Goal: Transaction & Acquisition: Purchase product/service

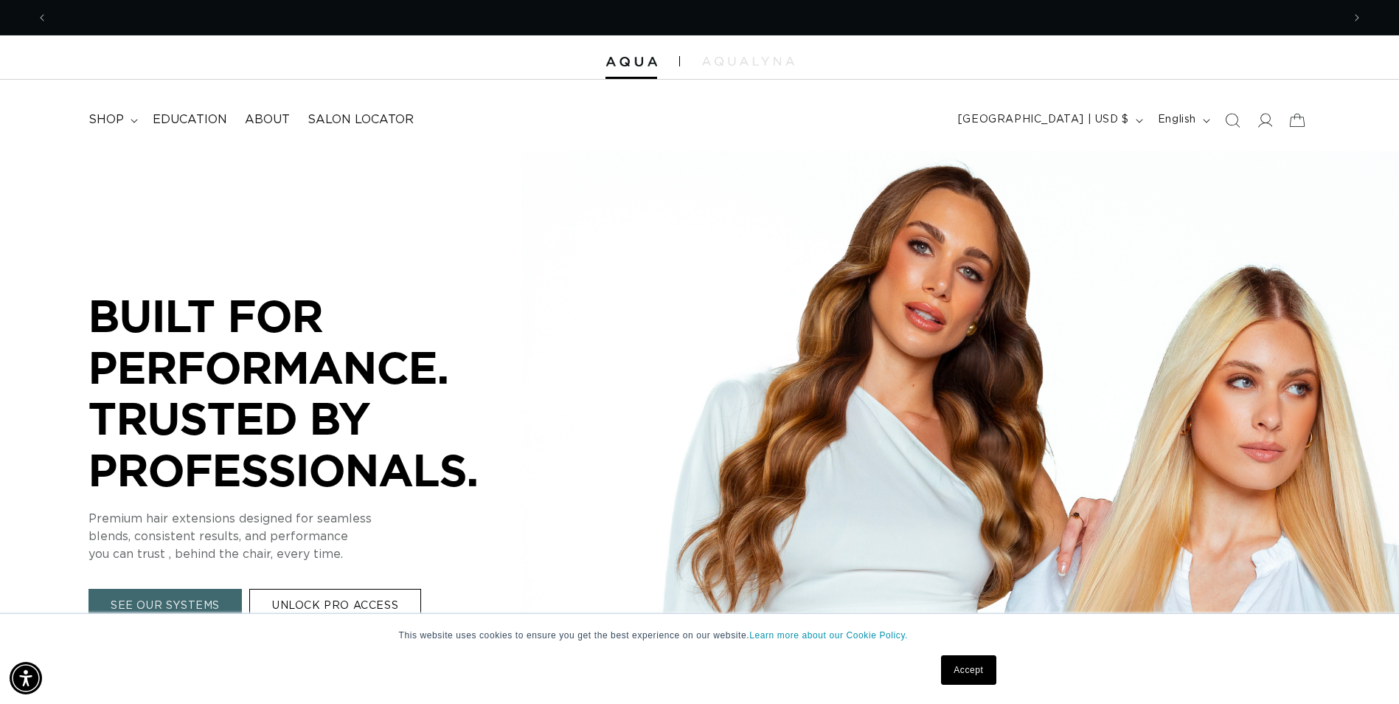
scroll to position [0, 1294]
click at [109, 120] on span "shop" at bounding box center [105, 119] width 35 height 15
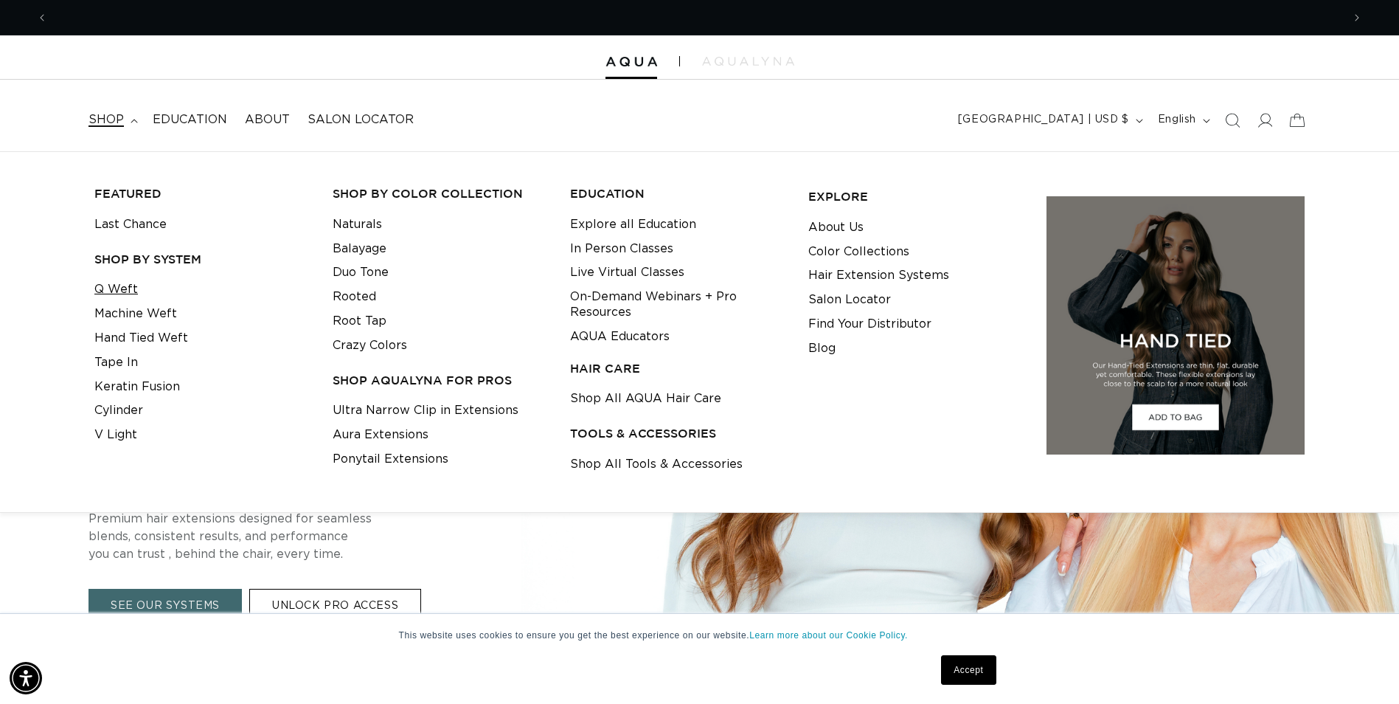
scroll to position [0, 2589]
click at [114, 355] on link "Tape In" at bounding box center [116, 362] width 44 height 24
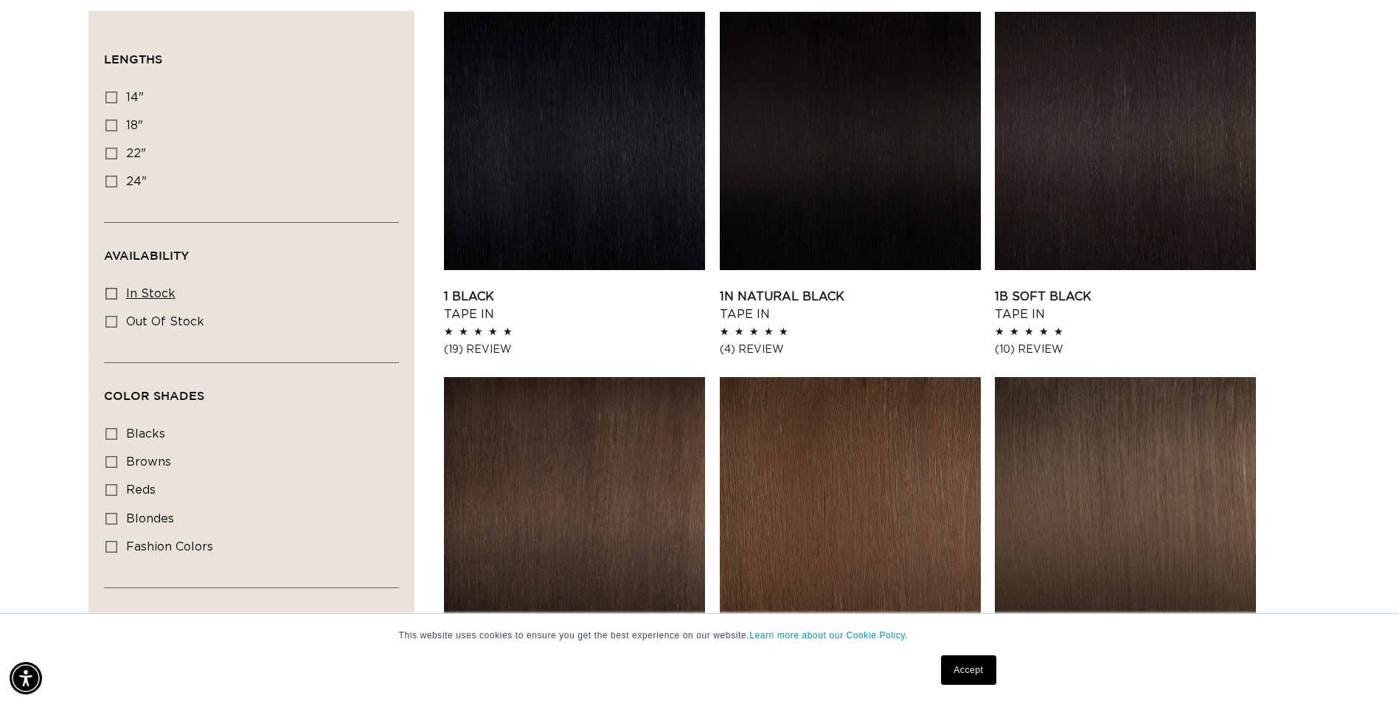
click at [121, 293] on label "In stock In stock (49 products)" at bounding box center [246, 294] width 283 height 28
click at [117, 293] on input "In stock In stock (49 products)" at bounding box center [111, 294] width 12 height 12
checkbox input "true"
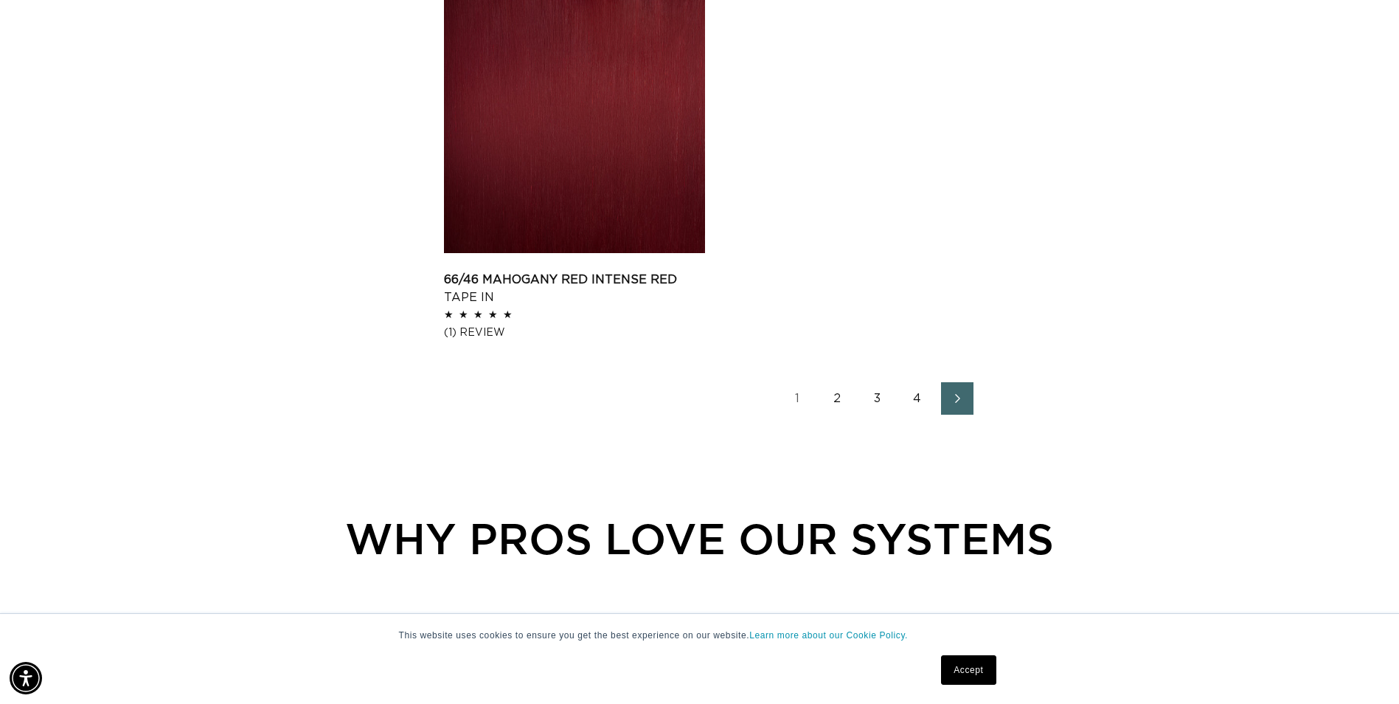
click at [833, 399] on link "2" at bounding box center [838, 398] width 32 height 32
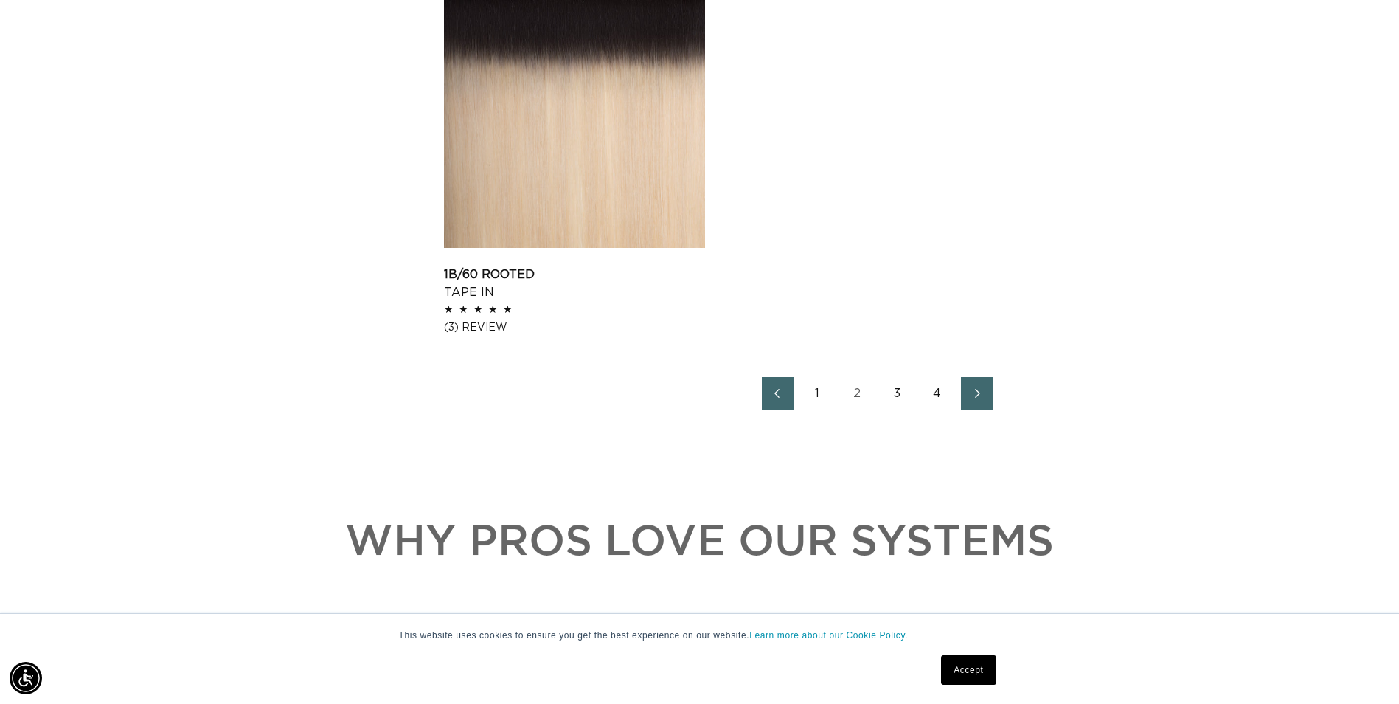
scroll to position [2434, 0]
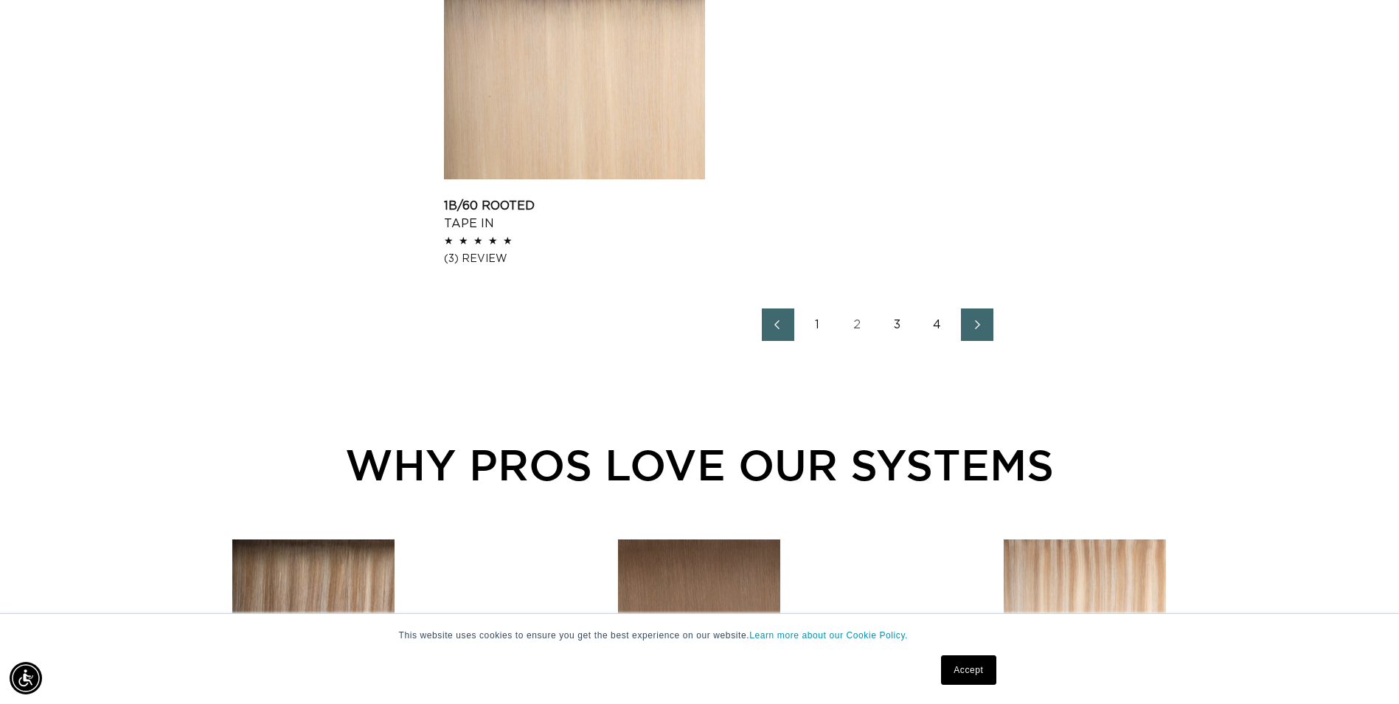
click at [901, 327] on link "3" at bounding box center [897, 324] width 32 height 32
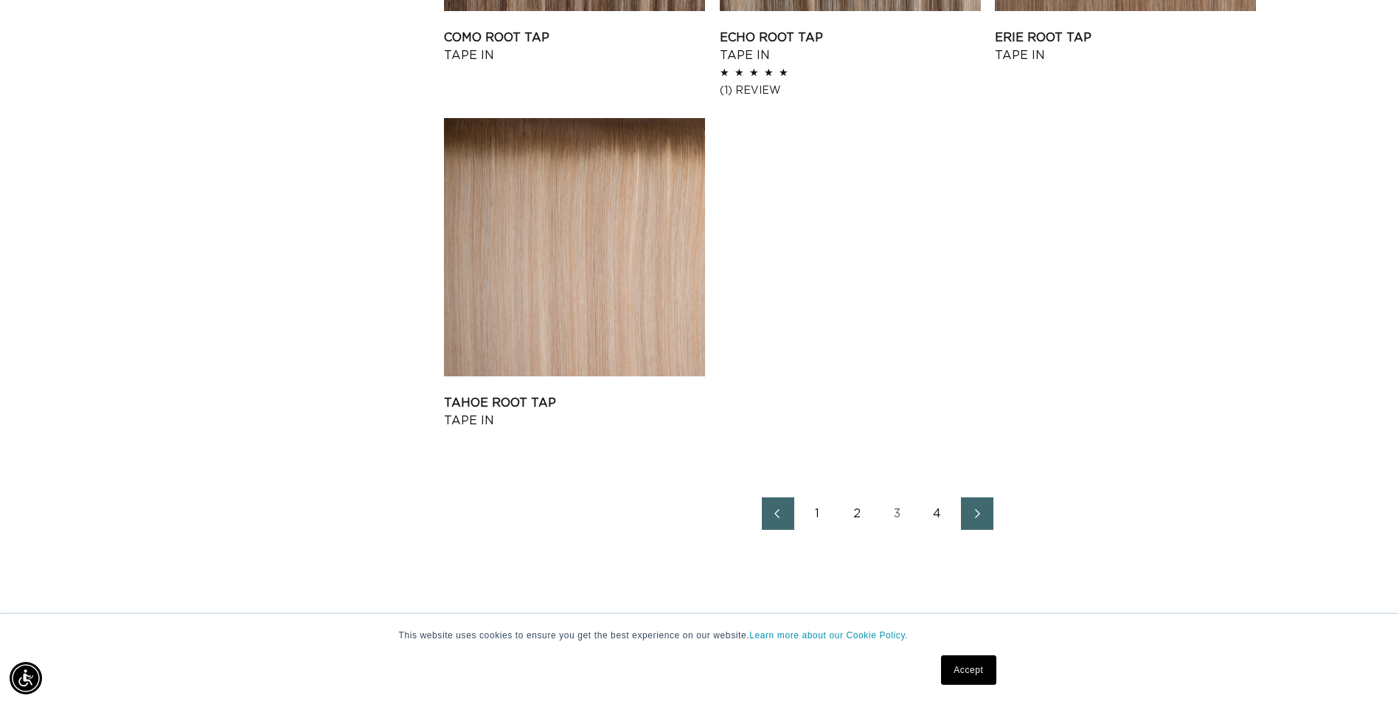
scroll to position [2286, 0]
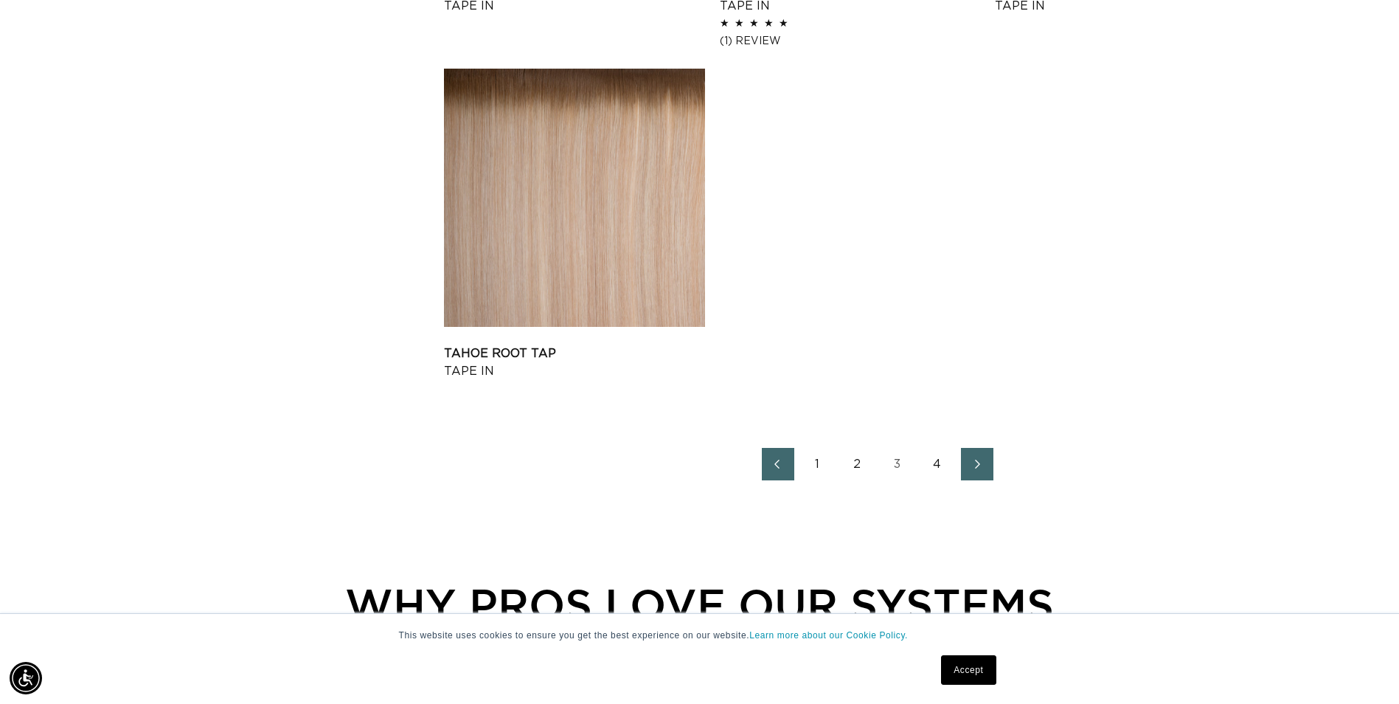
click at [937, 462] on link "4" at bounding box center [937, 464] width 32 height 32
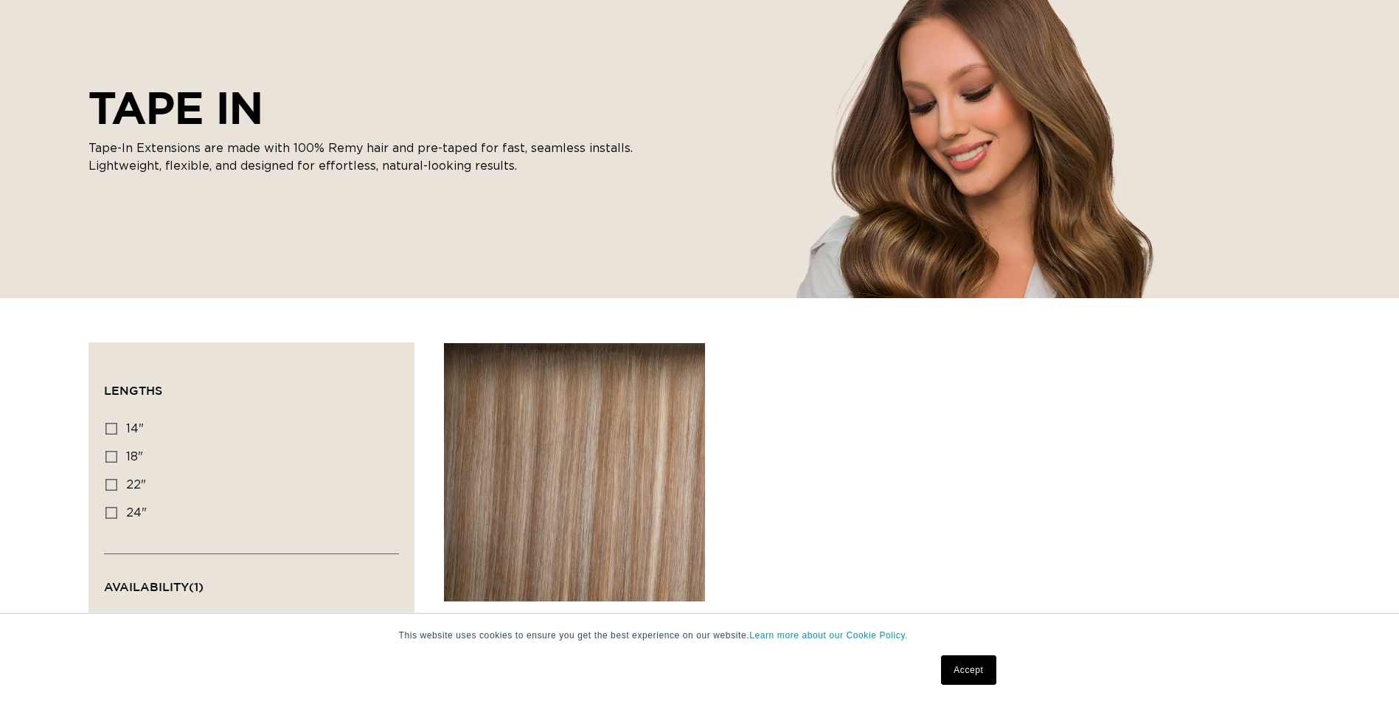
scroll to position [442, 0]
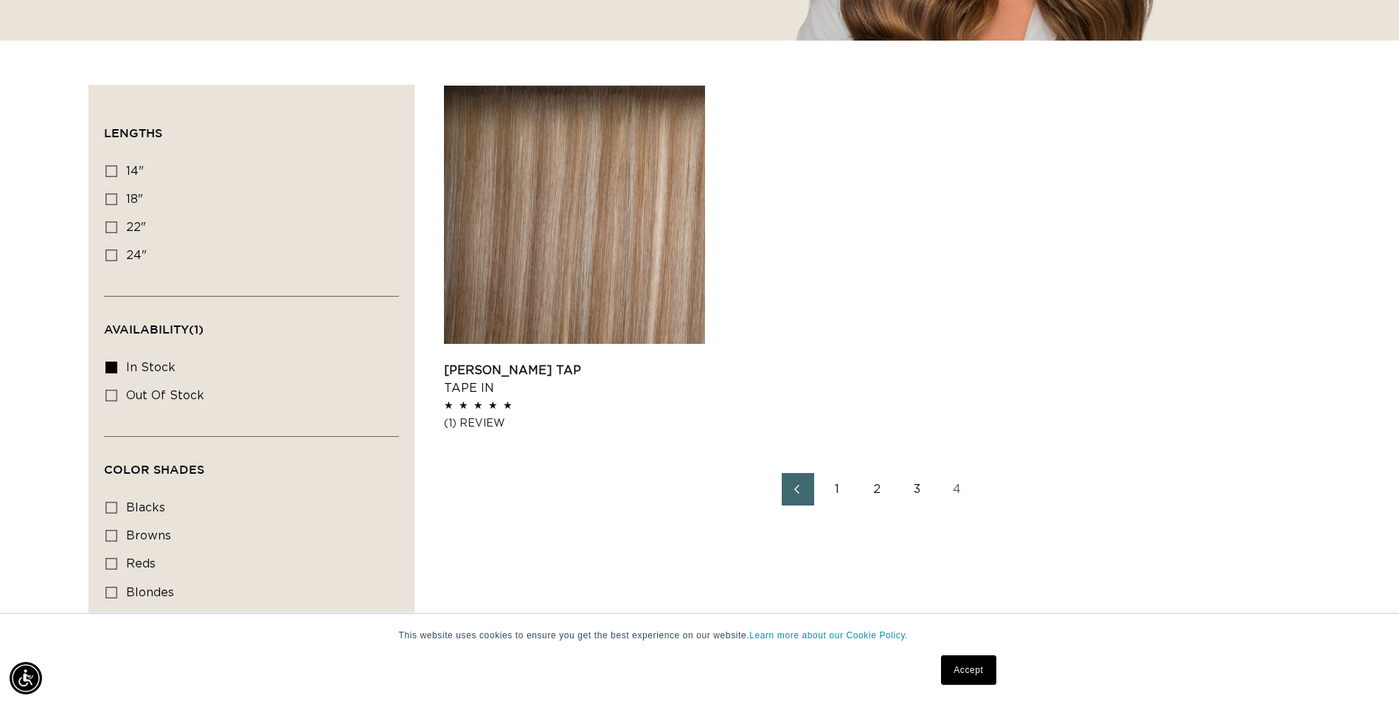
click at [917, 493] on link "3" at bounding box center [917, 489] width 32 height 32
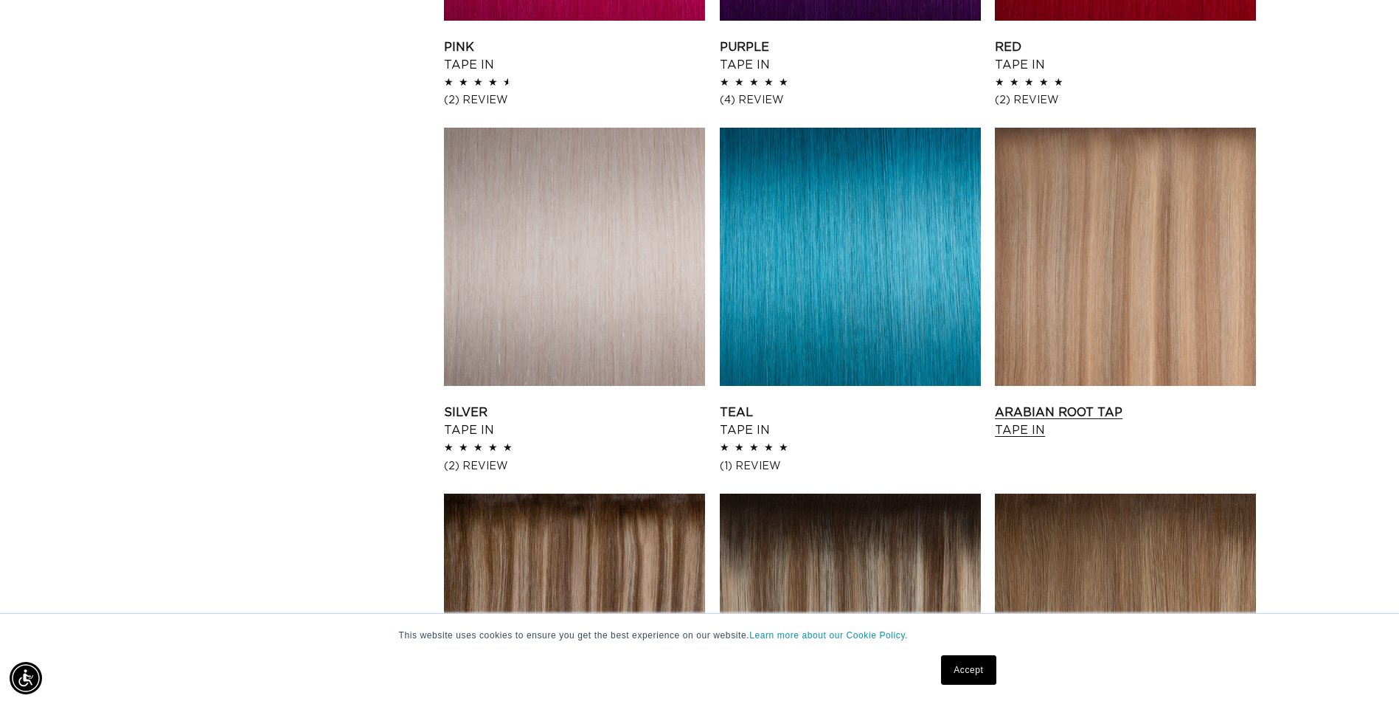
scroll to position [1770, 0]
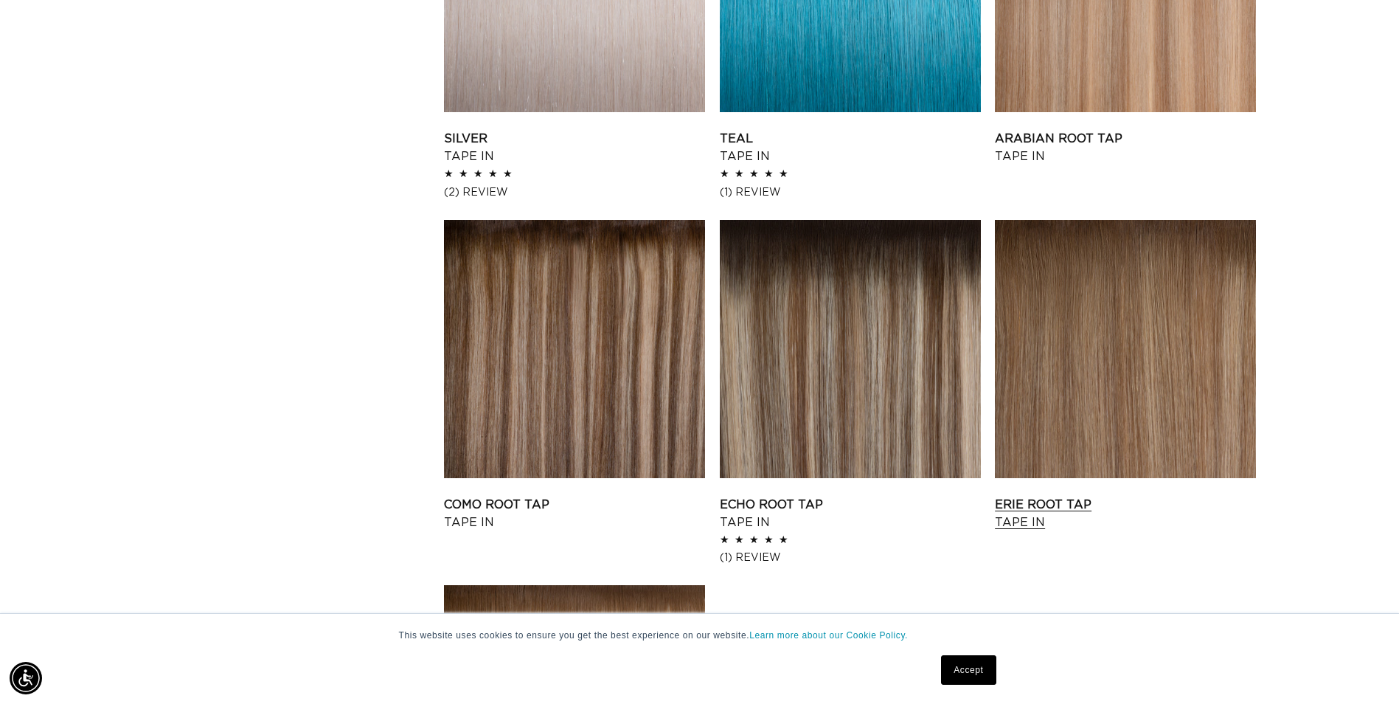
click at [1145, 496] on link "Erie Root Tap Tape In" at bounding box center [1125, 513] width 261 height 35
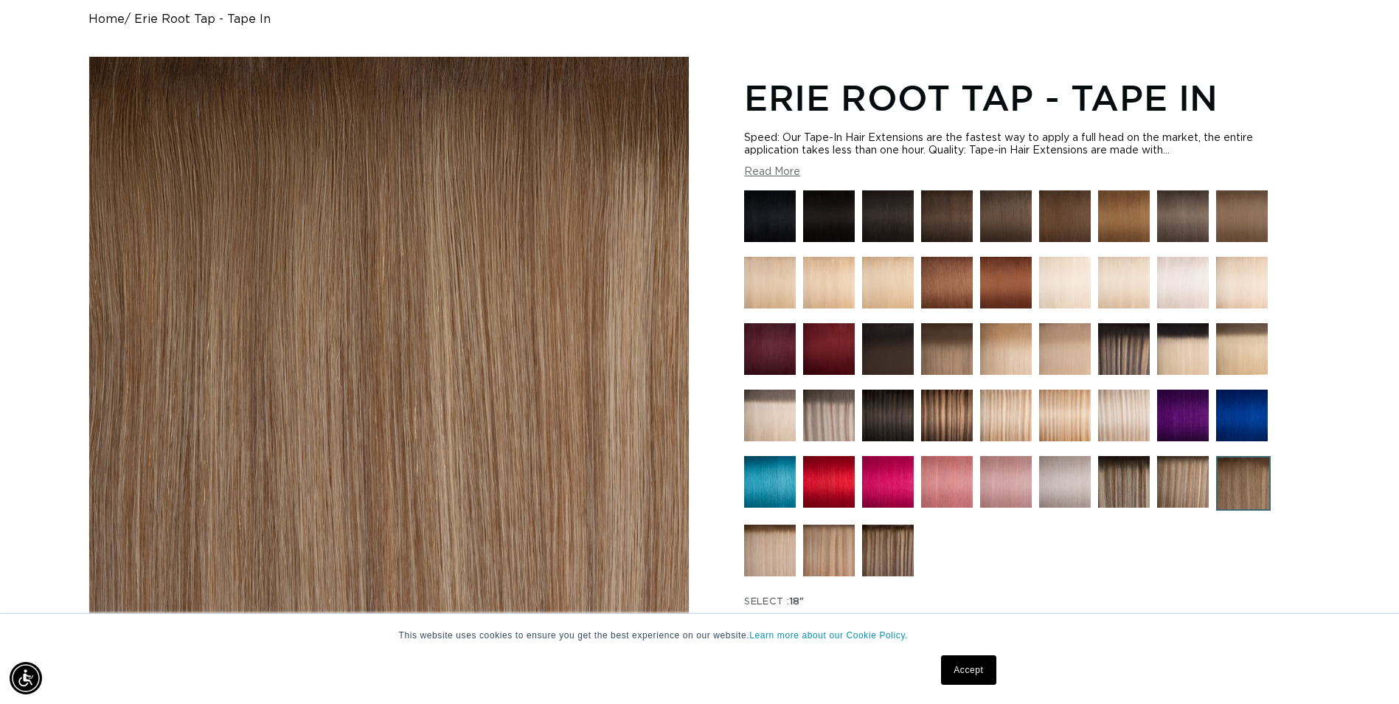
scroll to position [590, 0]
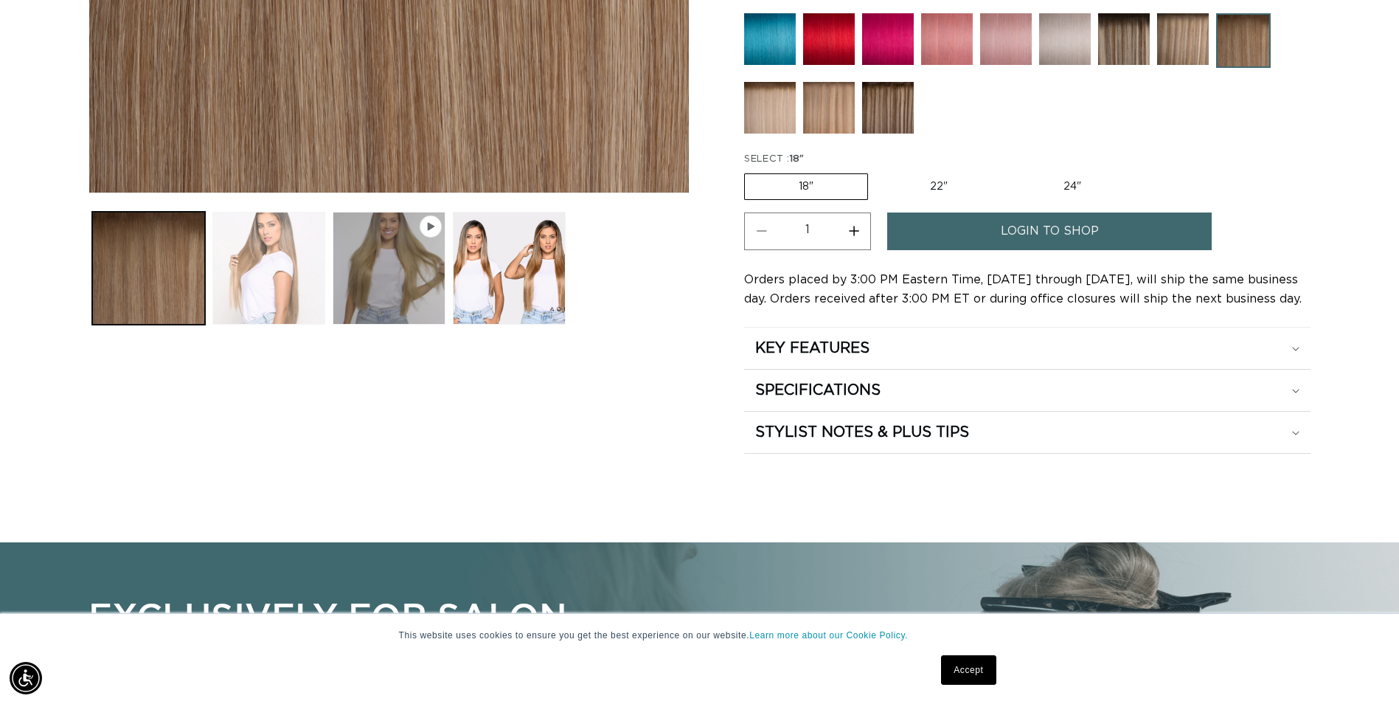
click at [254, 279] on button "Load image 2 in gallery view" at bounding box center [268, 268] width 113 height 113
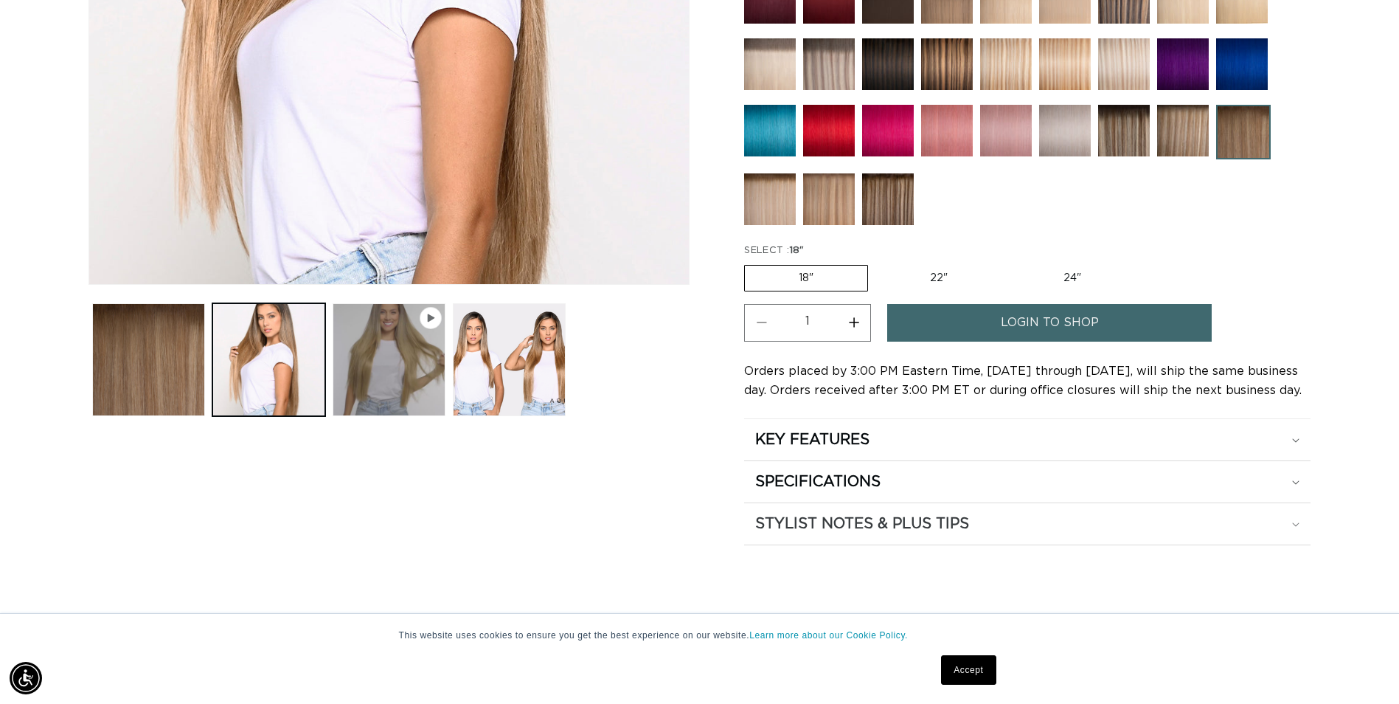
scroll to position [0, 2589]
click at [870, 449] on h2 "STYLIST NOTES & PLUS TIPS" at bounding box center [812, 439] width 114 height 19
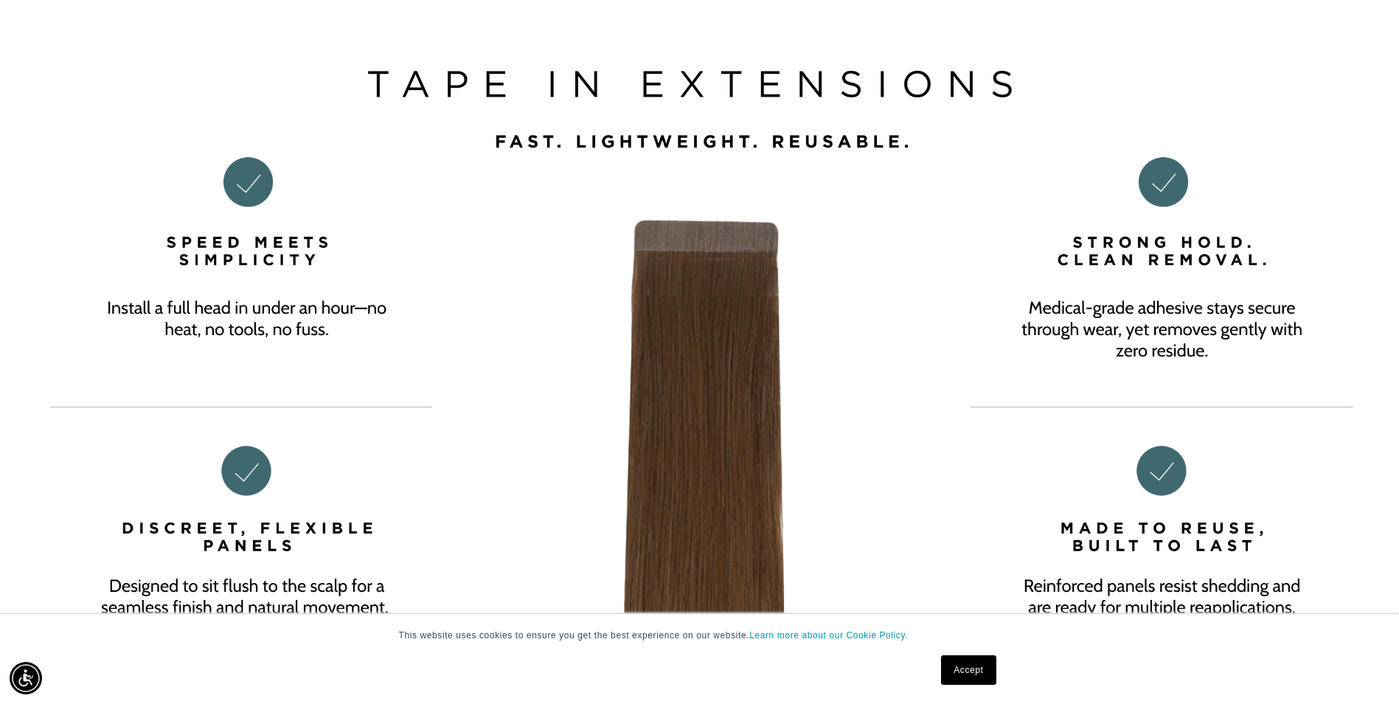
scroll to position [0, 0]
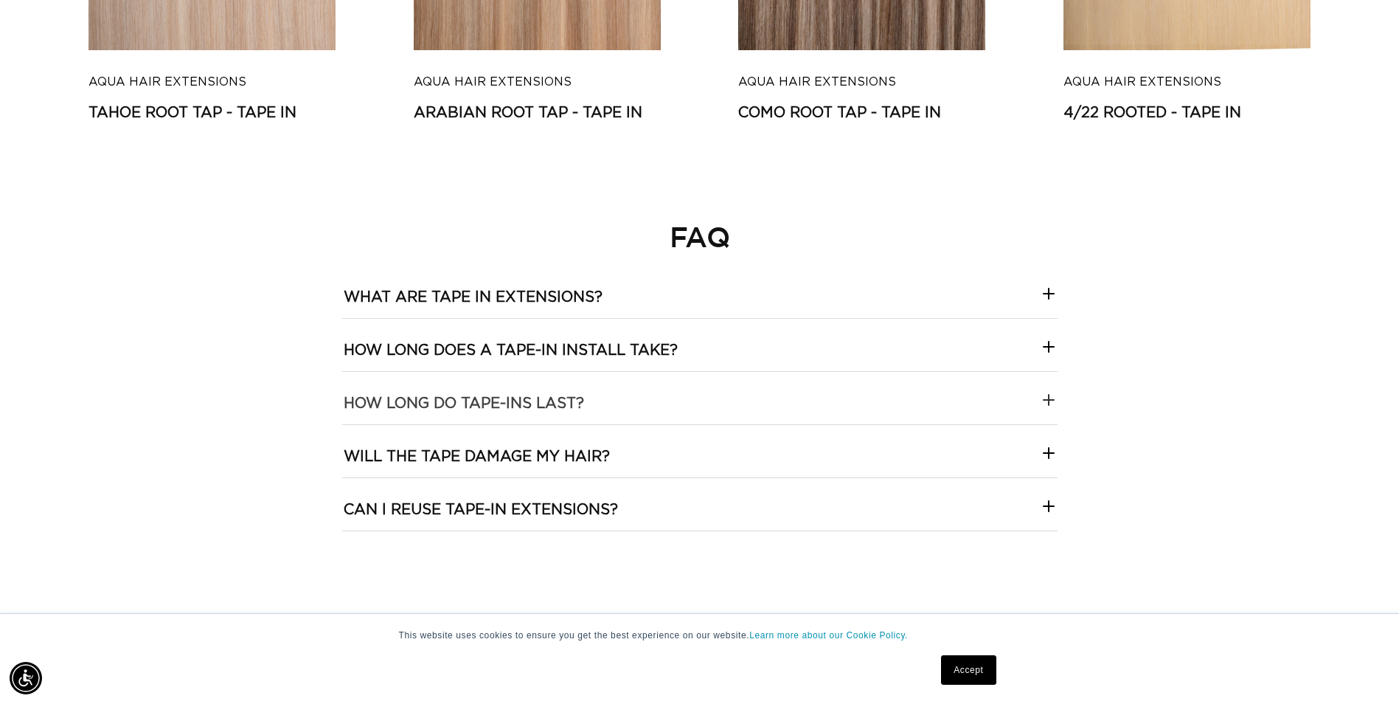
click at [560, 395] on h3 "How long do tape-ins last?" at bounding box center [464, 403] width 240 height 19
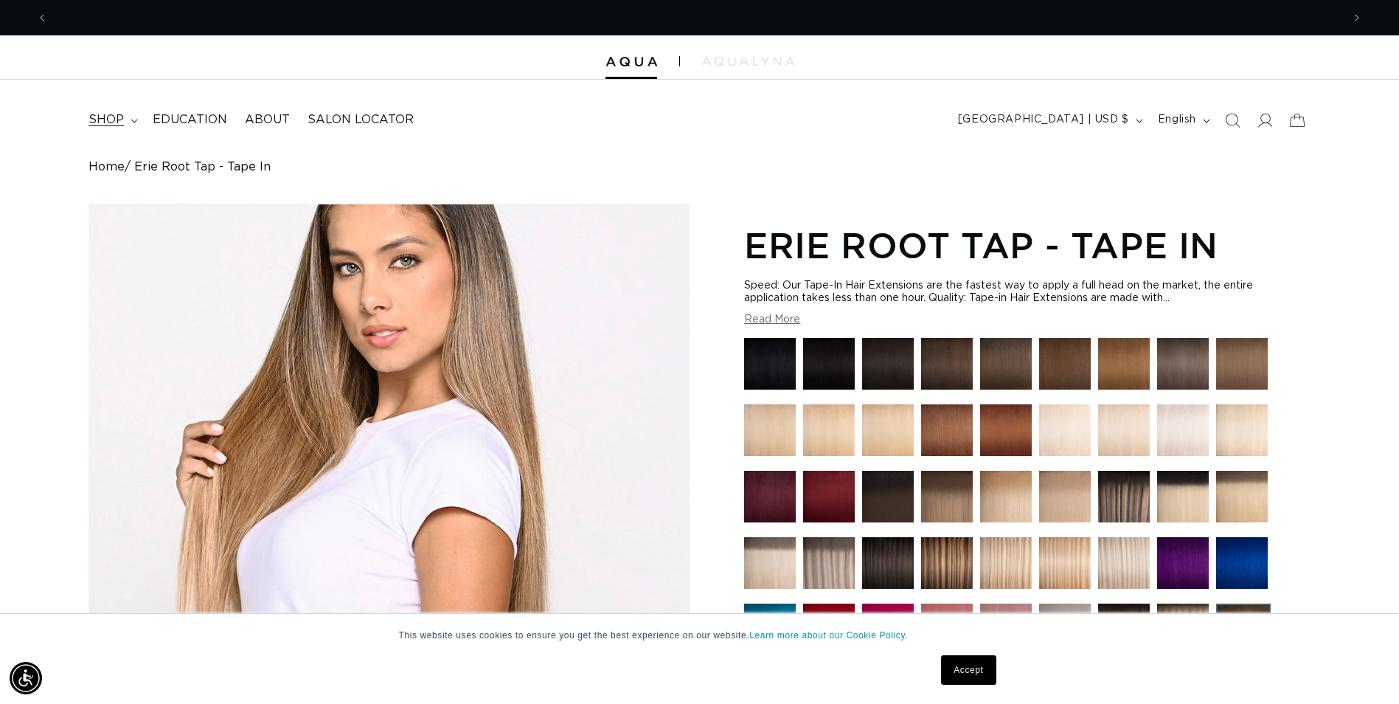
scroll to position [0, 2589]
click at [113, 119] on span "shop" at bounding box center [105, 119] width 35 height 15
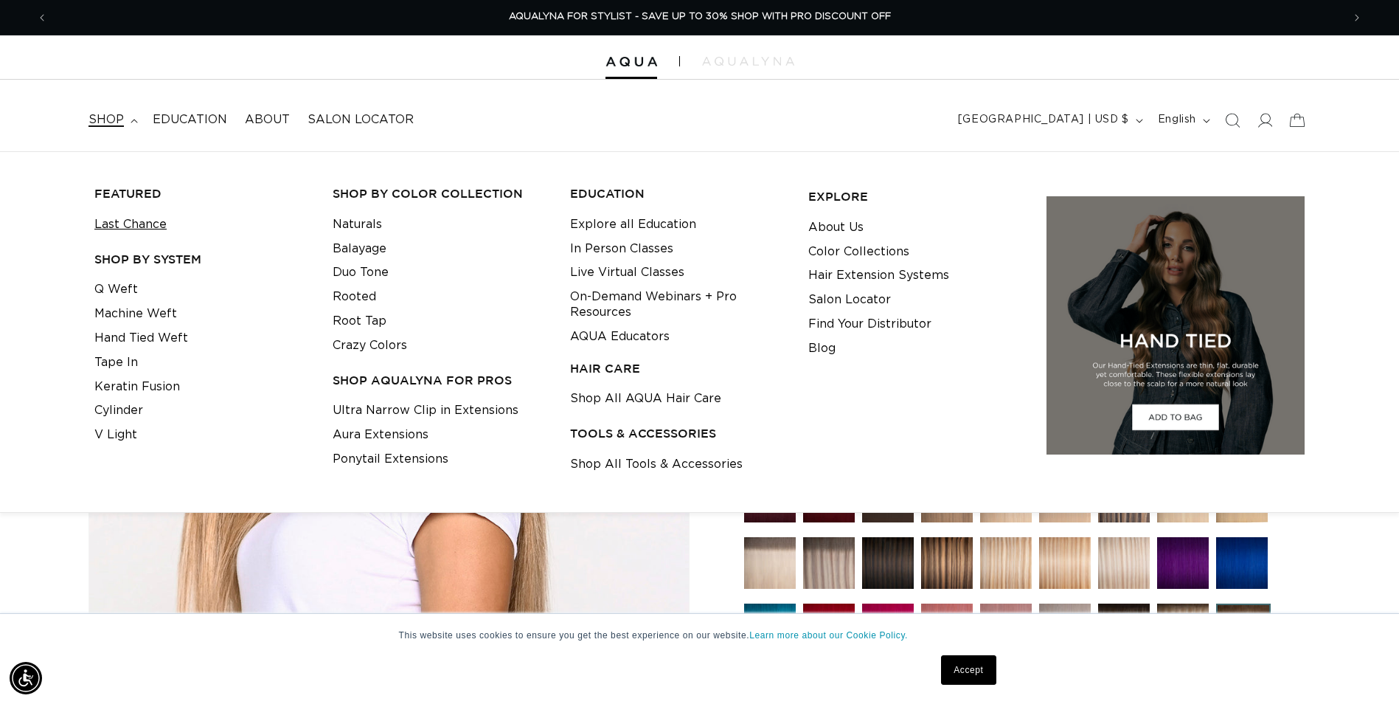
click at [141, 215] on link "Last Chance" at bounding box center [130, 224] width 72 height 24
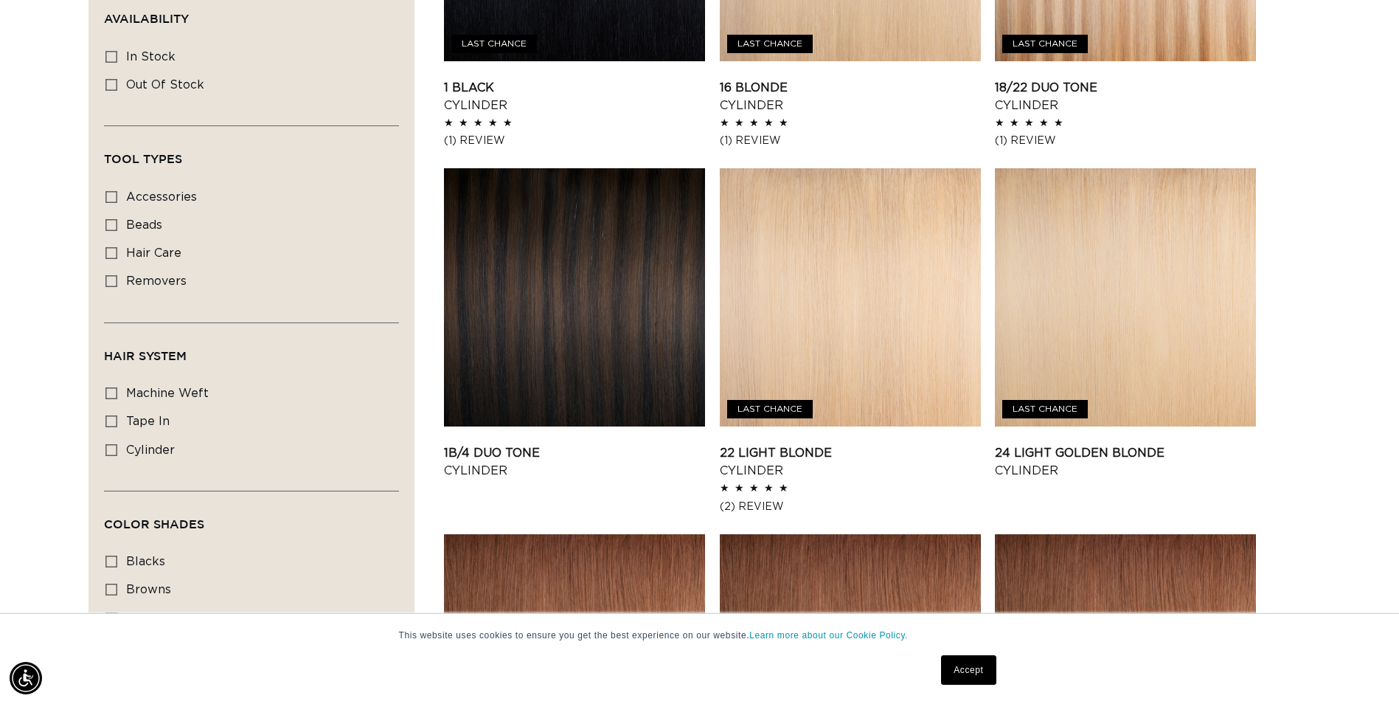
scroll to position [0, 1294]
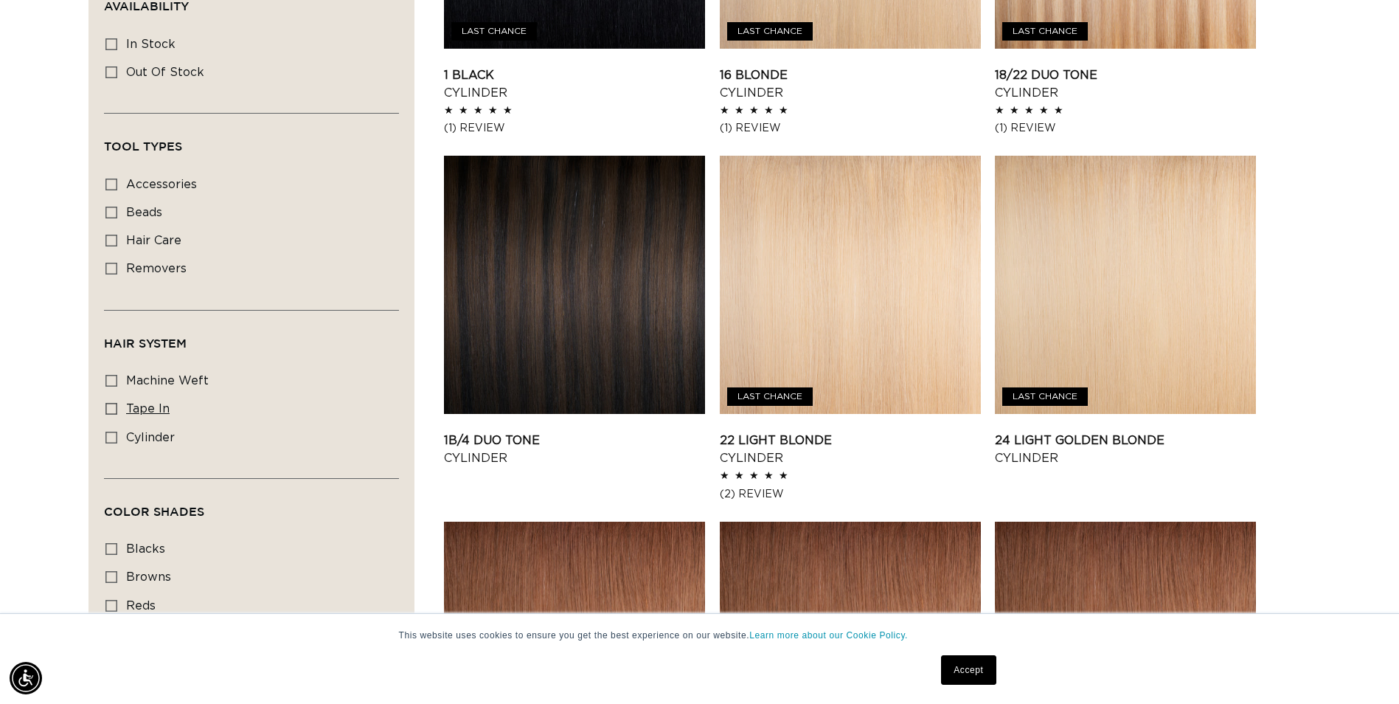
click at [112, 409] on icon at bounding box center [111, 409] width 12 height 12
click at [112, 409] on input "tape in tape in (2 products)" at bounding box center [111, 409] width 12 height 12
checkbox input "true"
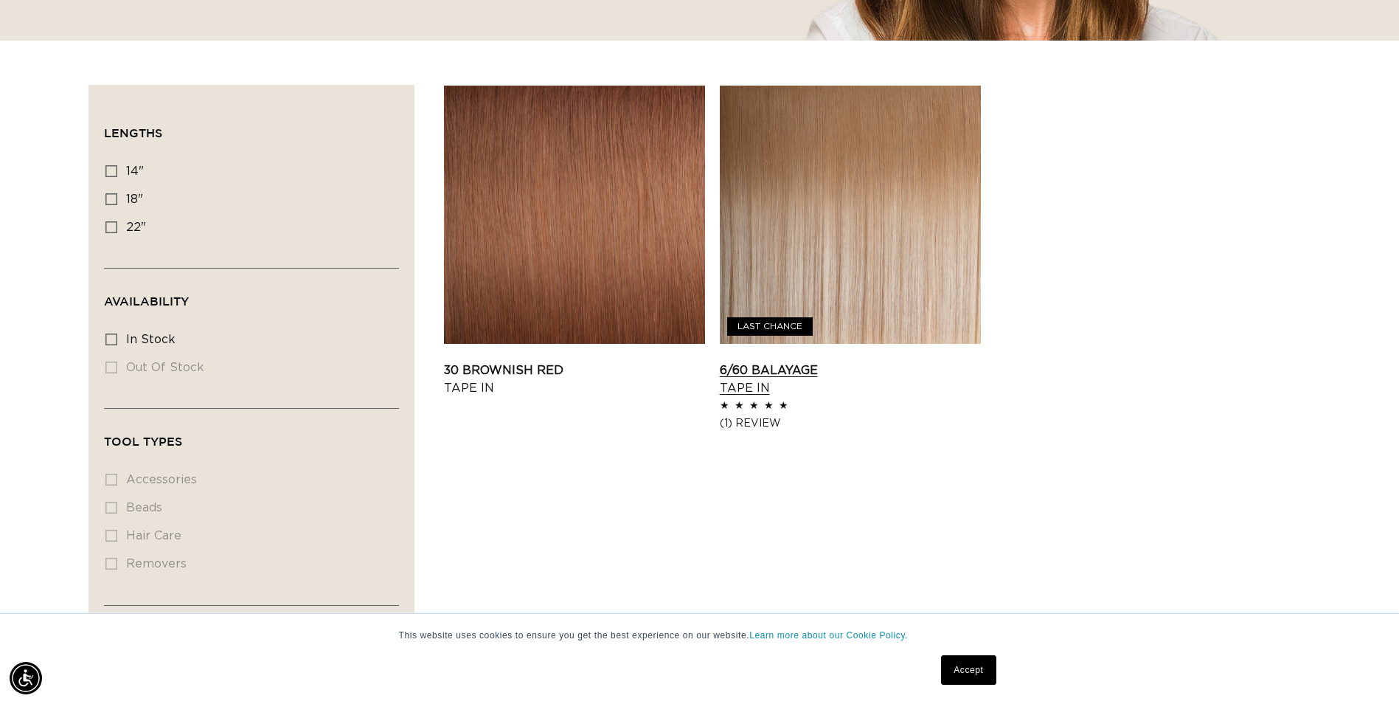
click at [884, 361] on link "6/60 Balayage Tape In" at bounding box center [850, 378] width 261 height 35
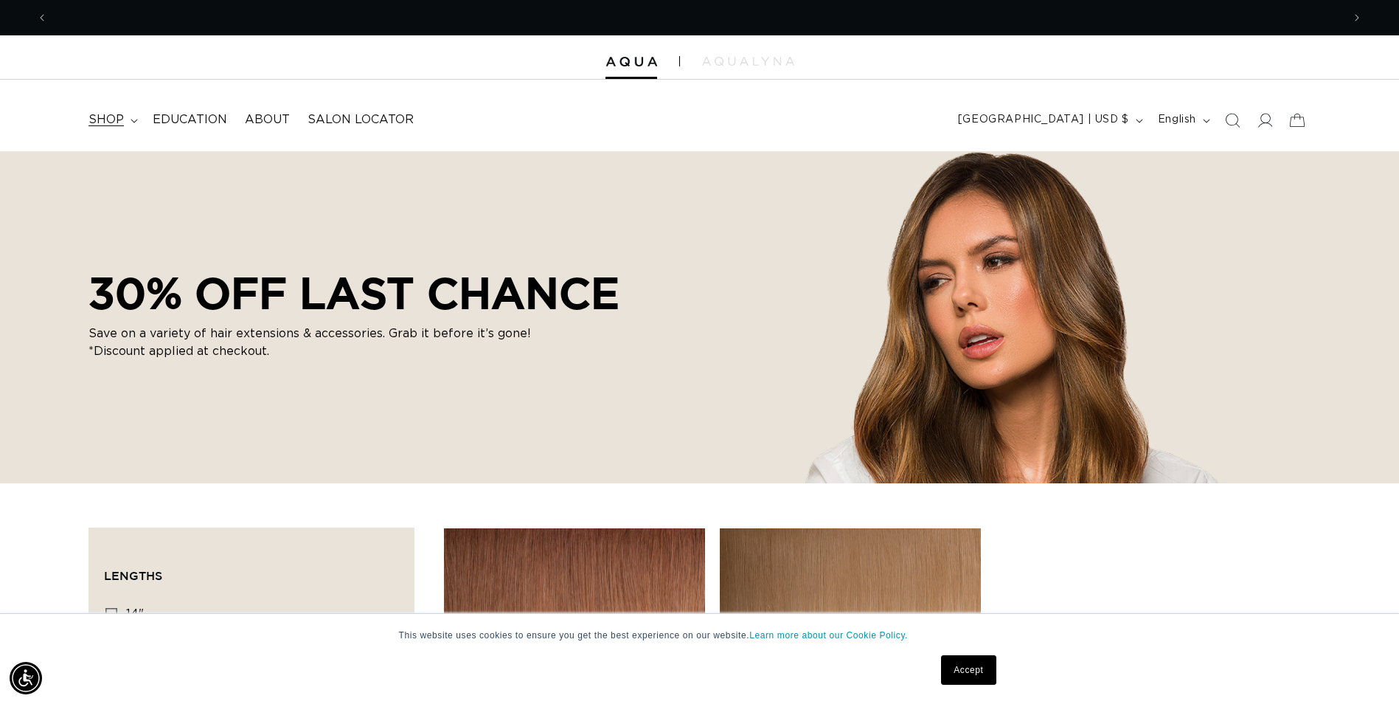
click at [122, 118] on span "shop" at bounding box center [105, 119] width 35 height 15
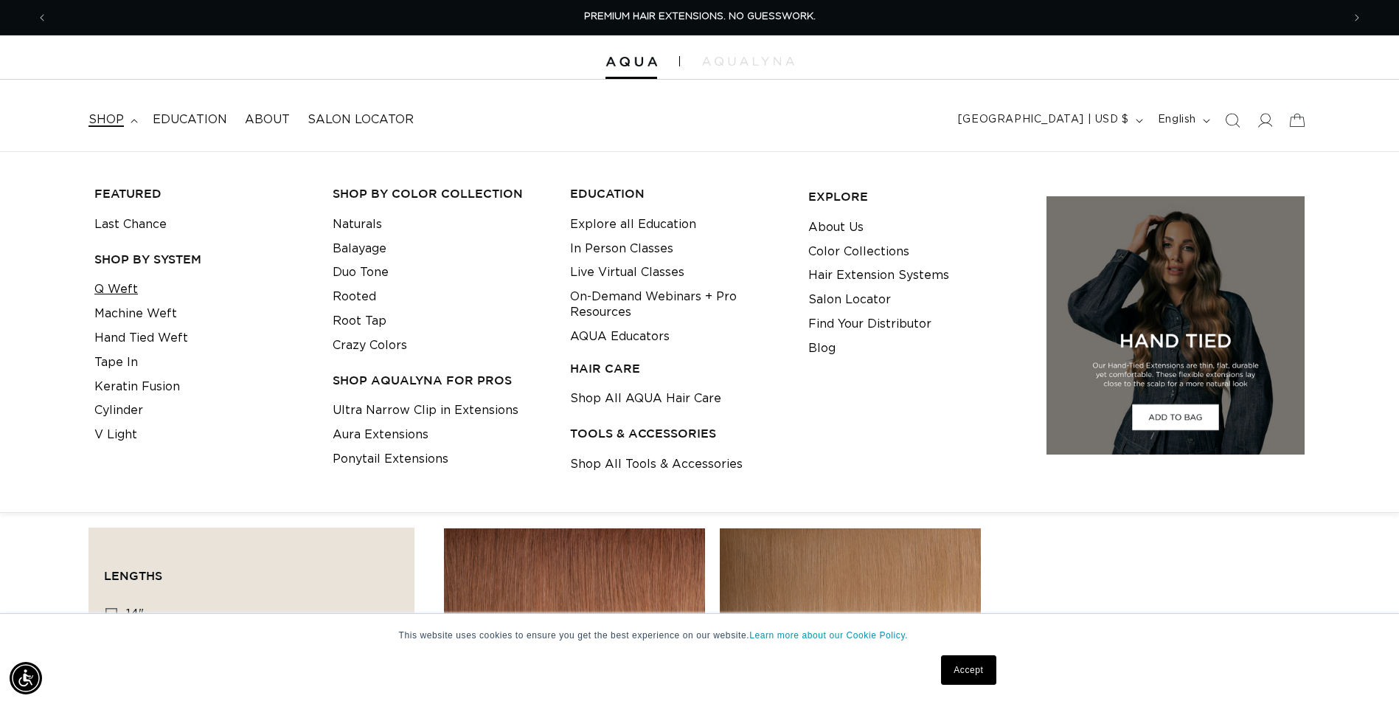
click at [123, 289] on link "Q Weft" at bounding box center [116, 289] width 44 height 24
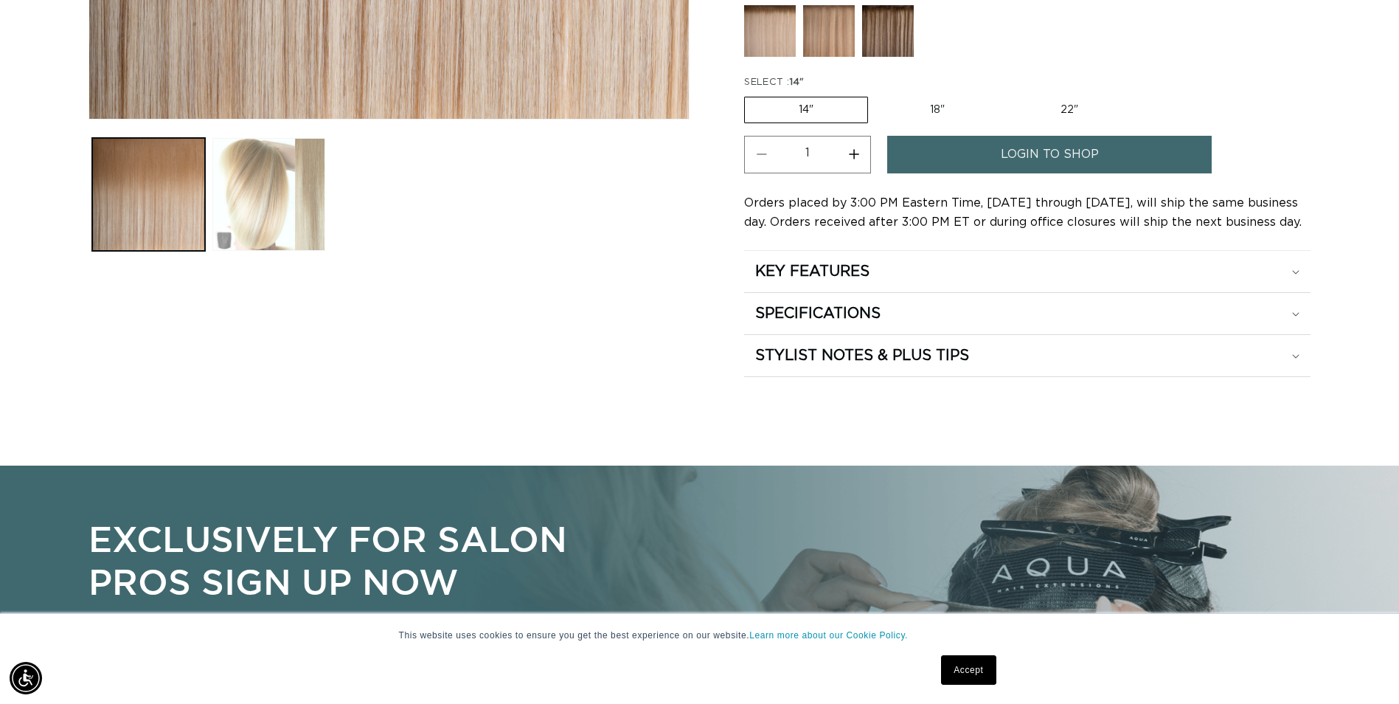
click at [275, 204] on button "Load image 2 in gallery view" at bounding box center [268, 194] width 113 height 113
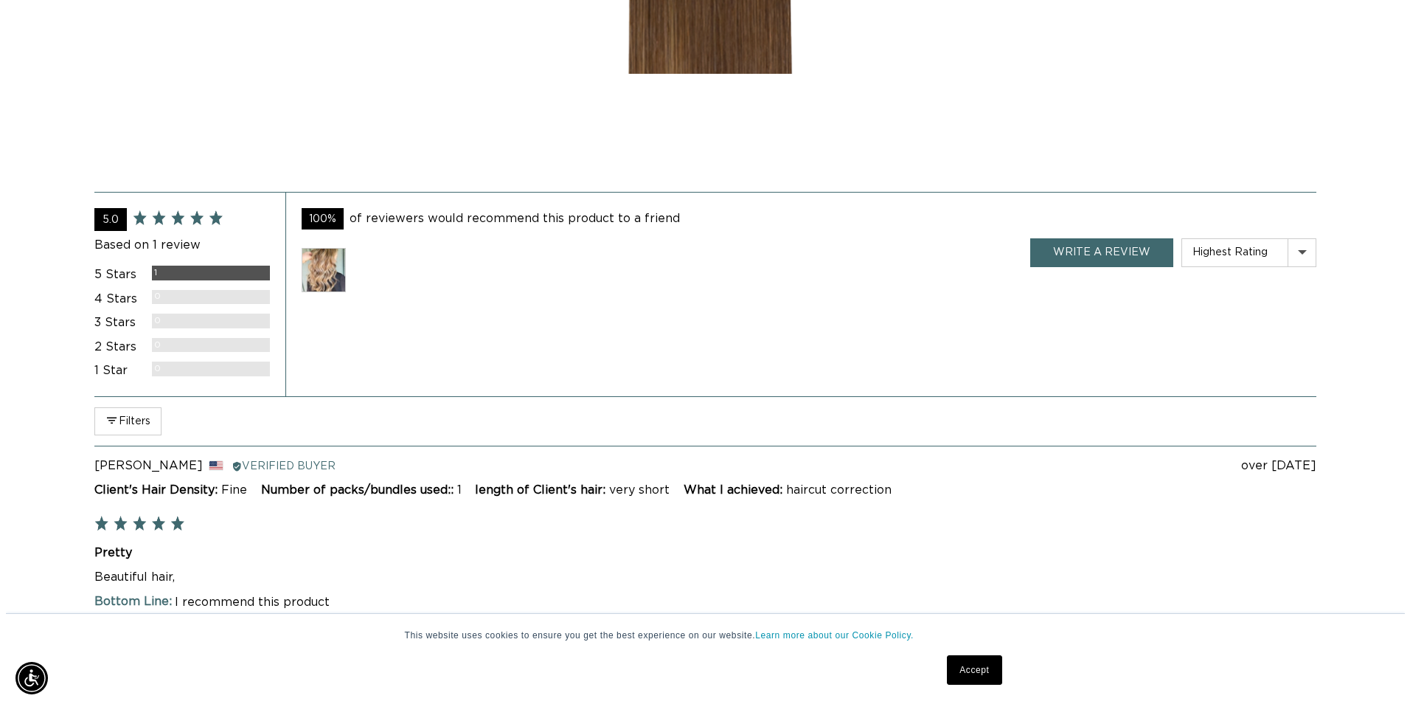
scroll to position [0, 2589]
click at [313, 262] on img at bounding box center [318, 270] width 44 height 44
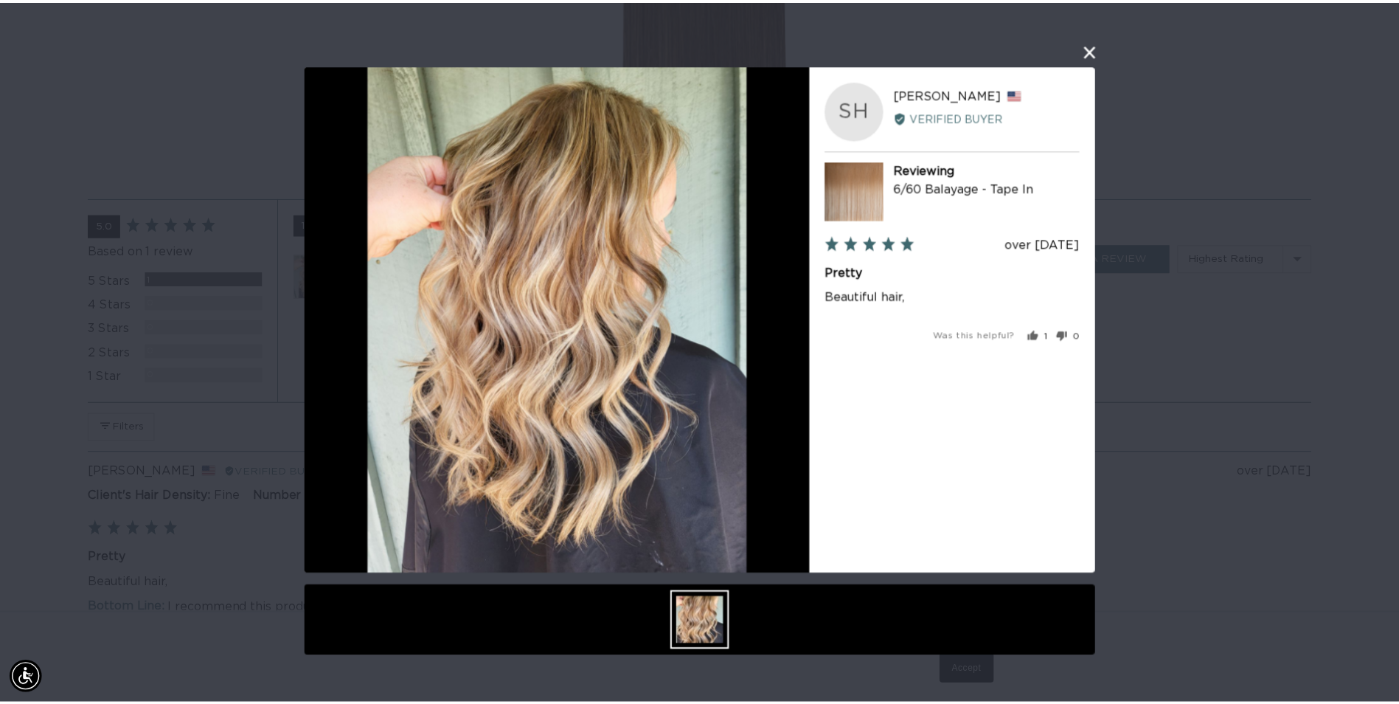
scroll to position [0, 1305]
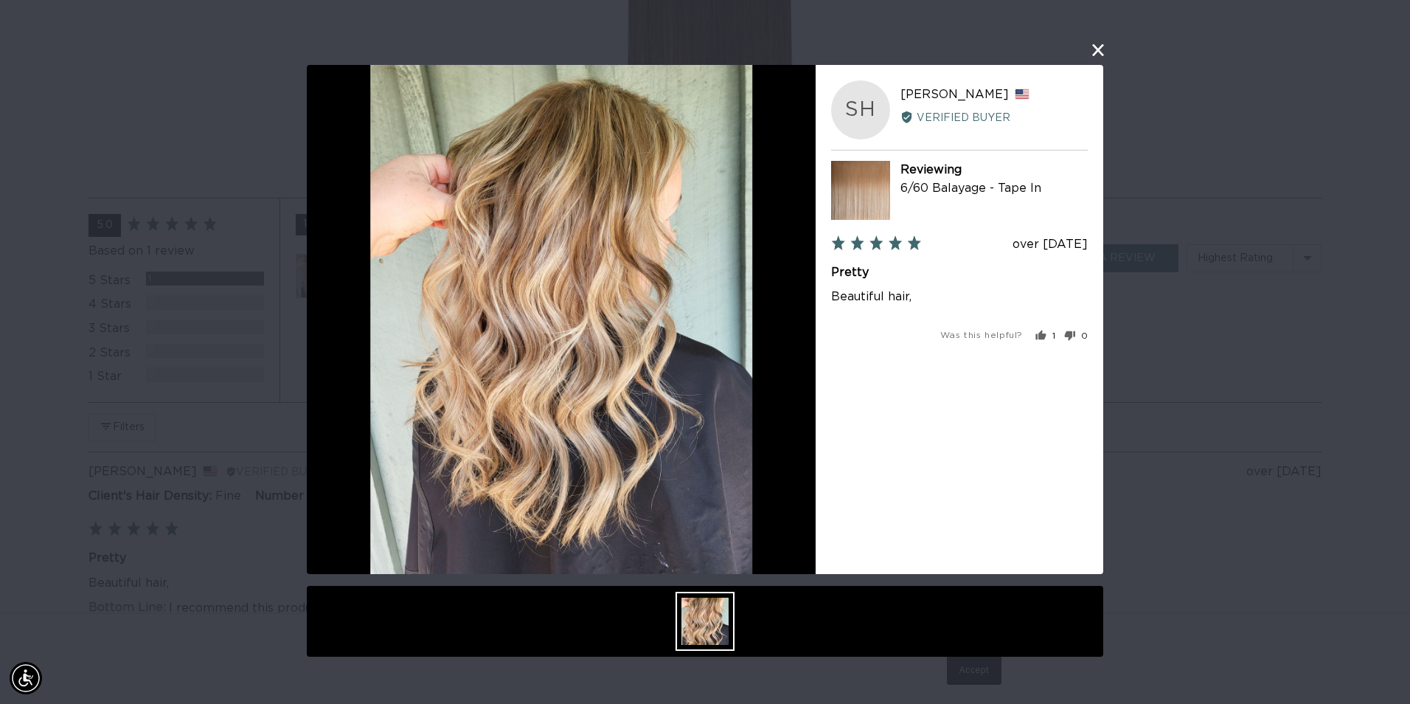
click at [1090, 52] on button "close this modal window" at bounding box center [1098, 50] width 18 height 18
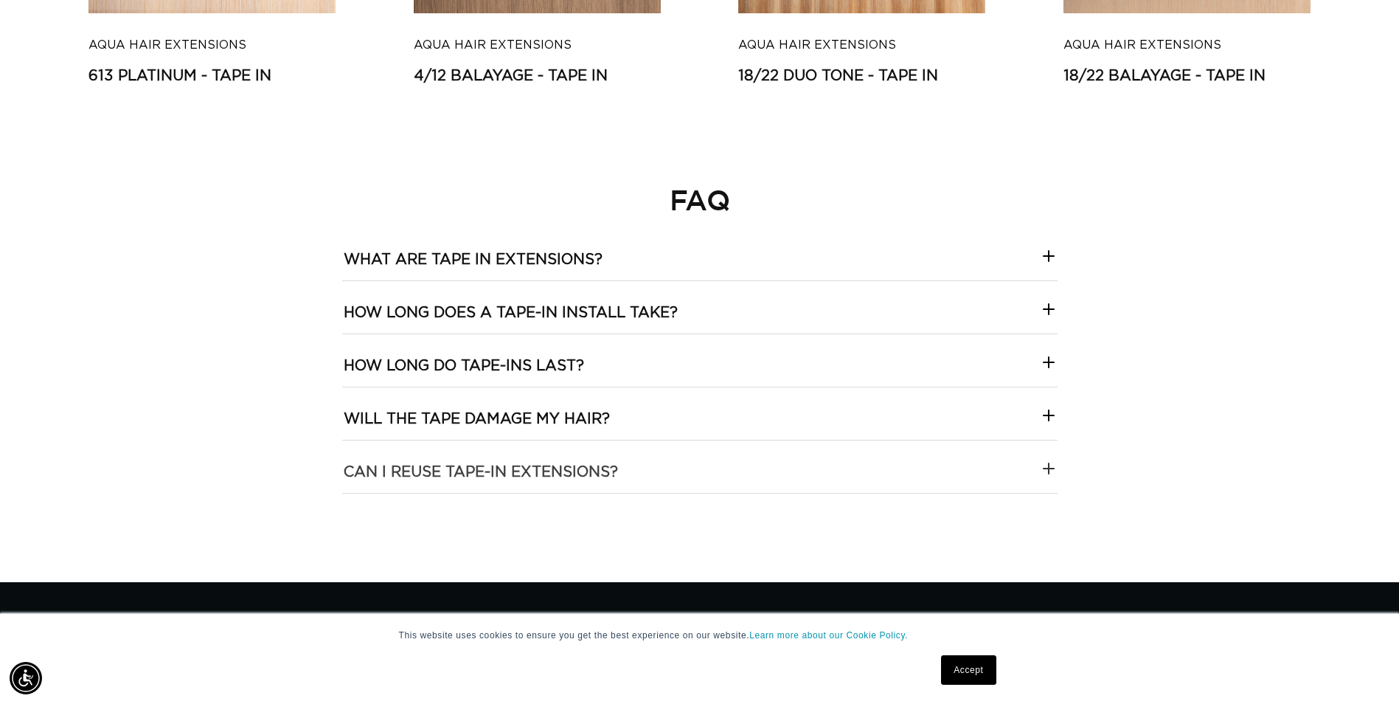
scroll to position [0, 0]
click at [589, 404] on hair\?-template--18844261286116__collapsible_content_RjkbrX "Will the tape damage my hair?" at bounding box center [699, 413] width 715 height 52
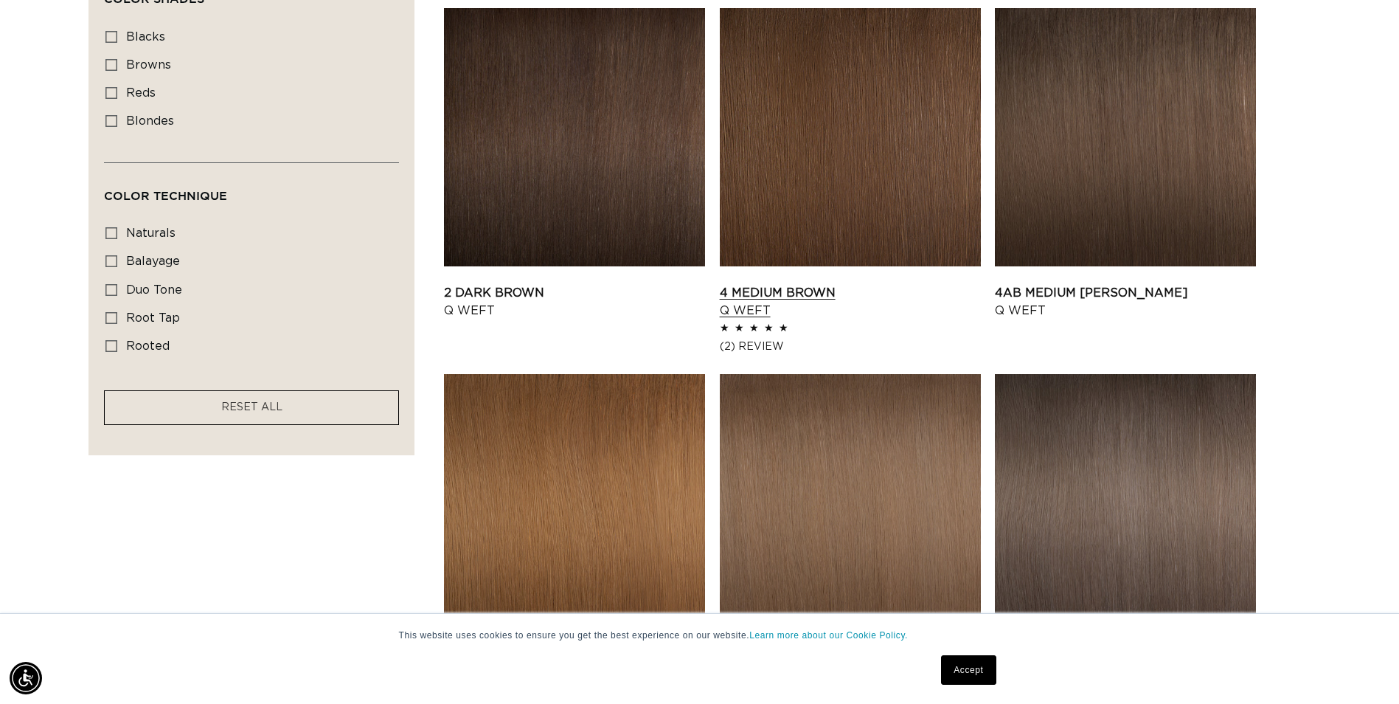
scroll to position [0, 1294]
click at [830, 284] on link "4 Medium Brown Q Weft" at bounding box center [850, 301] width 261 height 35
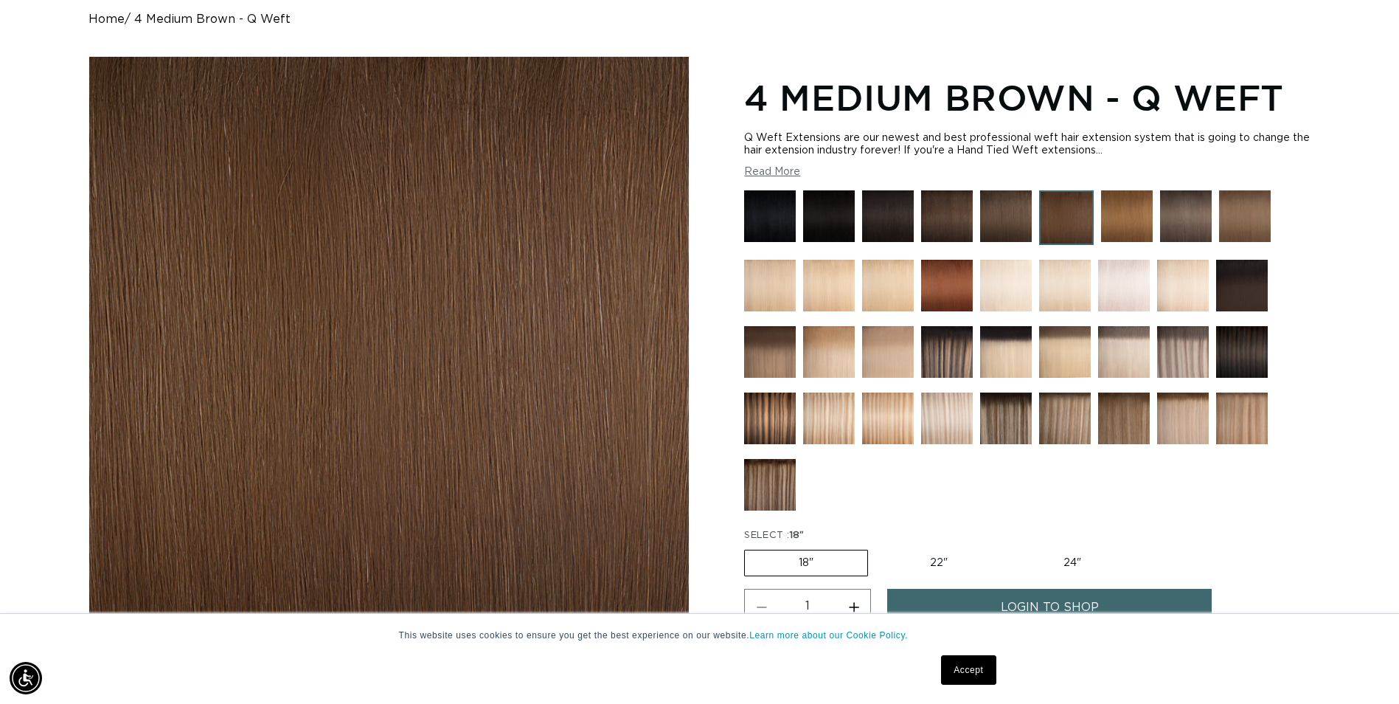
scroll to position [0, 1294]
drag, startPoint x: 772, startPoint y: 415, endPoint x: 771, endPoint y: 426, distance: 11.2
click at [773, 415] on img at bounding box center [770, 418] width 52 height 52
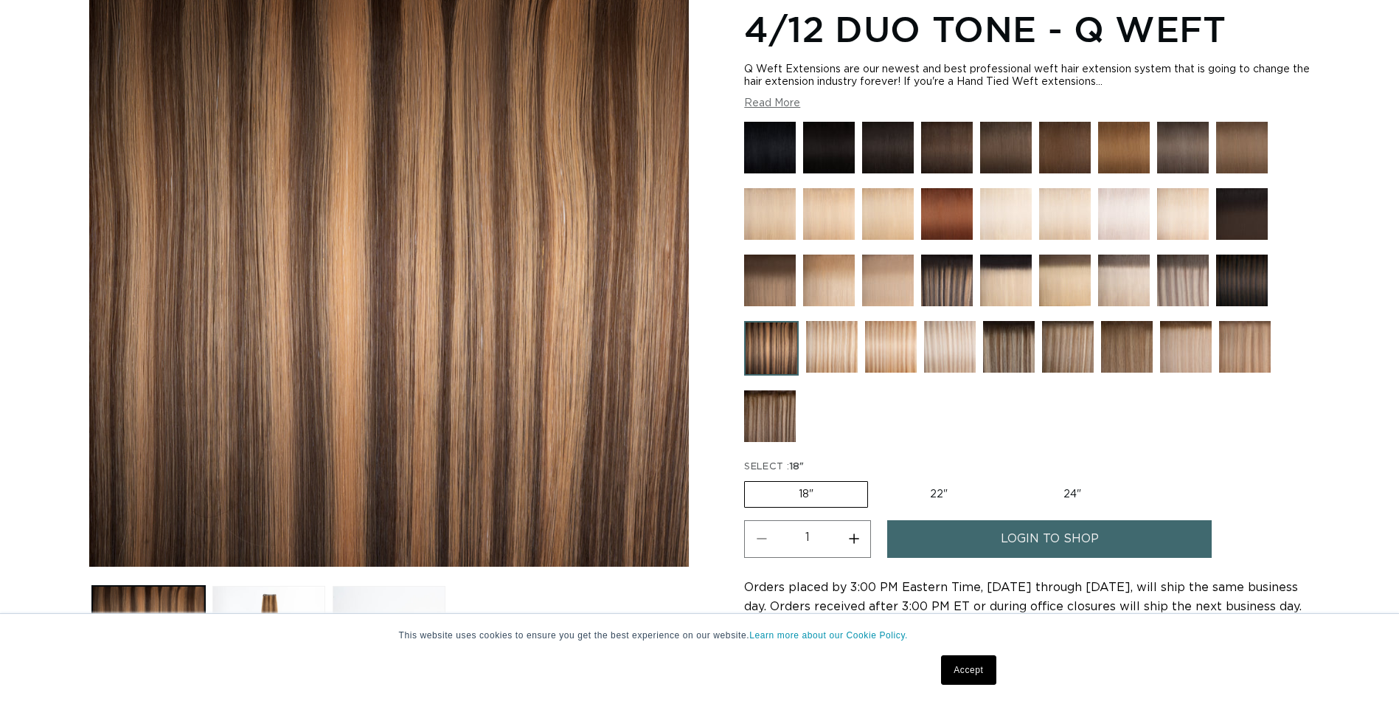
scroll to position [221, 0]
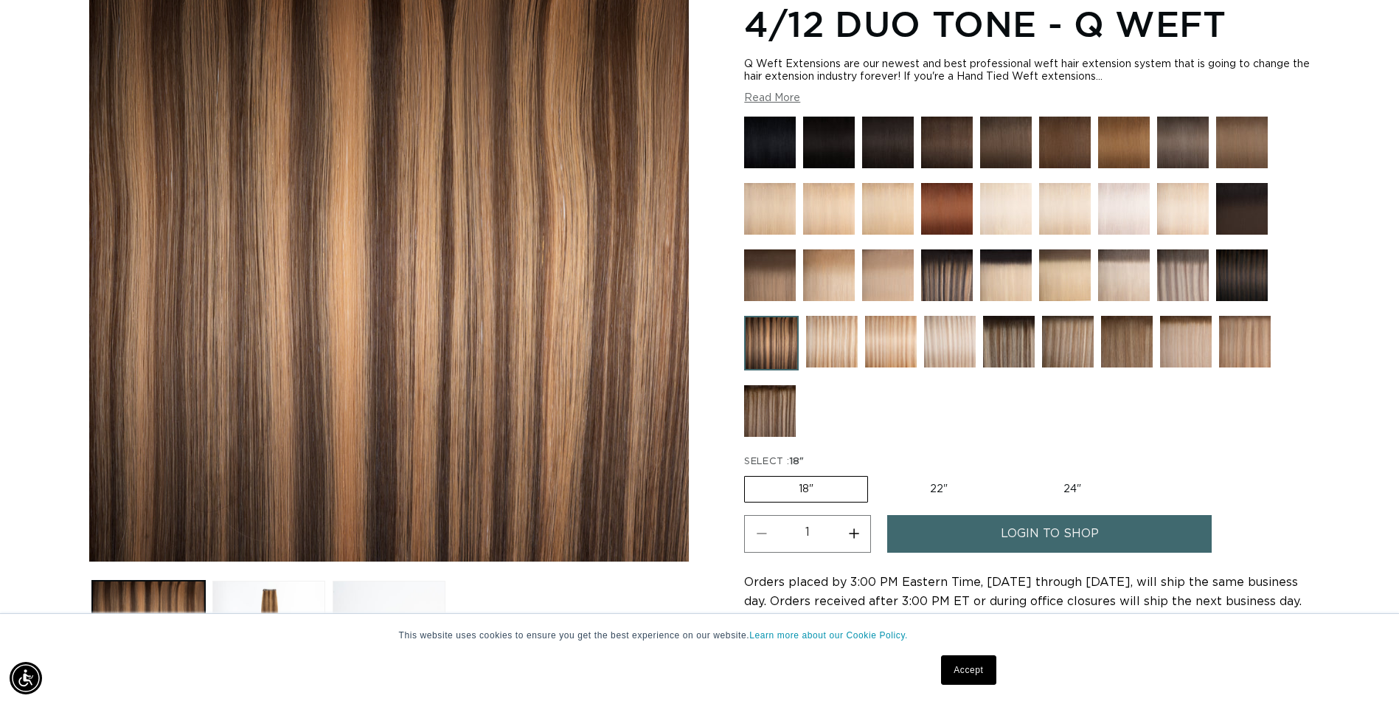
click at [787, 414] on img at bounding box center [770, 411] width 52 height 52
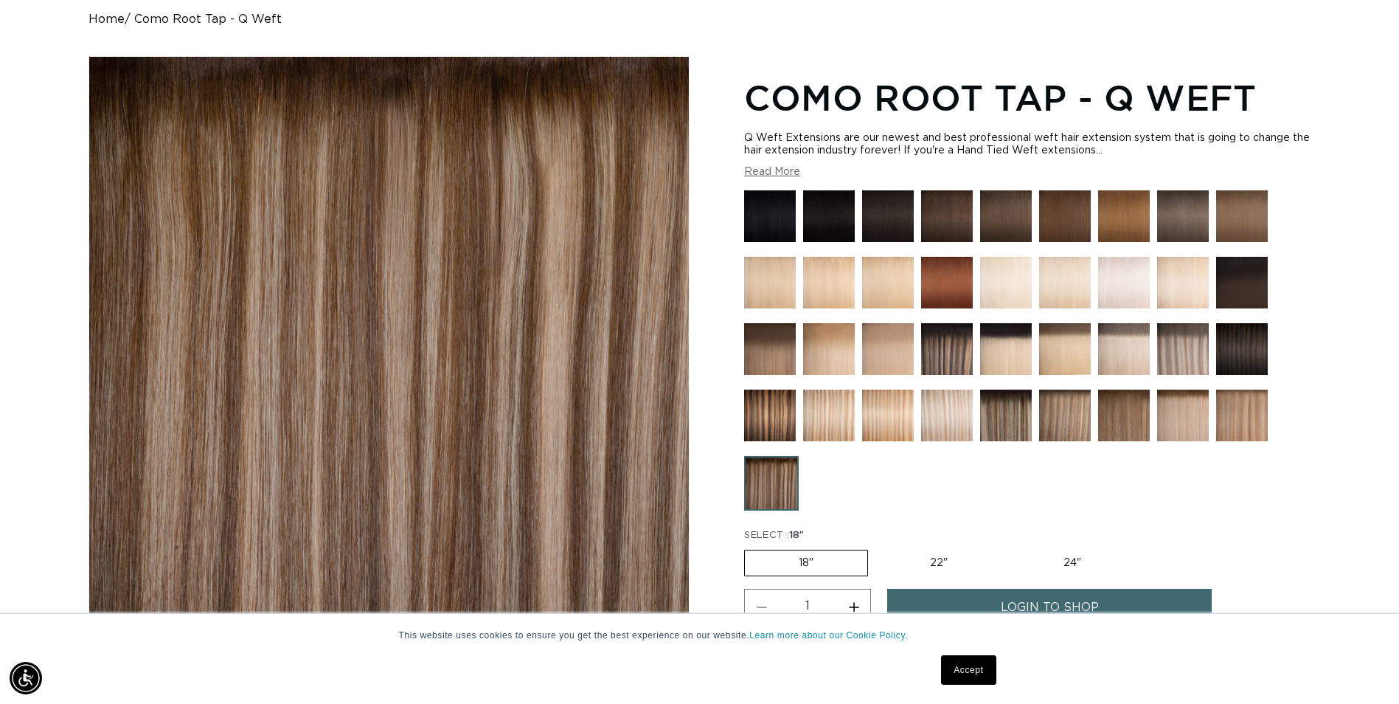
scroll to position [0, 1294]
click at [1021, 408] on img at bounding box center [1006, 415] width 52 height 52
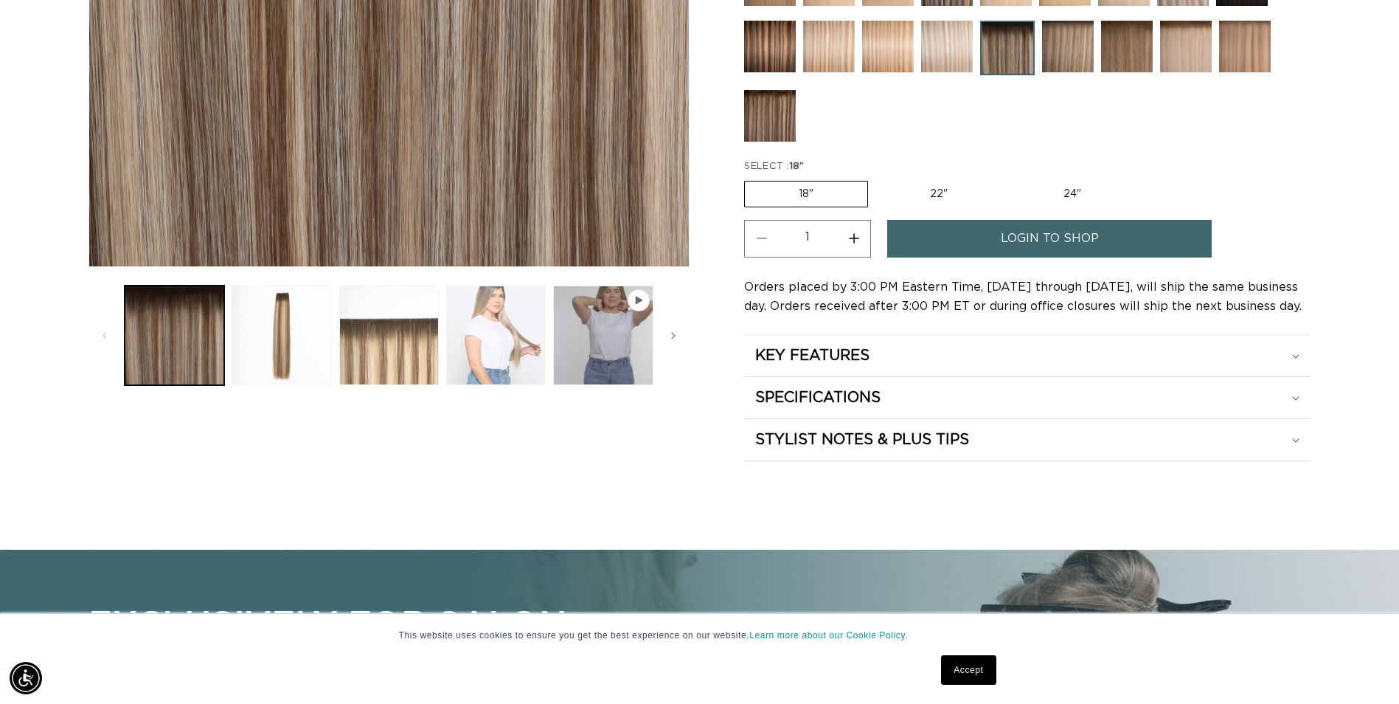
scroll to position [0, 1294]
click at [493, 355] on button "Load image 4 in gallery view" at bounding box center [496, 335] width 100 height 100
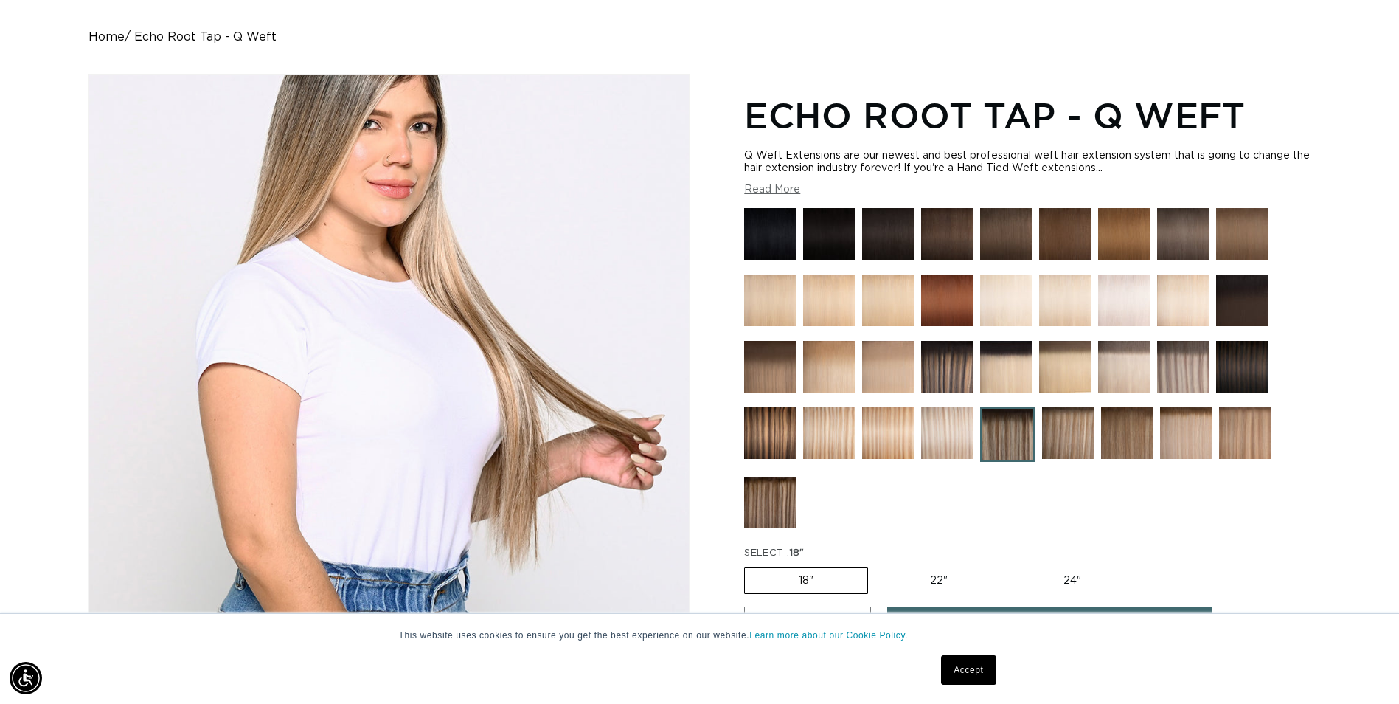
scroll to position [0, 2589]
click at [1178, 362] on img at bounding box center [1183, 367] width 52 height 52
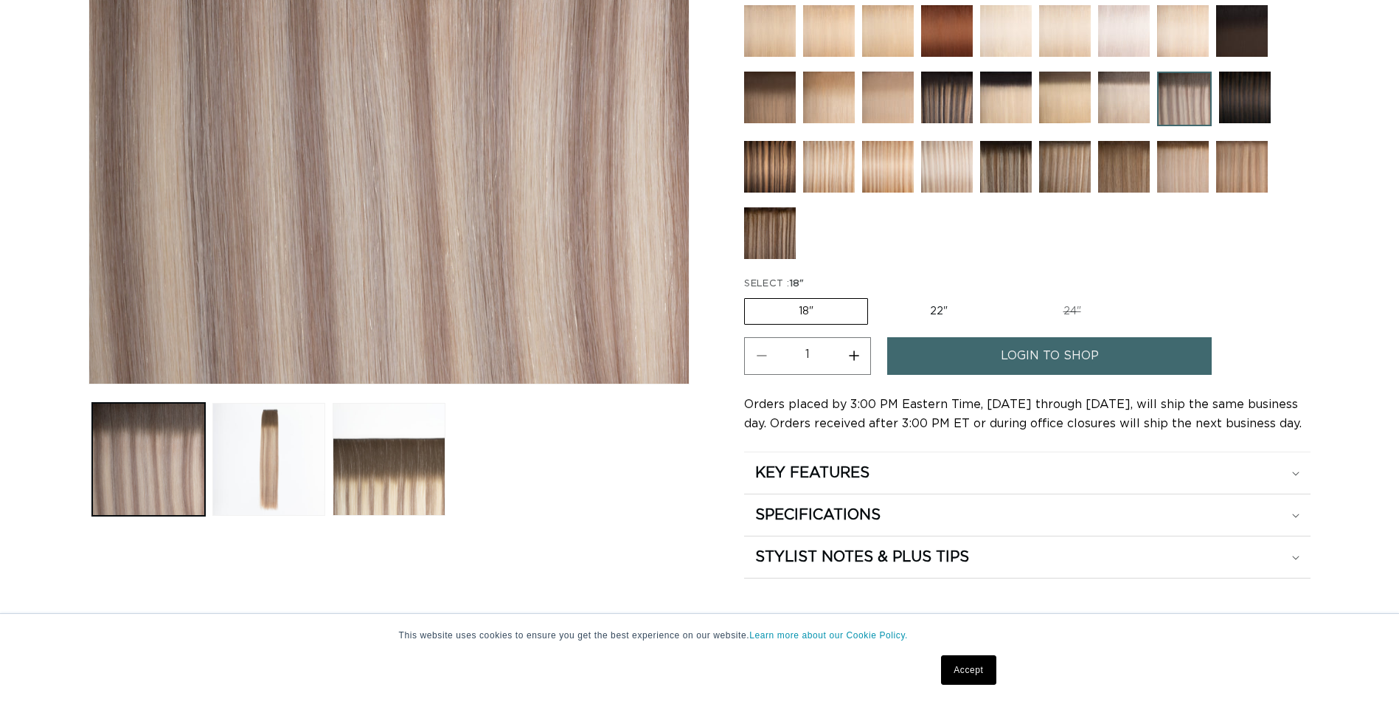
scroll to position [442, 0]
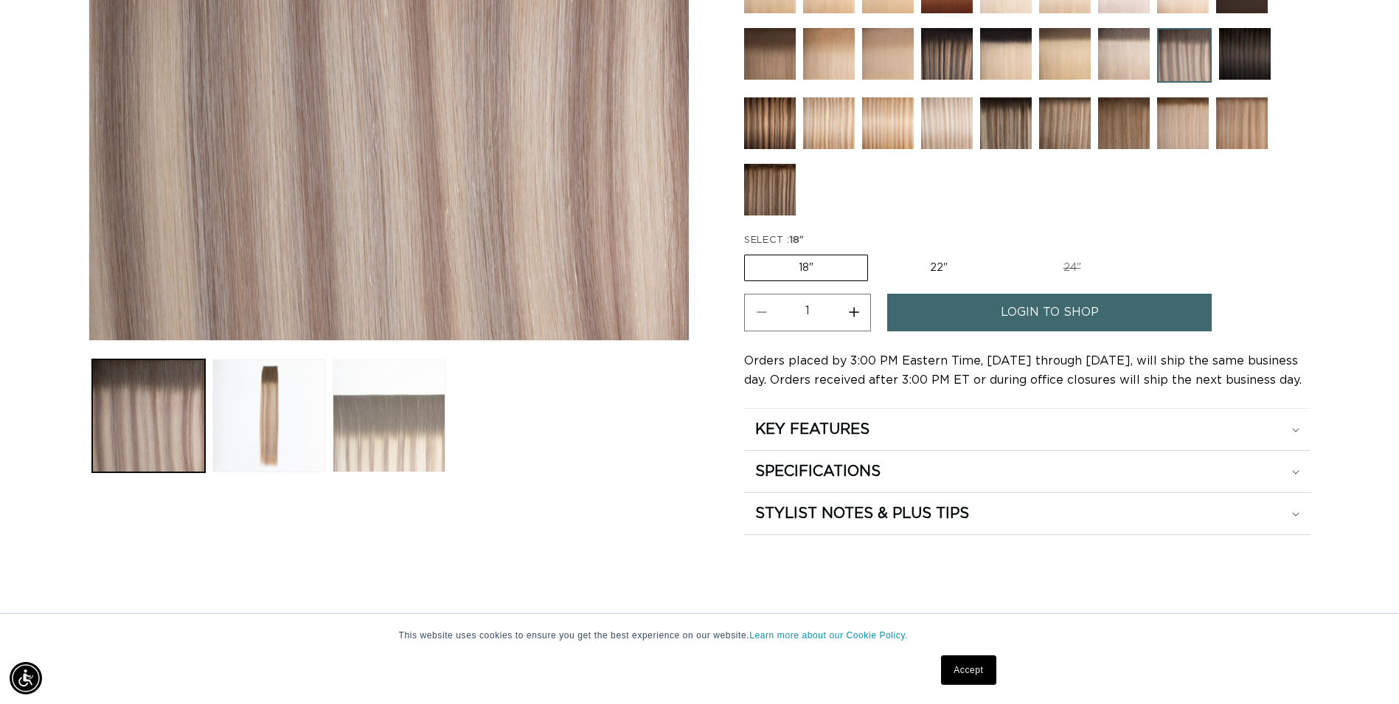
click at [373, 434] on button "Load image 3 in gallery view" at bounding box center [389, 415] width 113 height 113
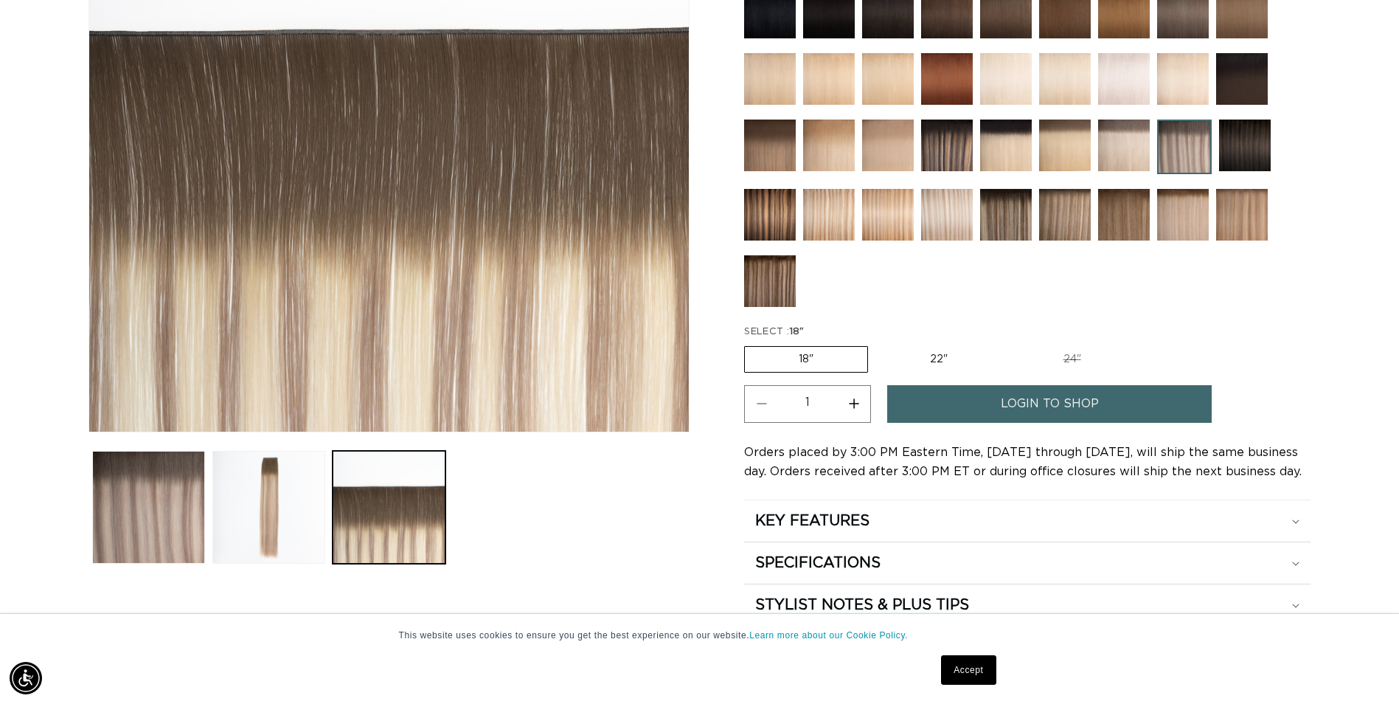
scroll to position [0, 1294]
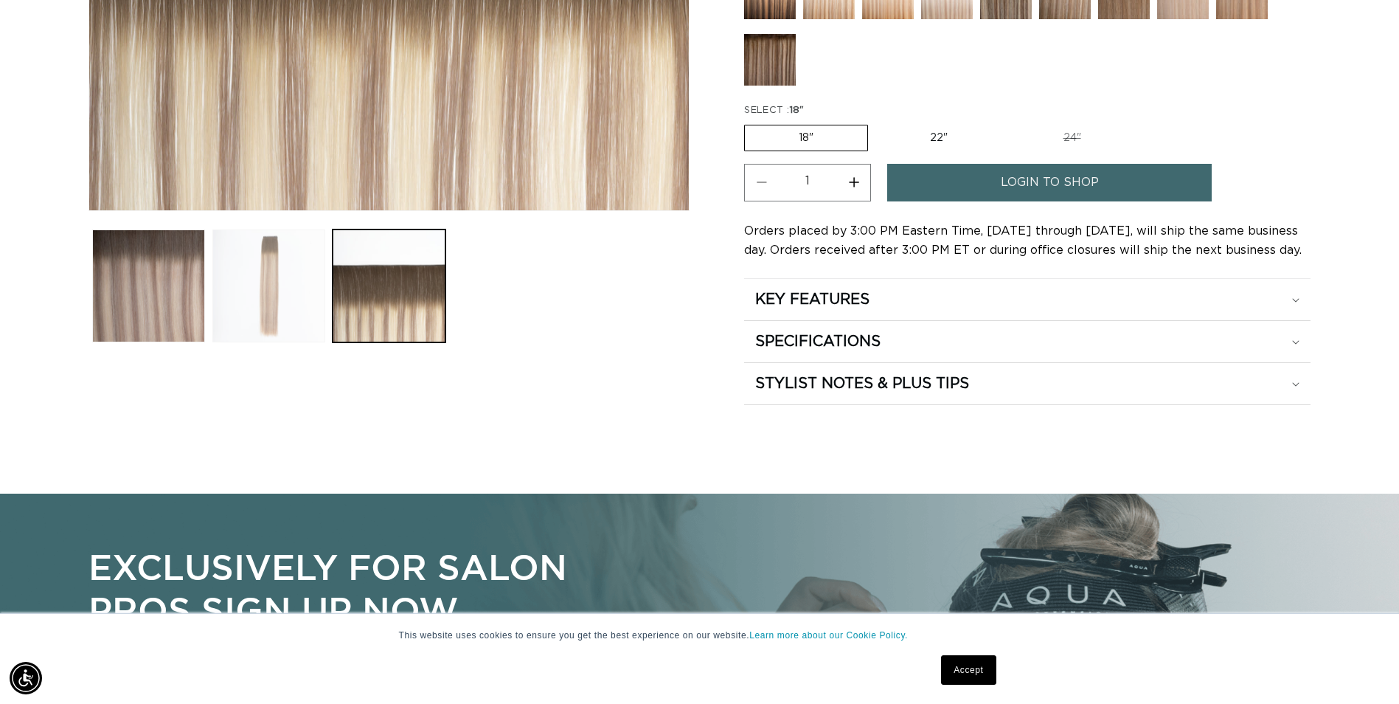
click at [279, 282] on button "Load image 2 in gallery view" at bounding box center [268, 285] width 113 height 113
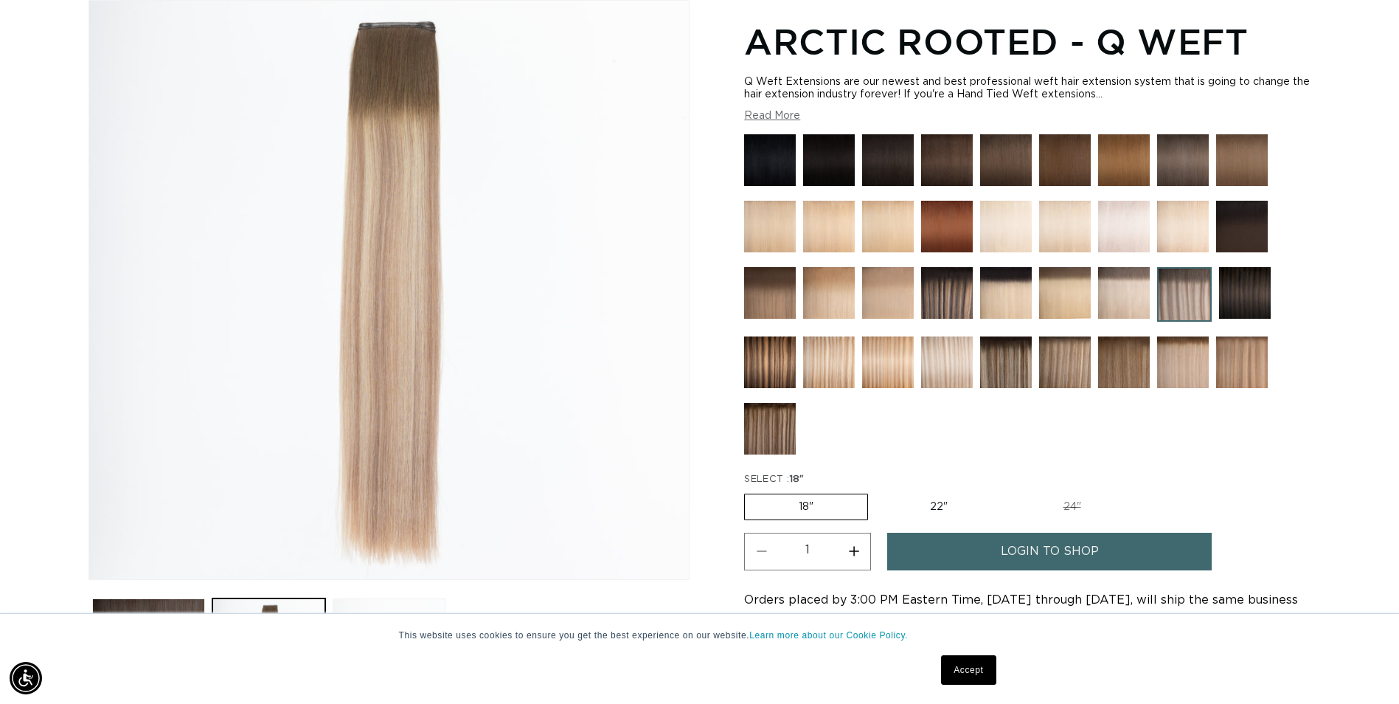
scroll to position [0, 0]
click at [1245, 372] on img at bounding box center [1242, 362] width 52 height 52
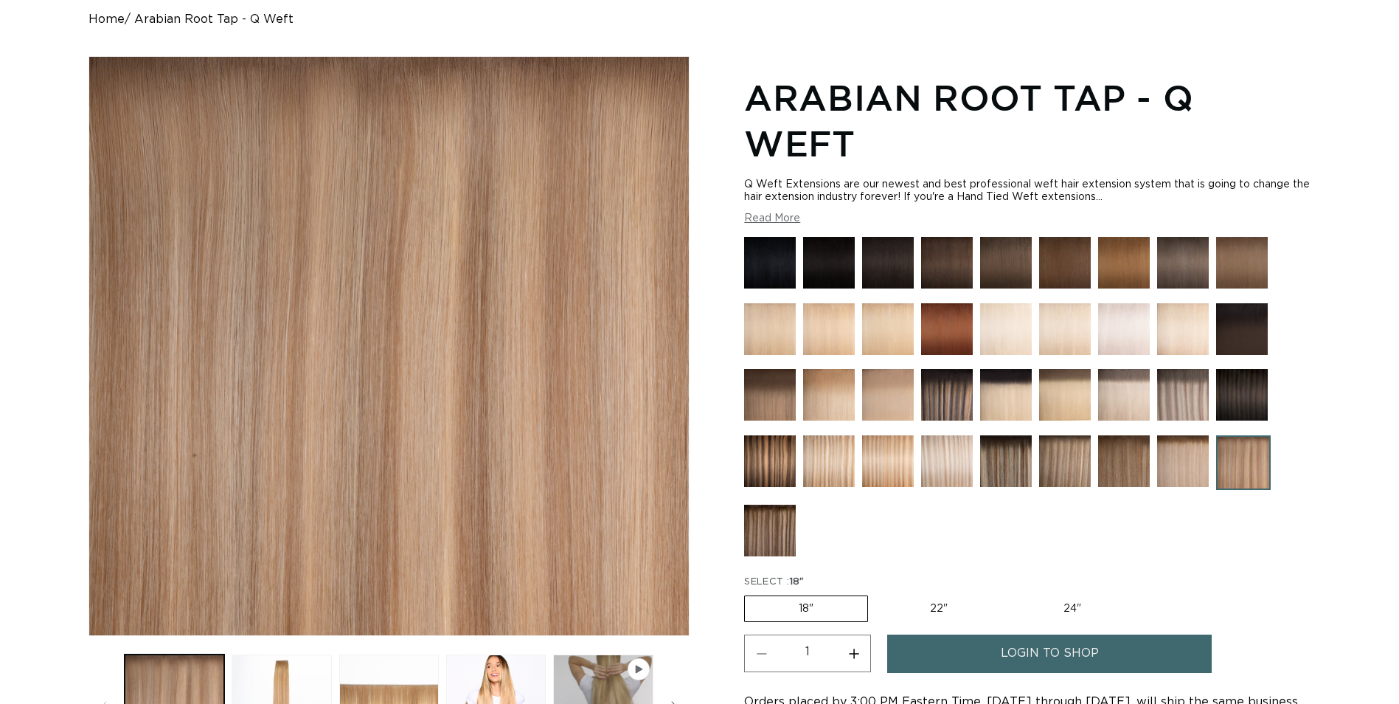
scroll to position [188, 0]
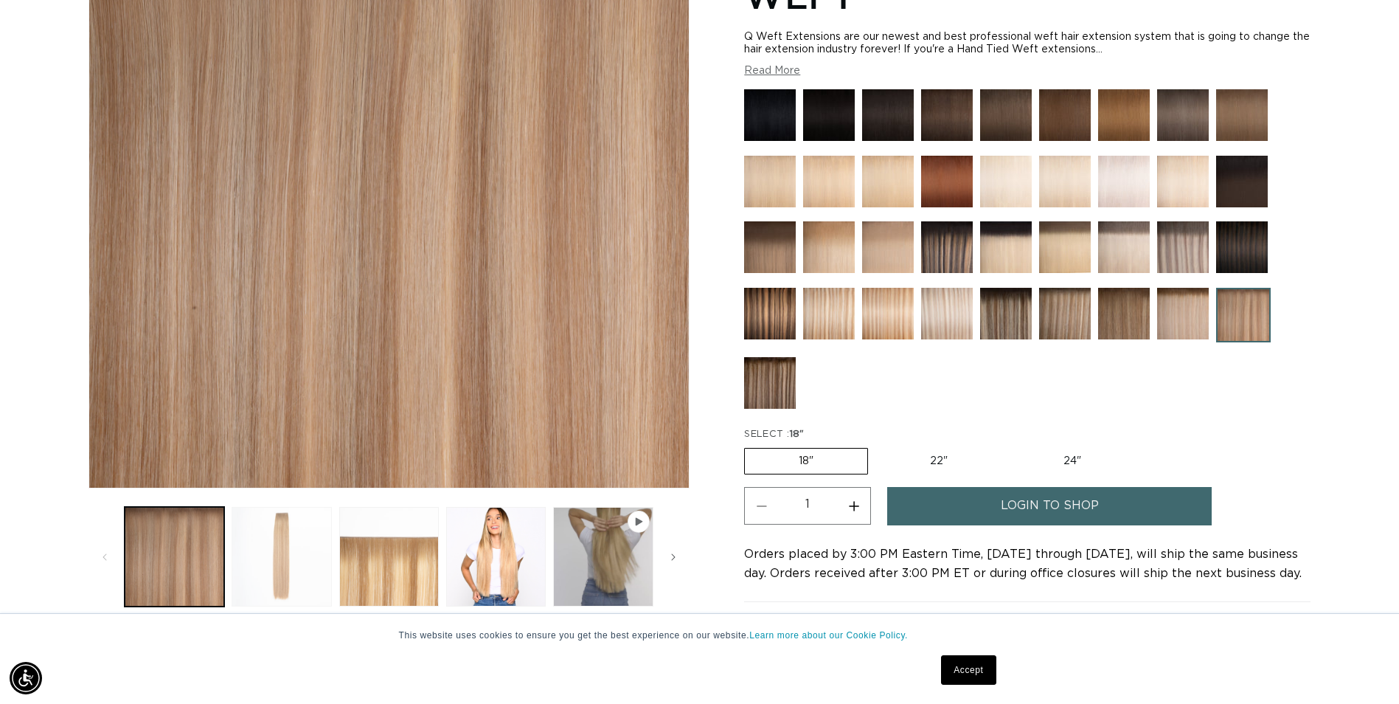
click at [247, 542] on button "Load image 2 in gallery view" at bounding box center [282, 557] width 100 height 100
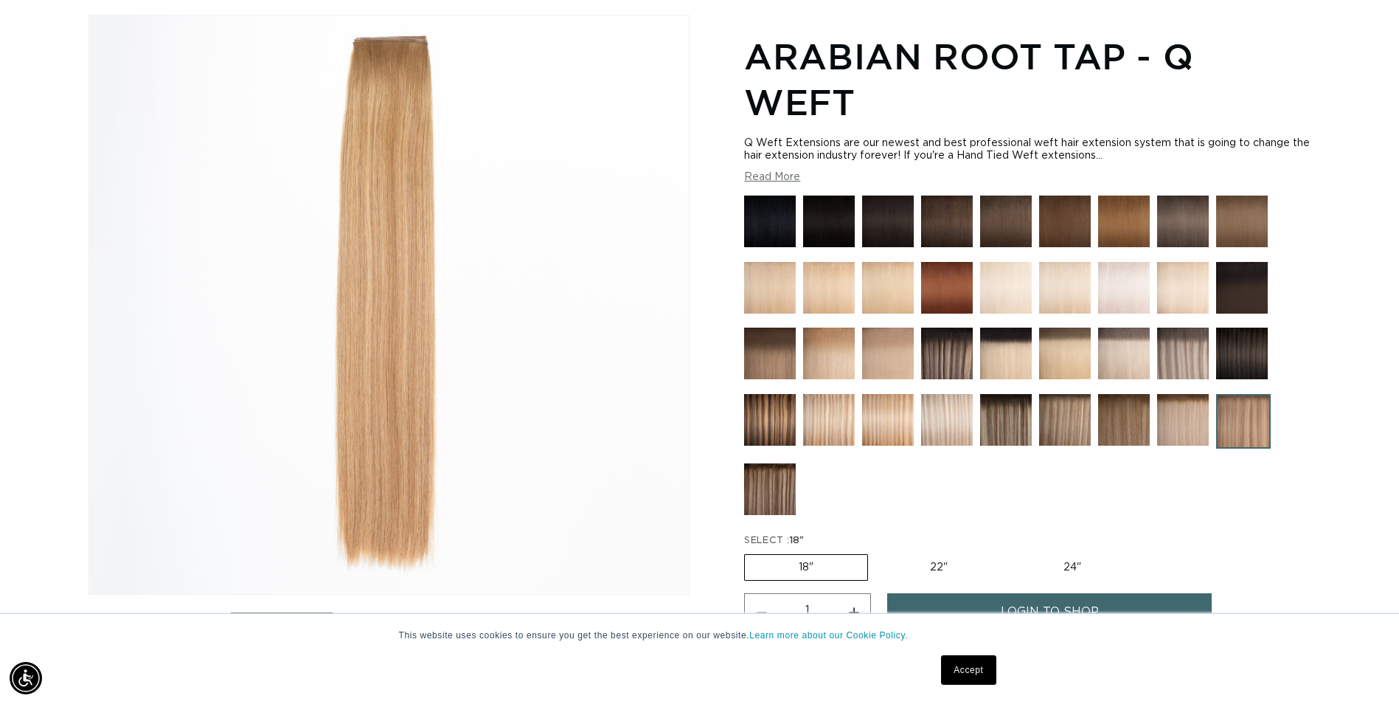
scroll to position [277, 0]
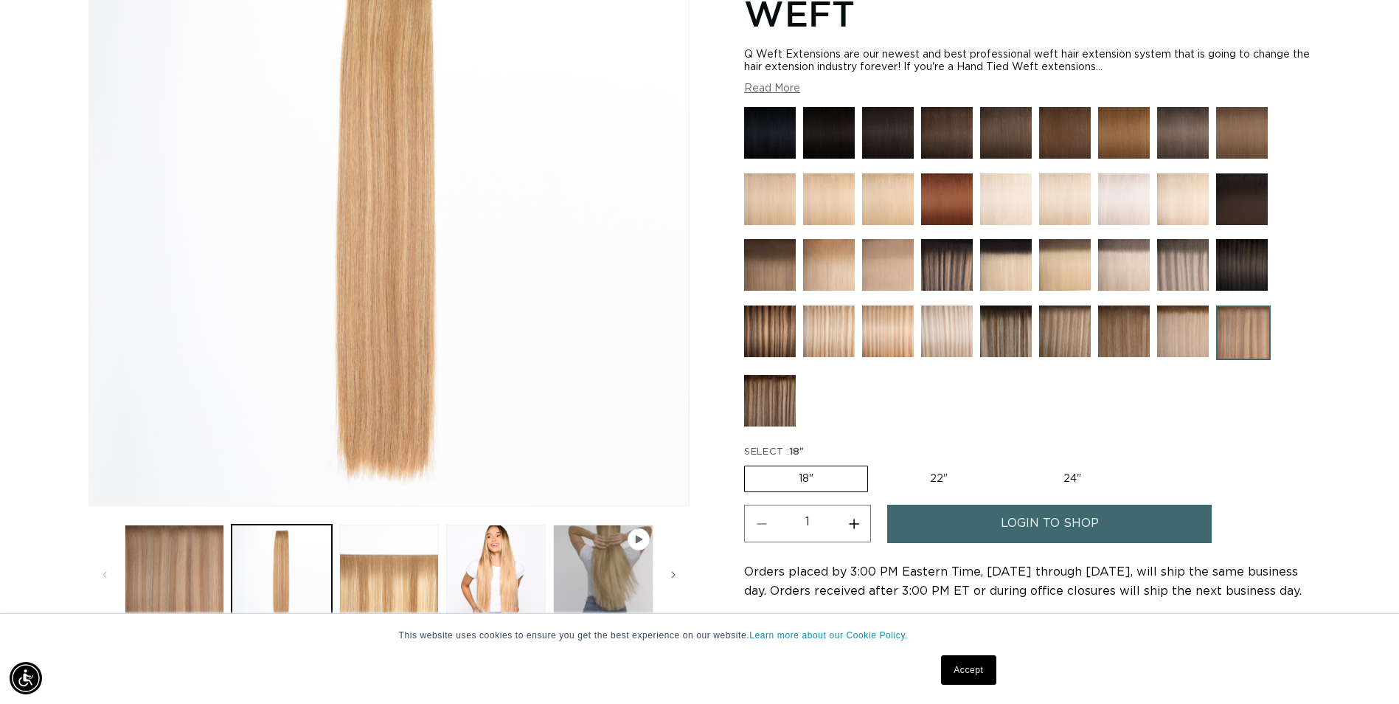
click at [1170, 333] on img at bounding box center [1183, 331] width 52 height 52
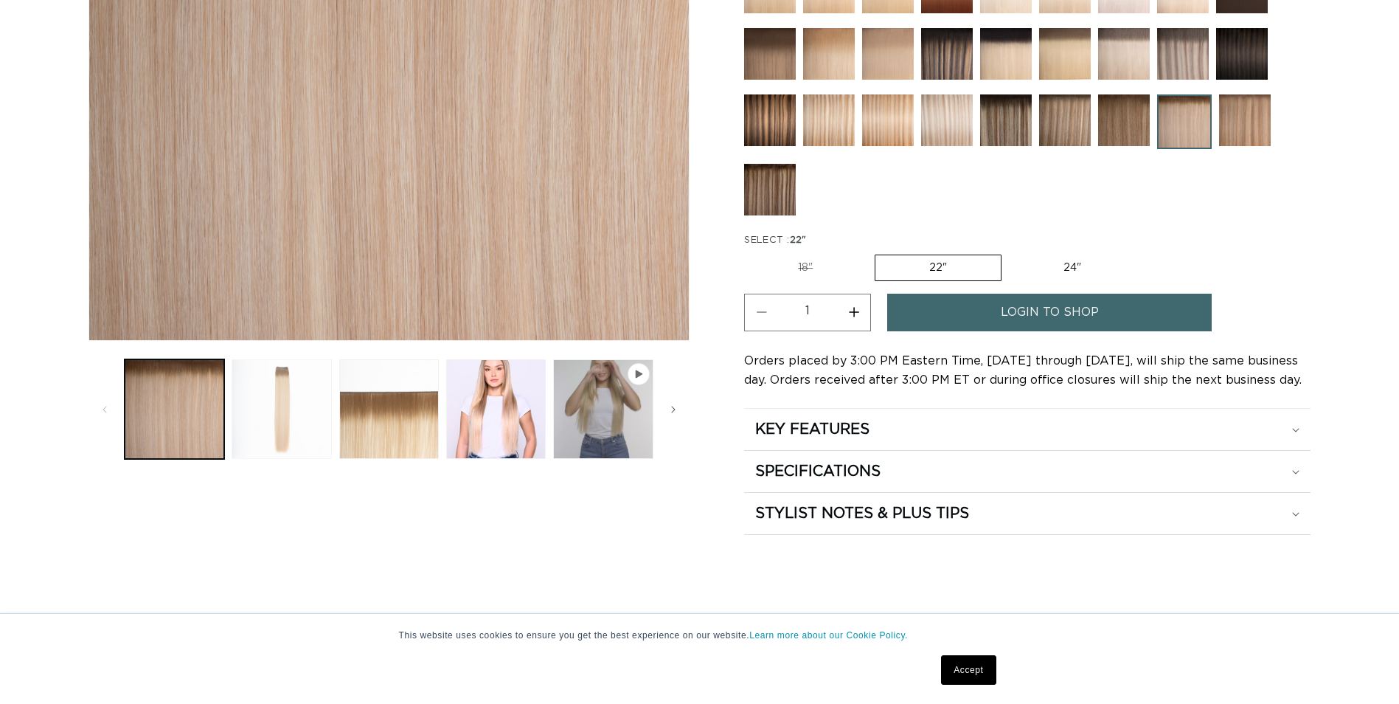
click at [286, 408] on button "Load image 2 in gallery view" at bounding box center [282, 409] width 100 height 100
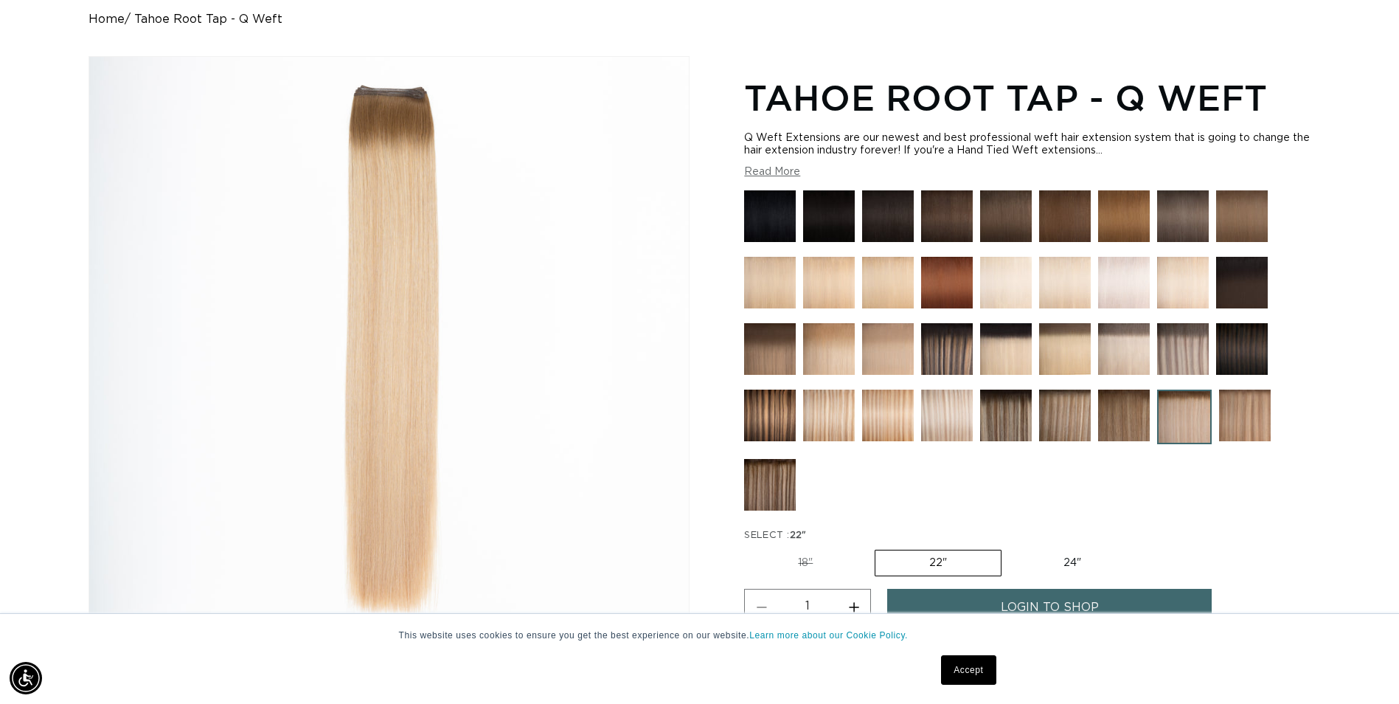
scroll to position [0, 2589]
click at [1187, 346] on img at bounding box center [1183, 349] width 52 height 52
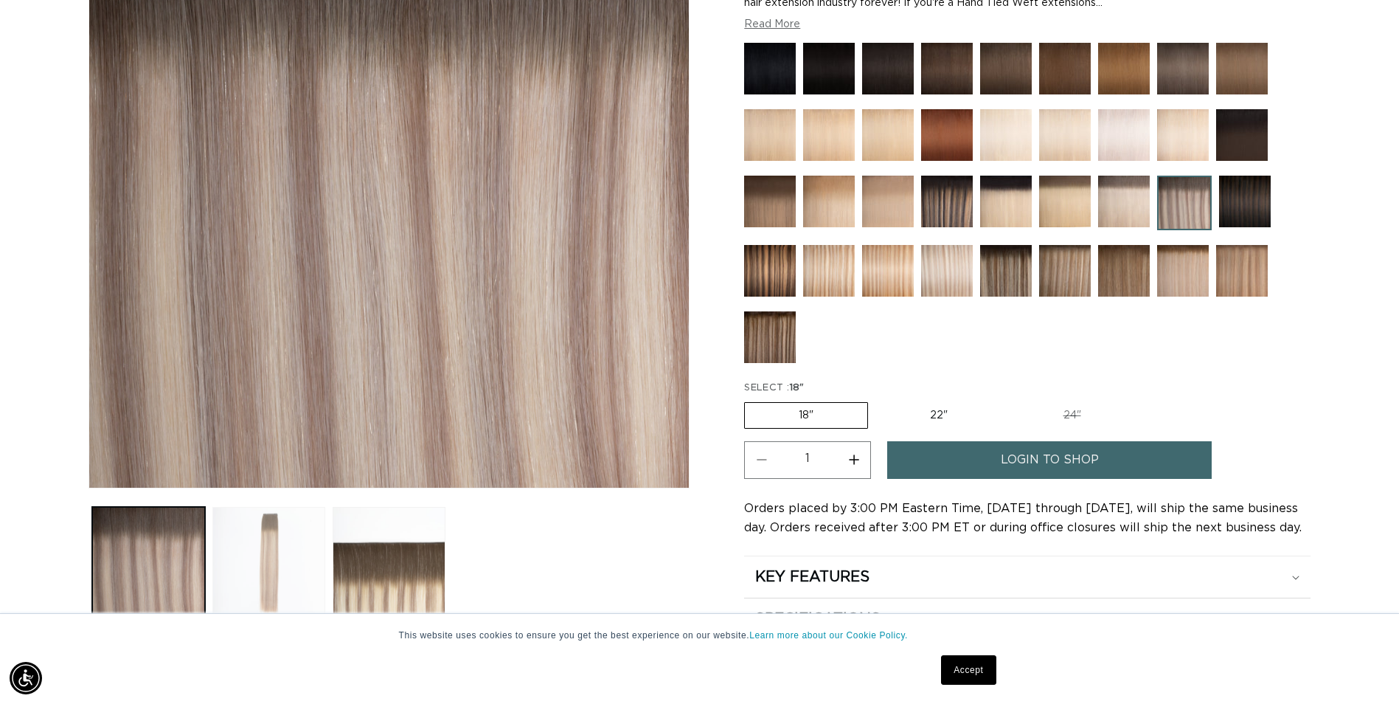
click at [259, 574] on button "Load image 2 in gallery view" at bounding box center [268, 563] width 113 height 113
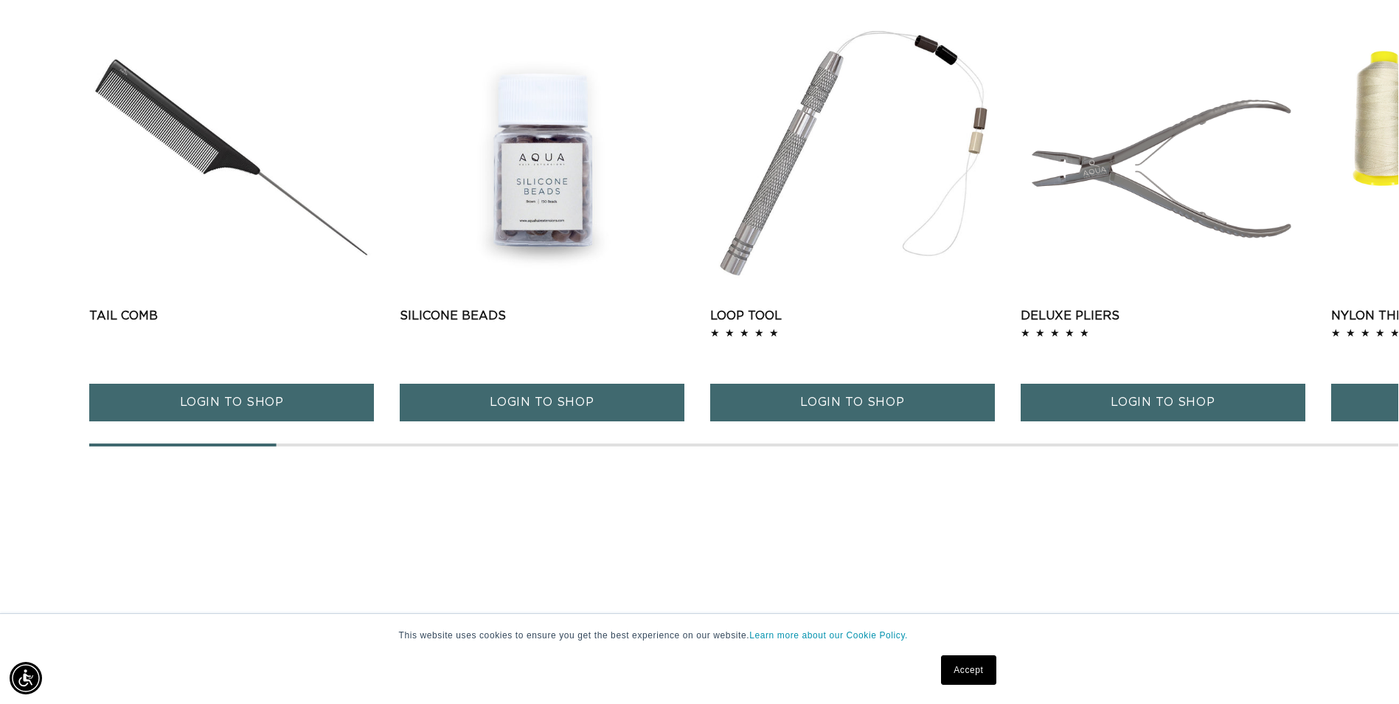
drag, startPoint x: 256, startPoint y: 445, endPoint x: 302, endPoint y: 444, distance: 46.5
click at [302, 444] on div at bounding box center [743, 444] width 1309 height 3
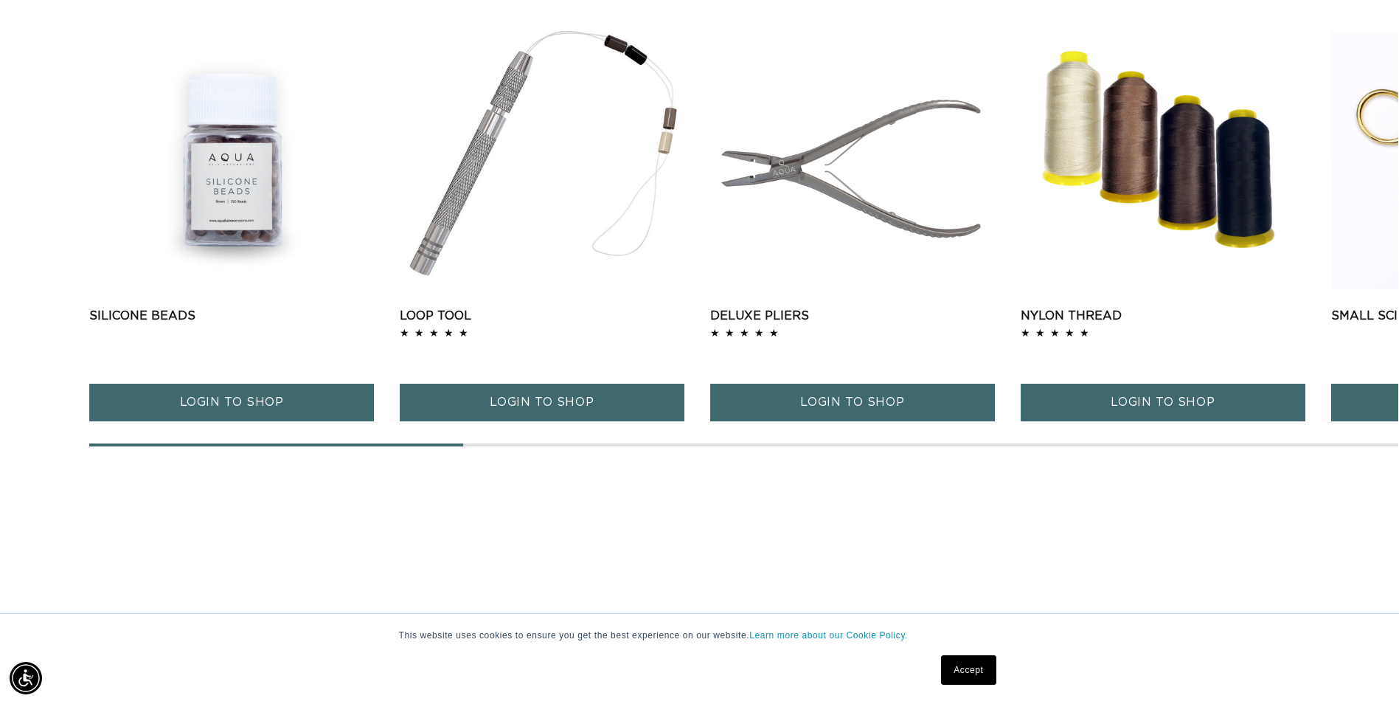
scroll to position [0, 1294]
click at [1232, 444] on div at bounding box center [743, 444] width 1309 height 3
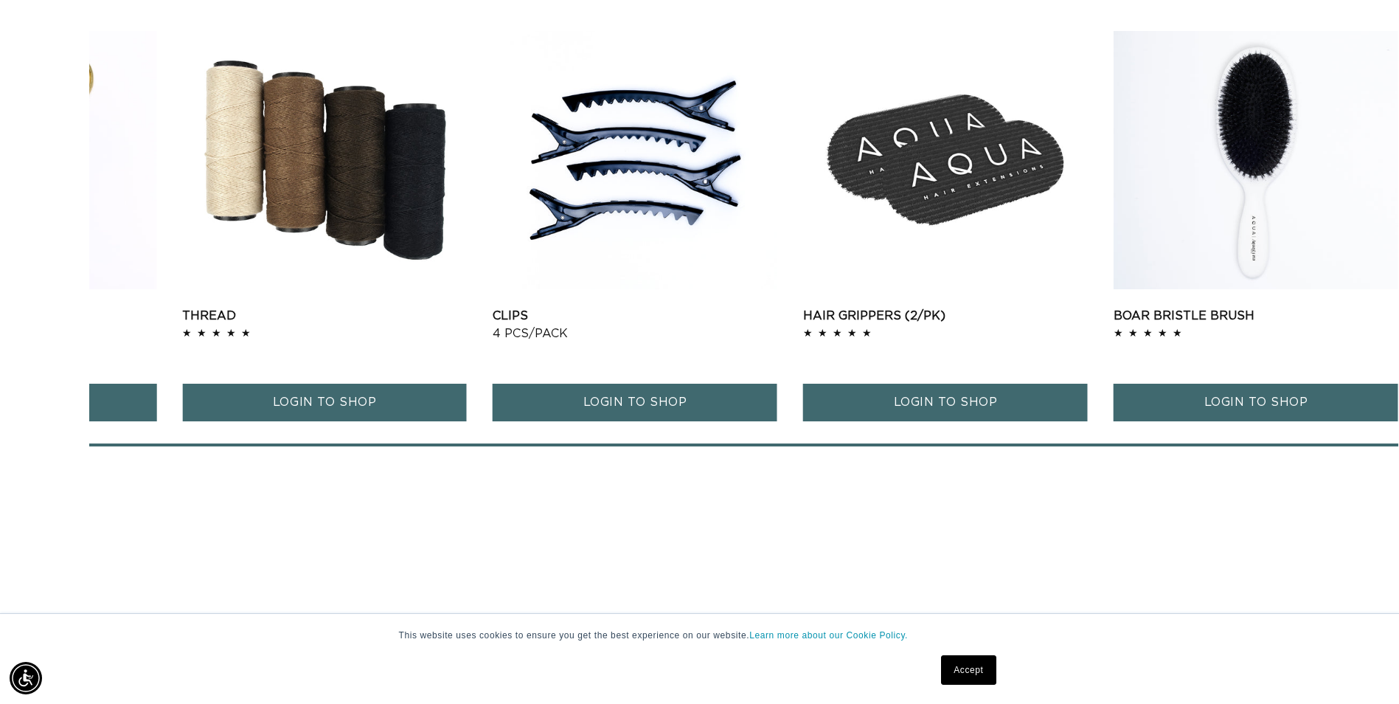
scroll to position [0, 0]
click at [1247, 447] on div "Tail Comb Tail Comb LOGIN TO SHOP Silicone Beads" at bounding box center [743, 238] width 1311 height 417
click at [426, 445] on span at bounding box center [743, 444] width 1309 height 3
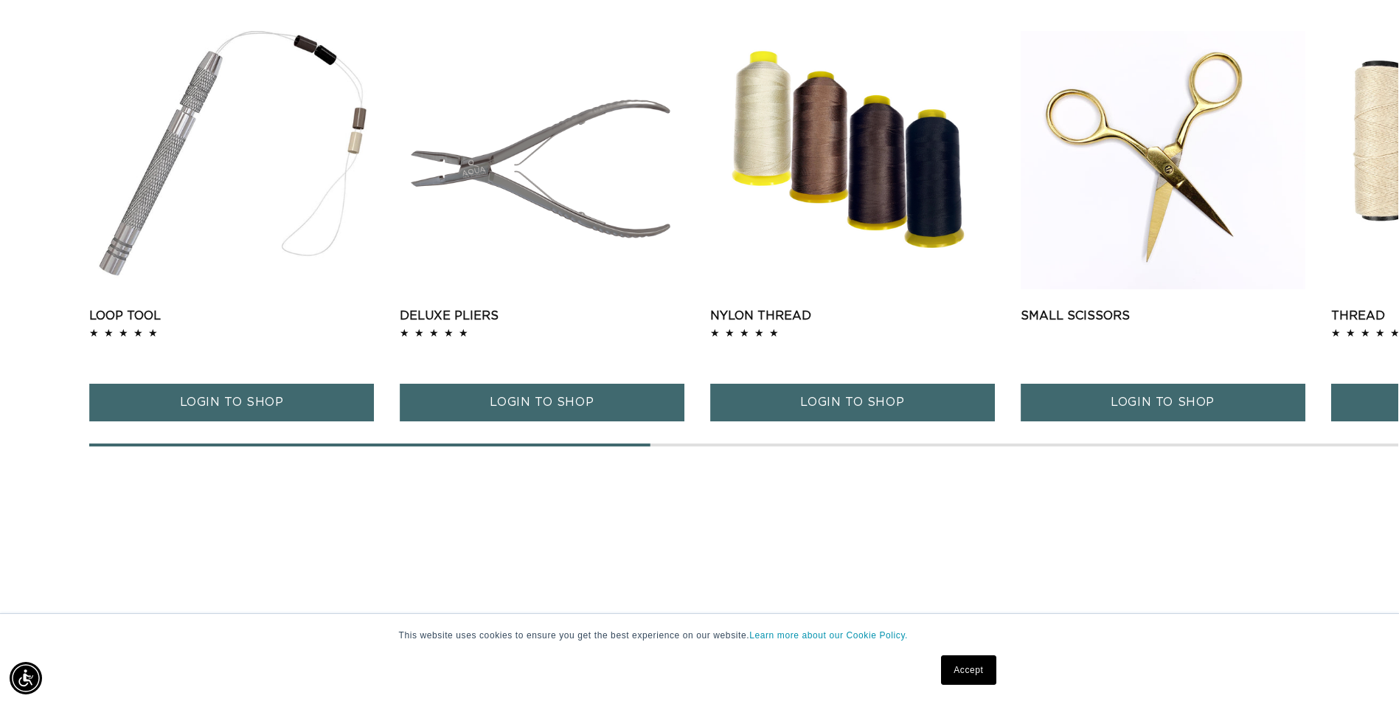
scroll to position [0, 0]
click at [223, 442] on div "Loop Tool Loop Tool 4.8 / 5.0 LOGIN TO SHOP" at bounding box center [231, 237] width 285 height 412
click at [198, 444] on span at bounding box center [369, 444] width 561 height 3
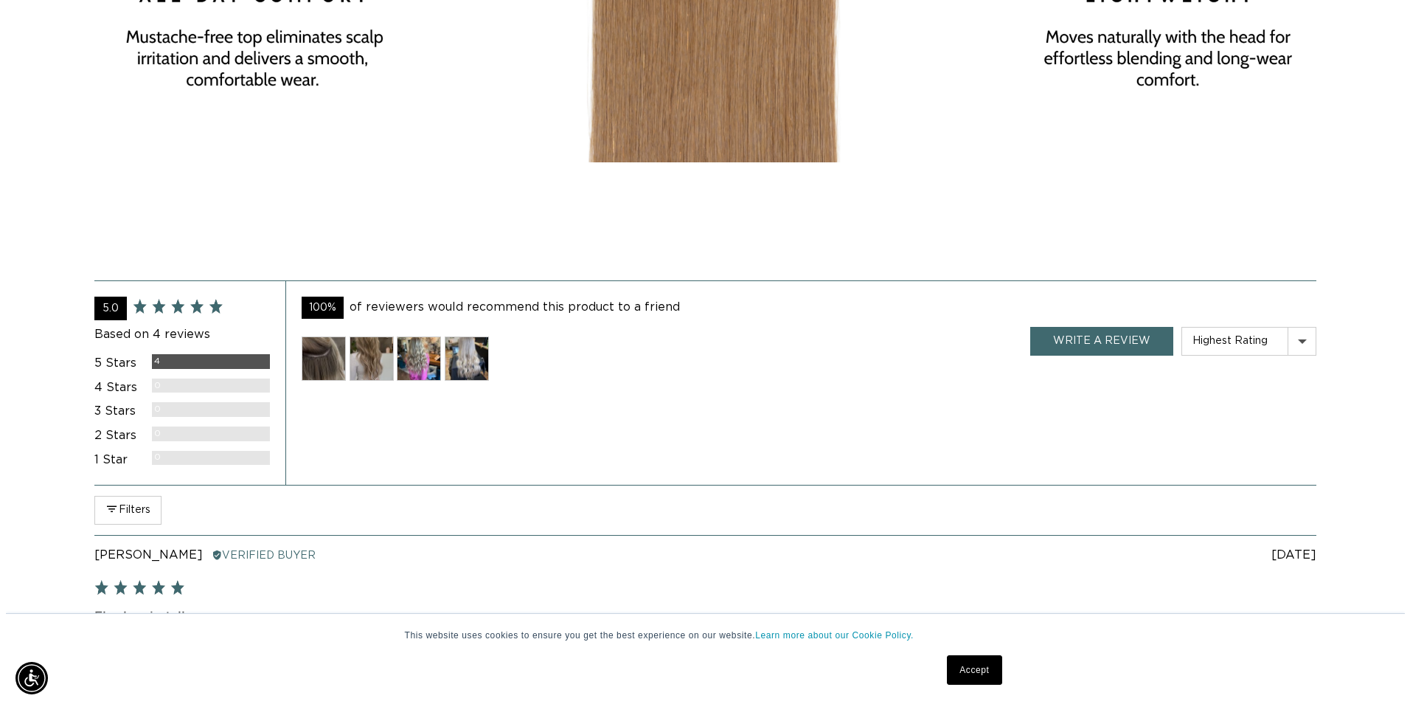
scroll to position [2859, 0]
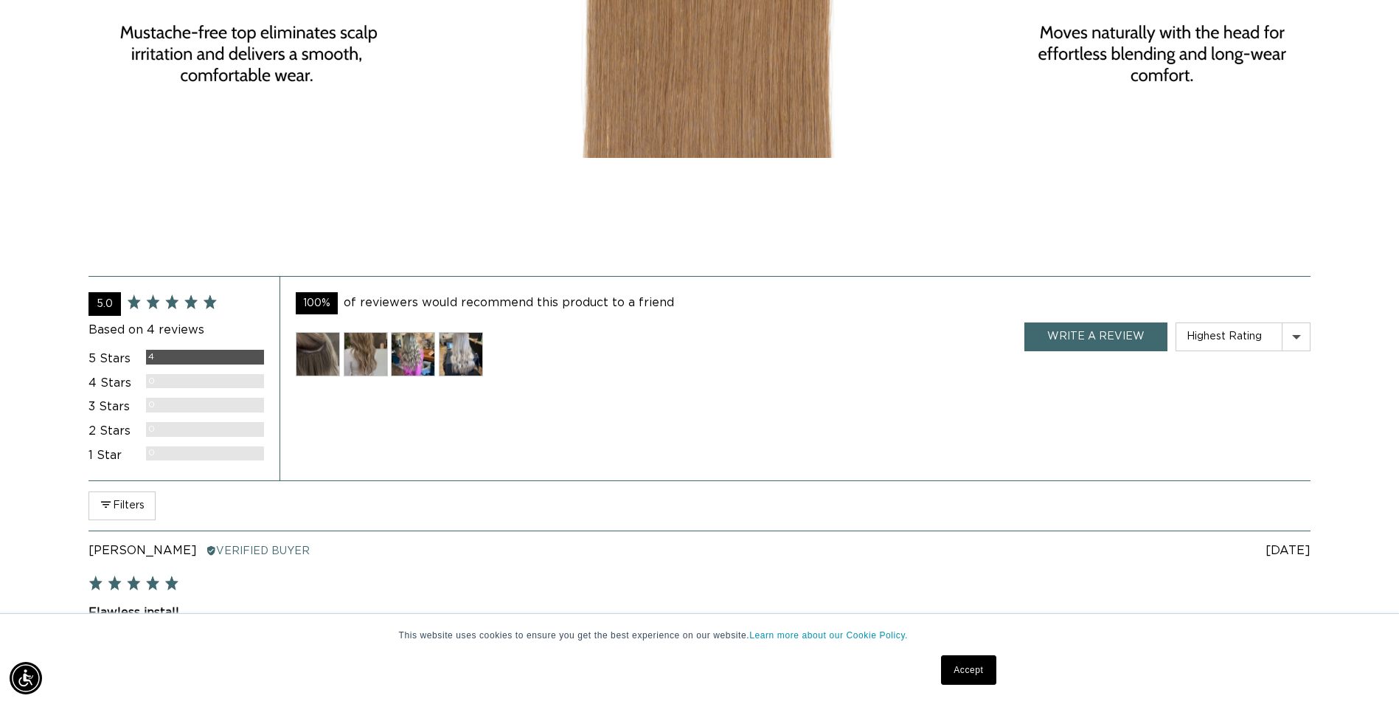
click at [317, 351] on img at bounding box center [318, 354] width 44 height 44
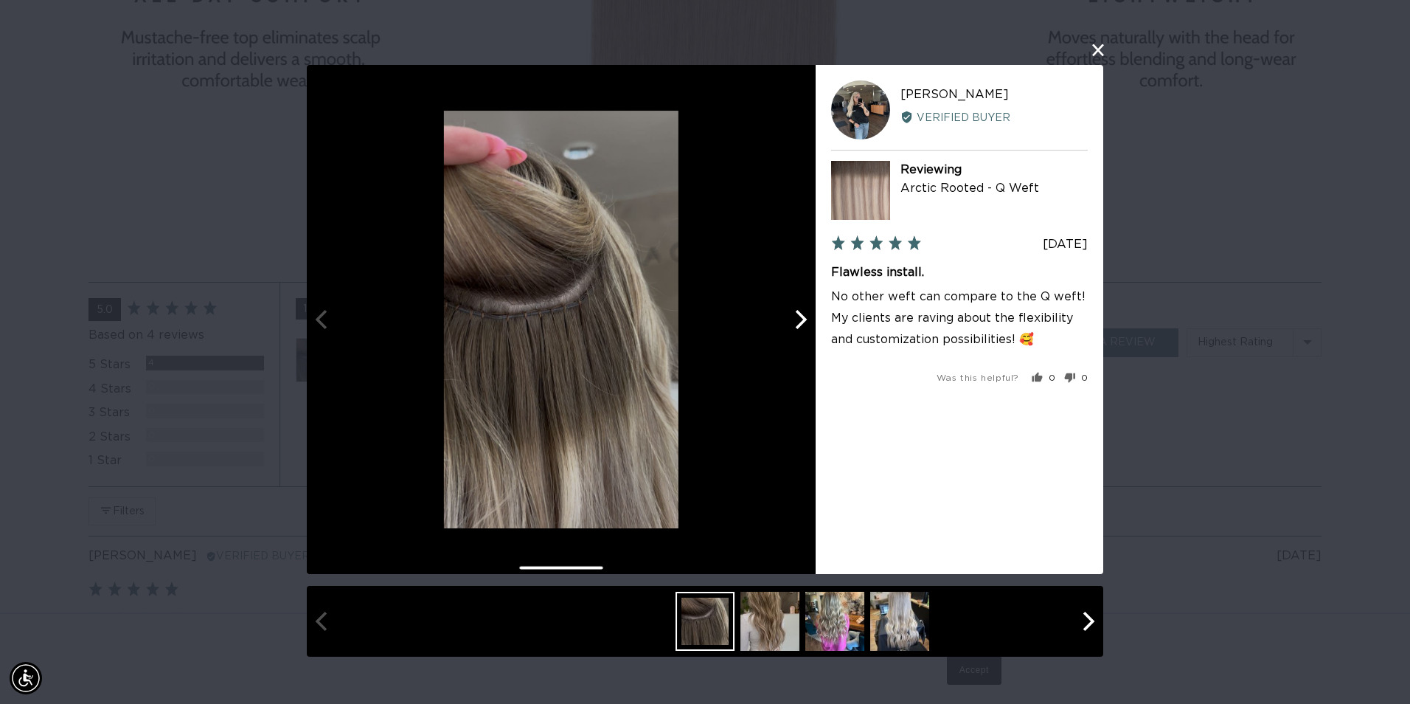
scroll to position [0, 1305]
click at [803, 322] on icon "Next" at bounding box center [802, 318] width 12 height 19
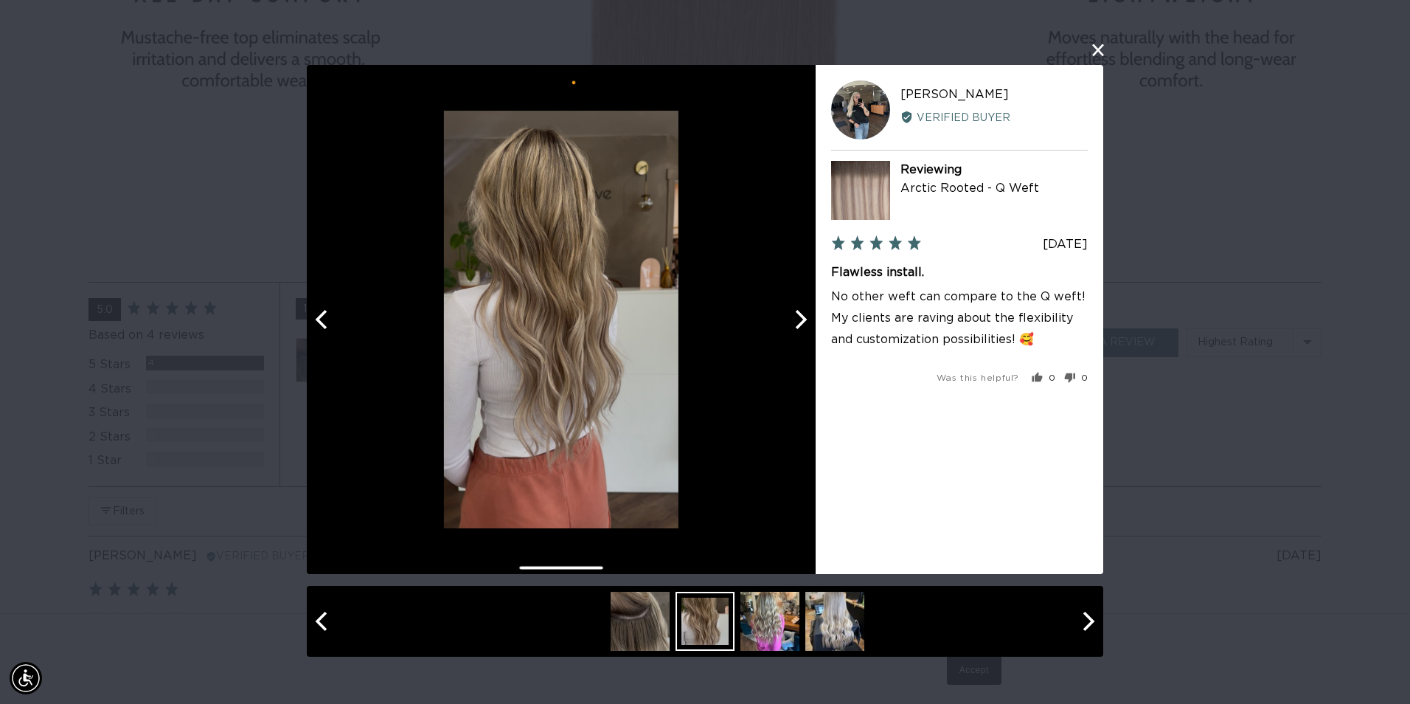
scroll to position [0, 2611]
click at [803, 320] on icon "Next" at bounding box center [802, 318] width 12 height 19
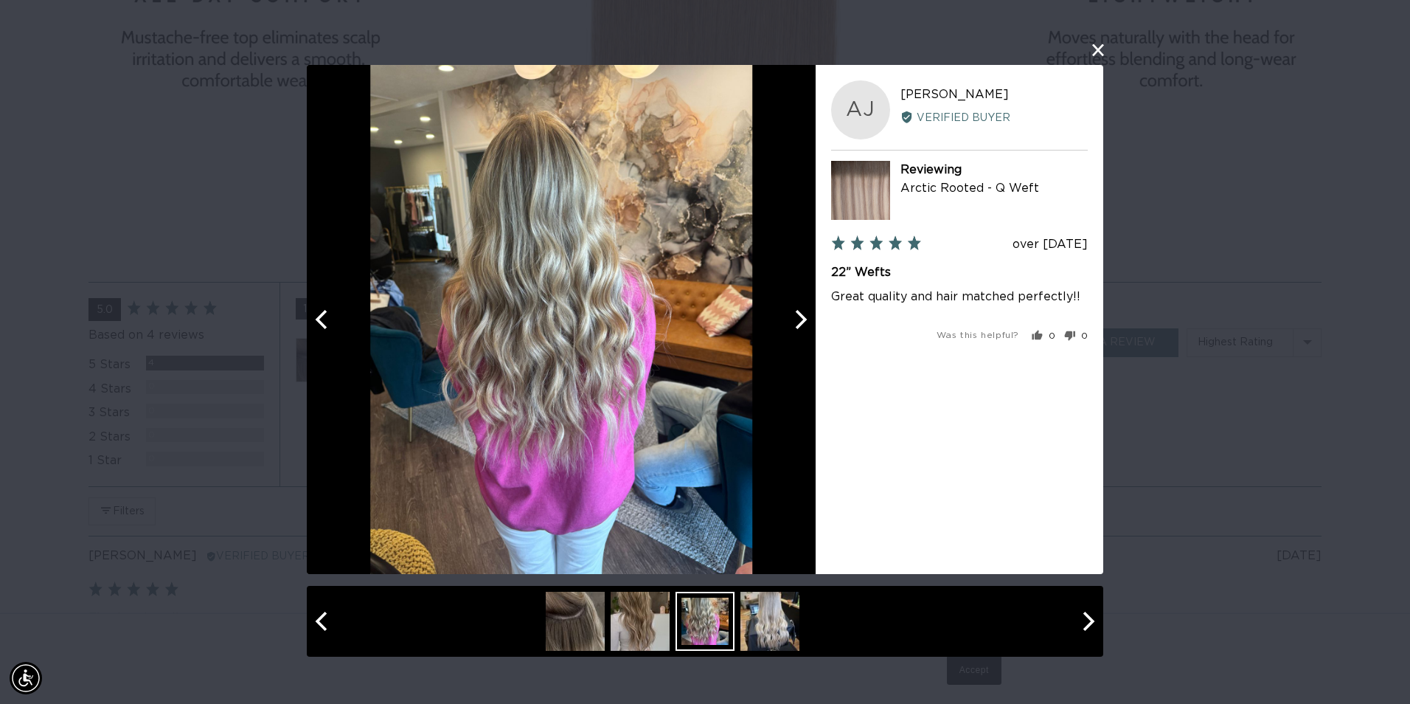
scroll to position [0, 0]
click at [803, 320] on icon "Next" at bounding box center [802, 318] width 12 height 19
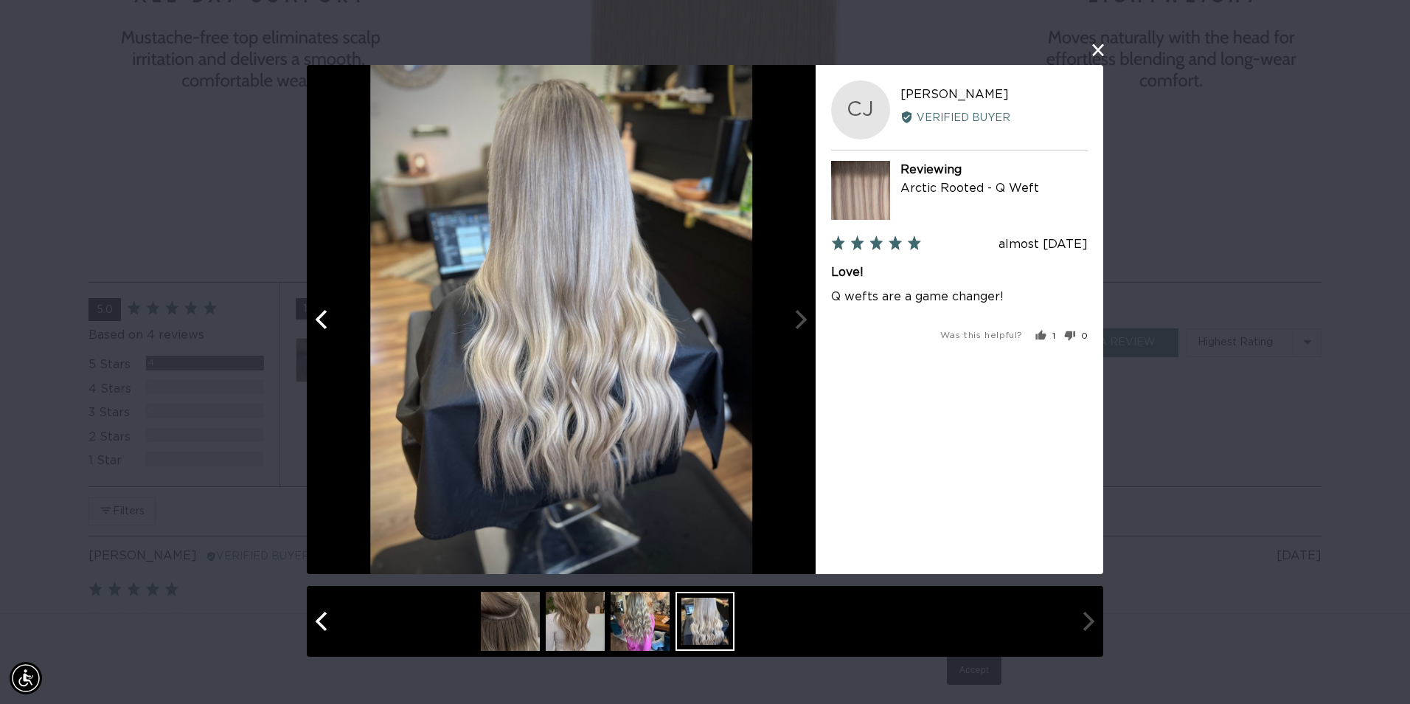
click at [803, 320] on div at bounding box center [561, 319] width 509 height 509
click at [1254, 243] on div "User-Uploaded Media Gallery CJ Chante J. Reviewed by Chante J. Verified Buyer R…" at bounding box center [705, 352] width 1410 height 704
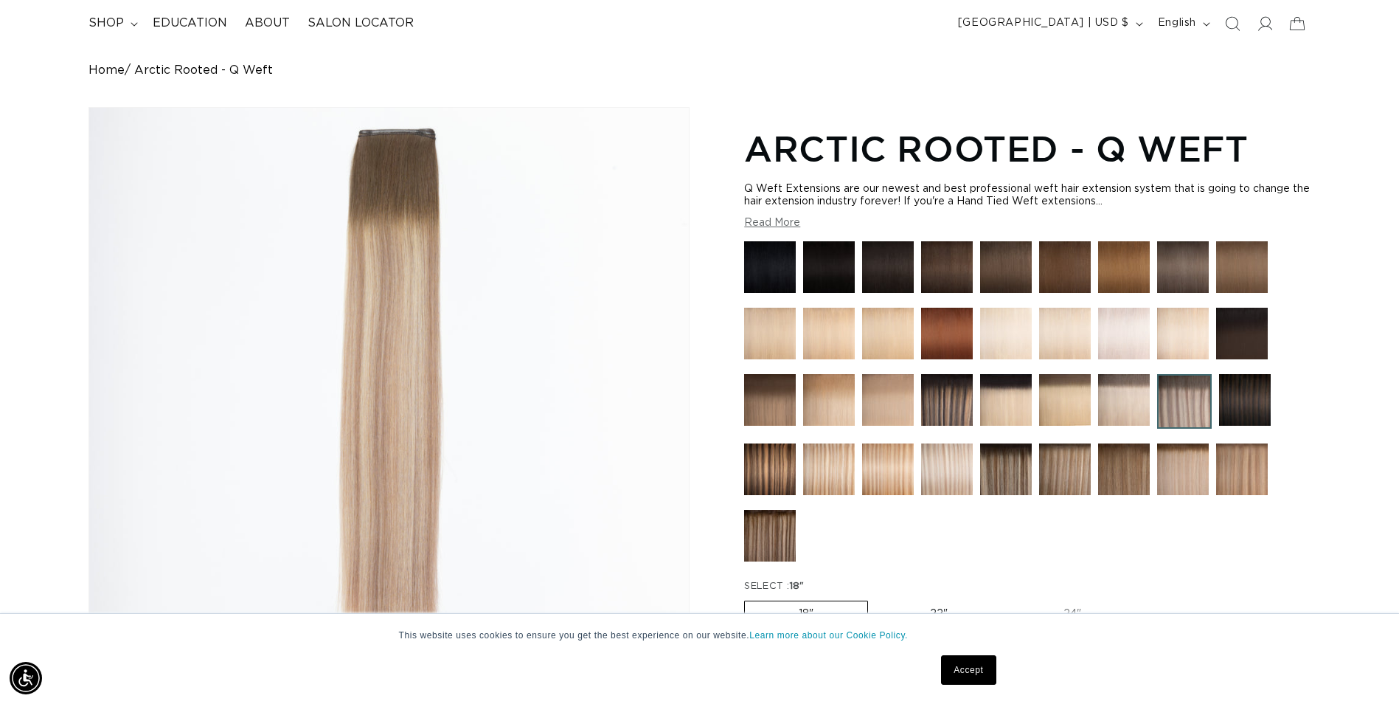
scroll to position [0, 0]
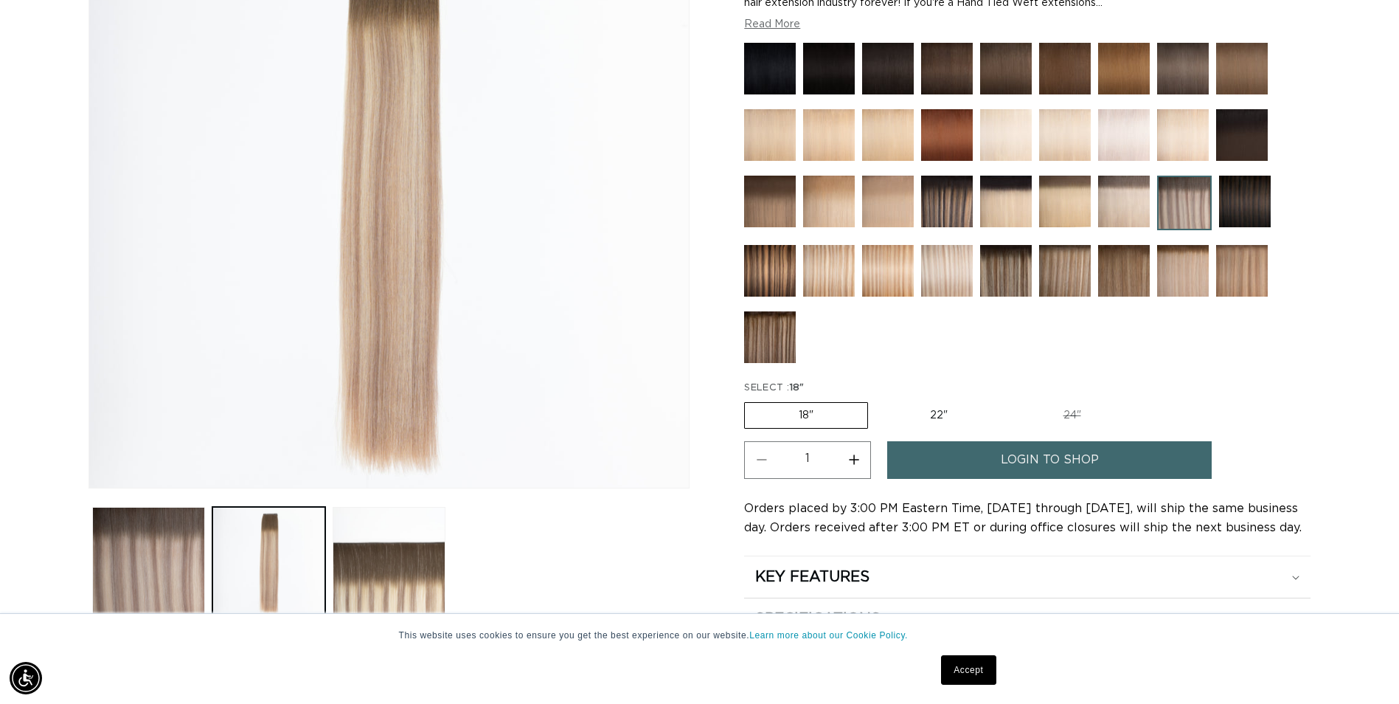
click at [1008, 270] on img at bounding box center [1006, 271] width 52 height 52
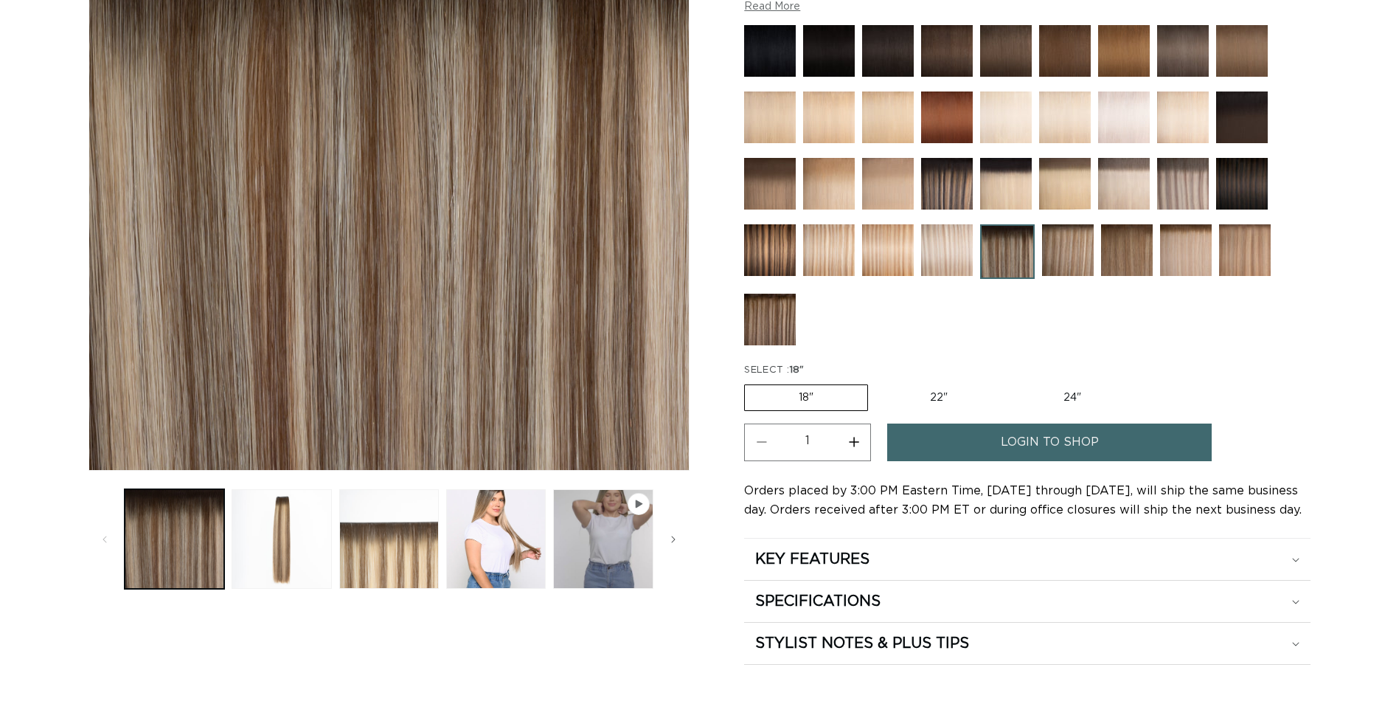
scroll to position [442, 0]
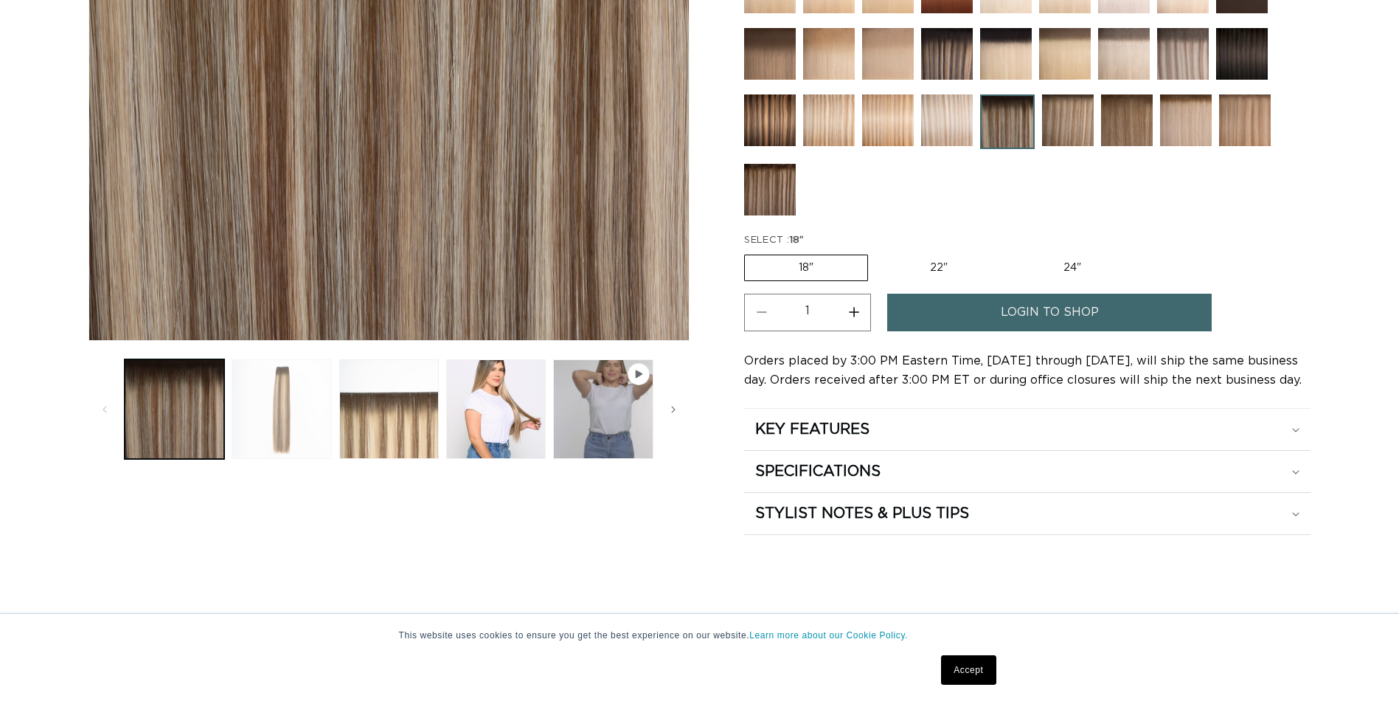
click at [272, 409] on button "Load image 2 in gallery view" at bounding box center [282, 409] width 100 height 100
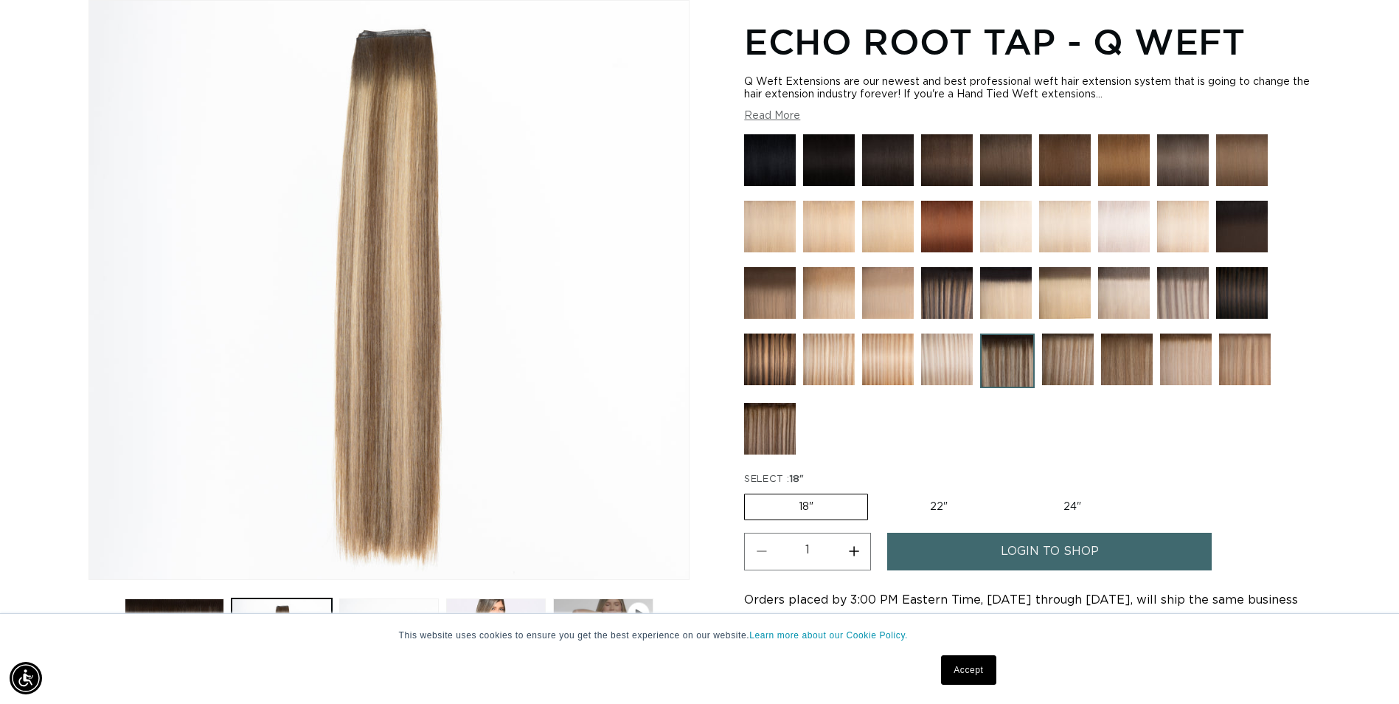
scroll to position [0, 1294]
click at [1079, 358] on img at bounding box center [1068, 359] width 52 height 52
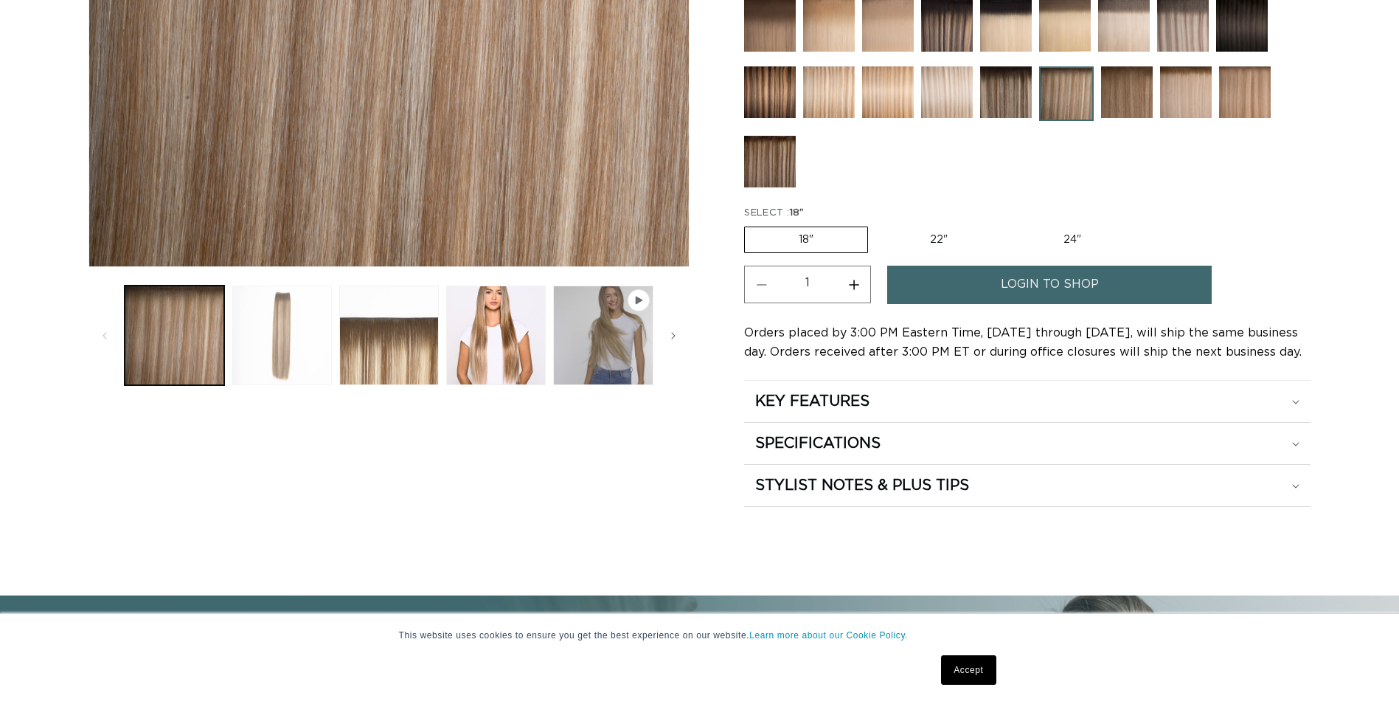
click at [296, 347] on button "Load image 2 in gallery view" at bounding box center [282, 335] width 100 height 100
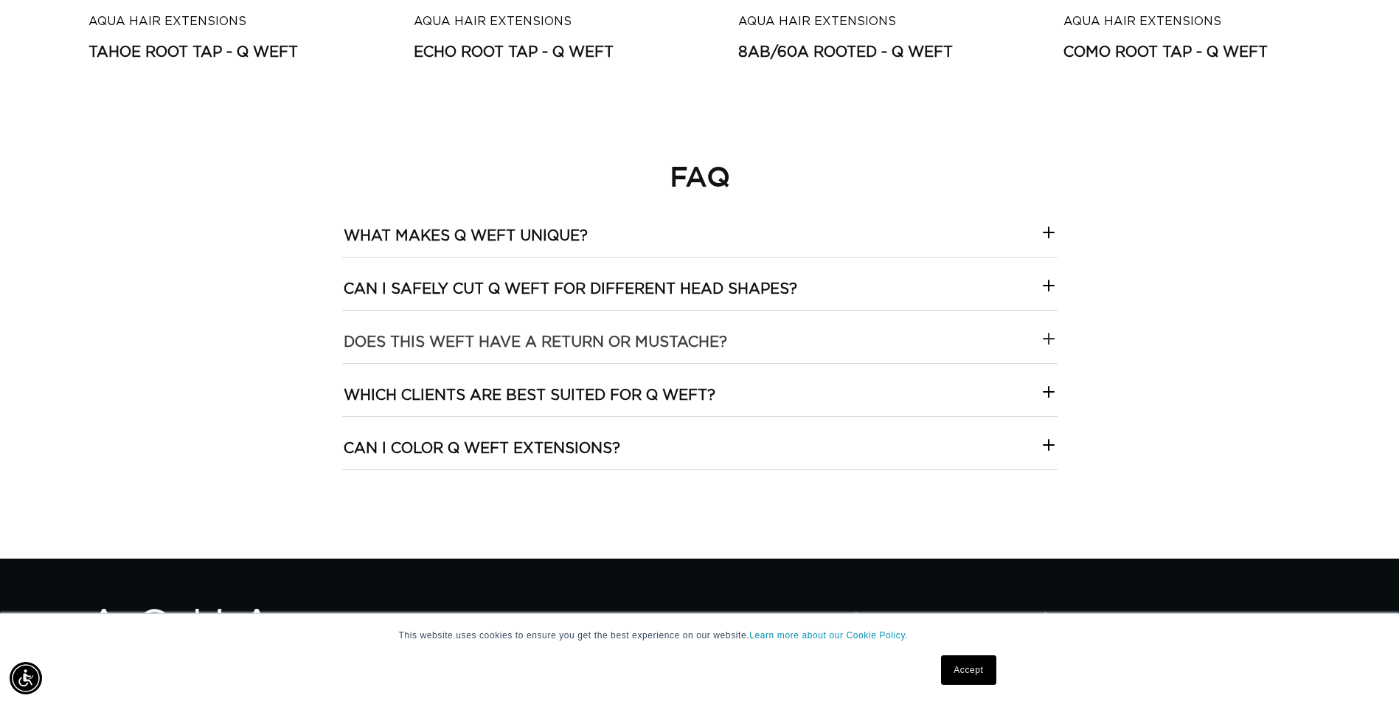
scroll to position [3665, 0]
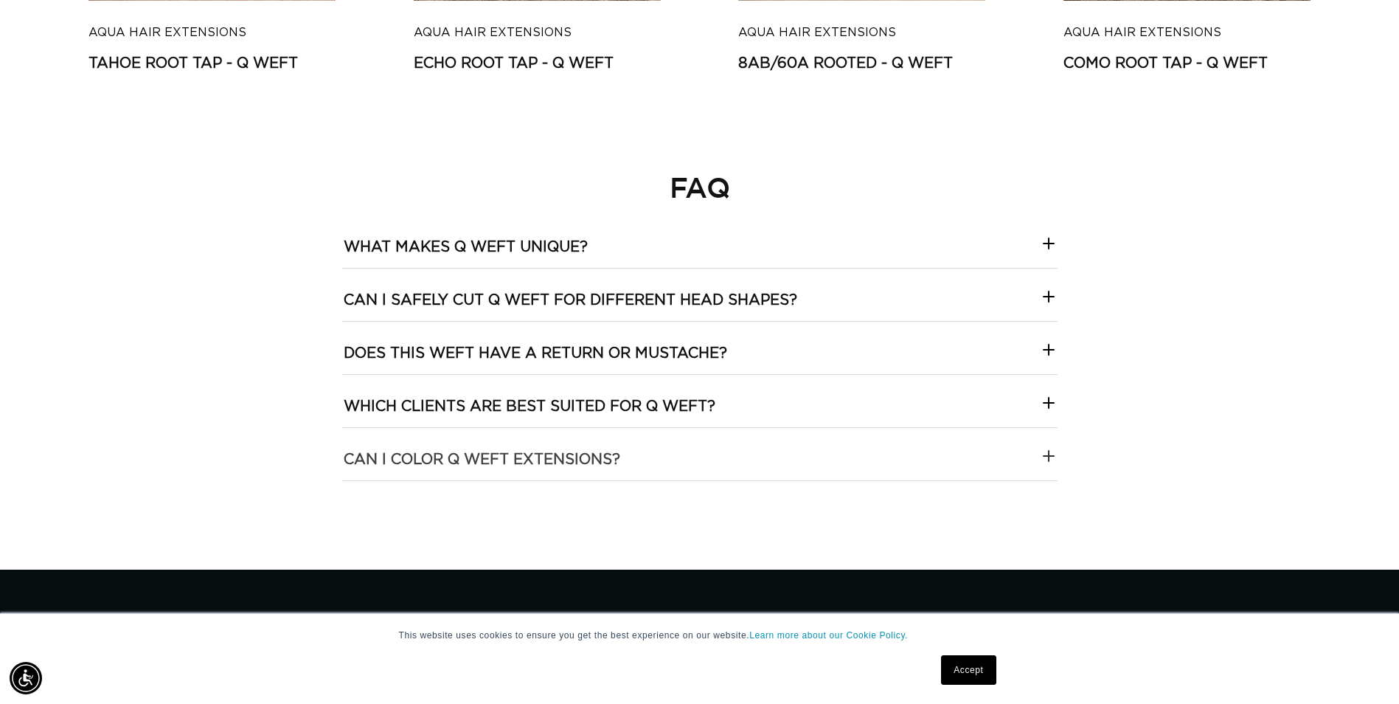
click at [535, 454] on h3 "Can I color Q Weft extensions?" at bounding box center [482, 459] width 277 height 19
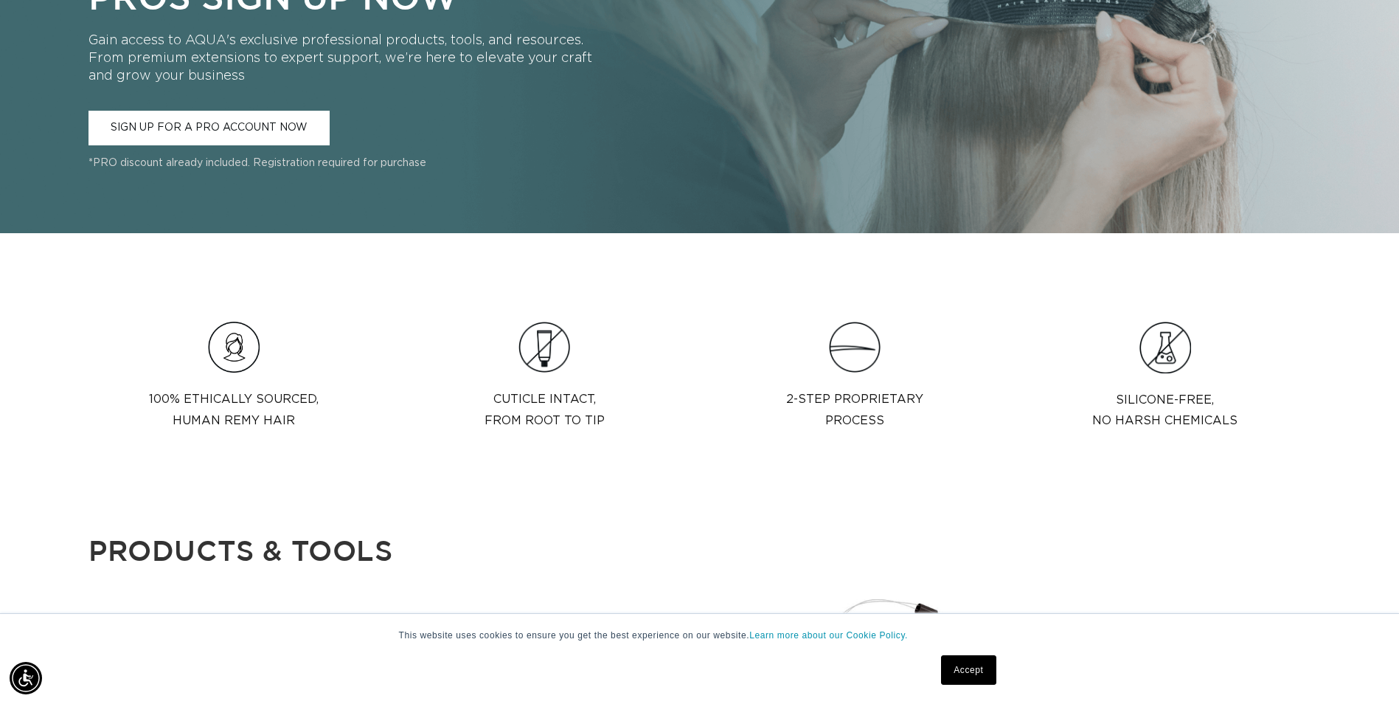
scroll to position [0, 0]
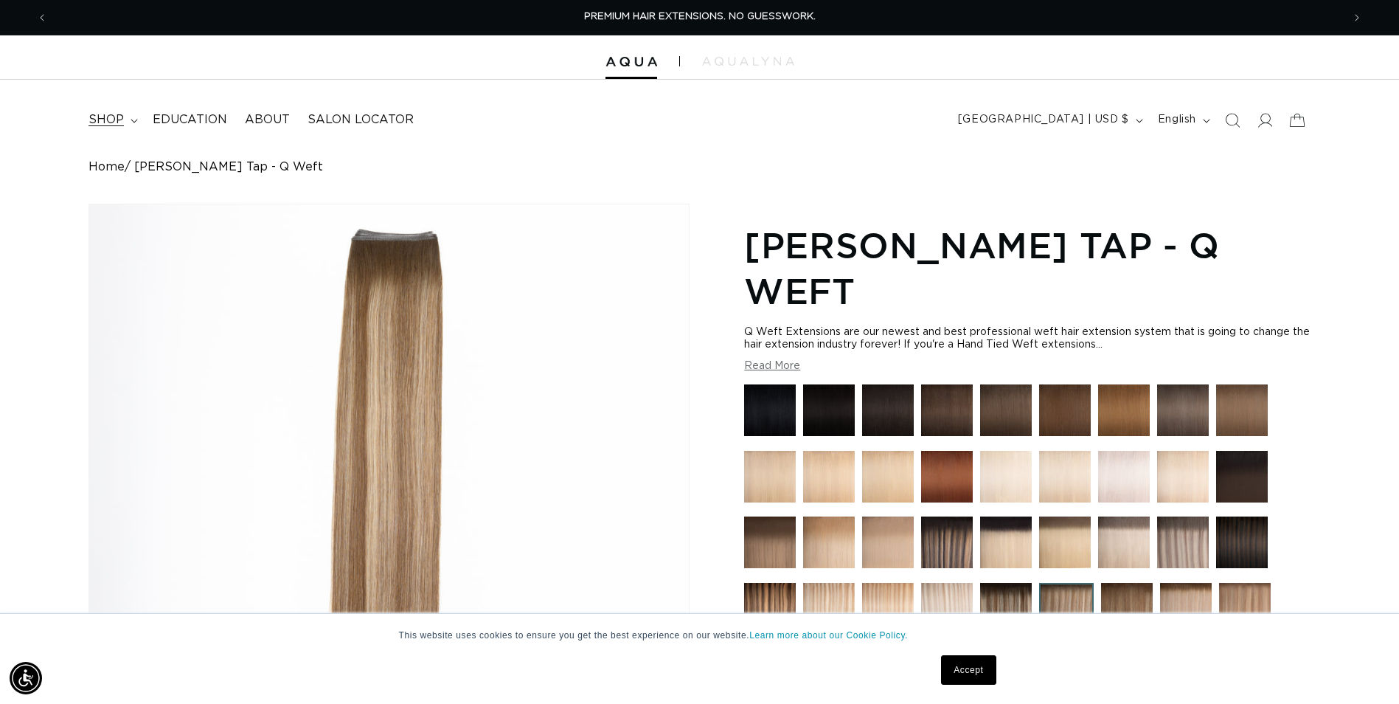
click at [107, 121] on span "shop" at bounding box center [105, 119] width 35 height 15
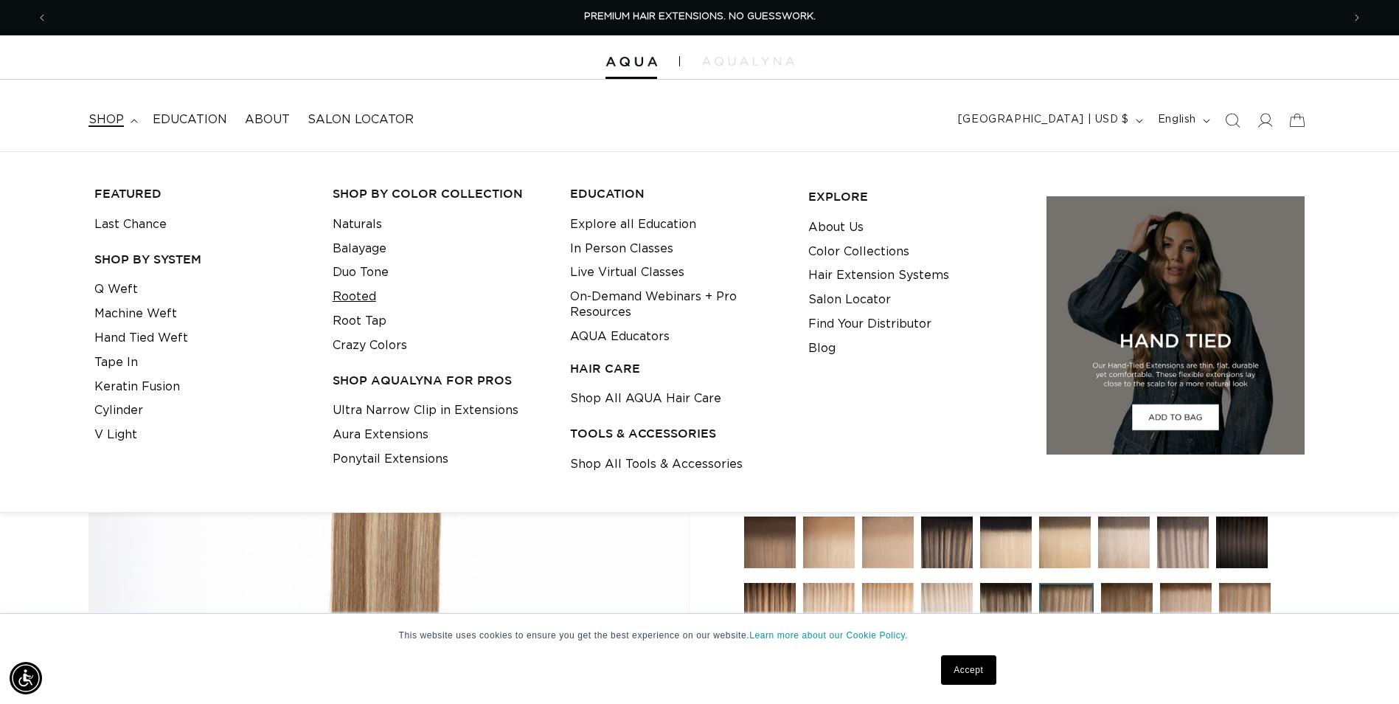
click at [345, 293] on link "Rooted" at bounding box center [355, 297] width 44 height 24
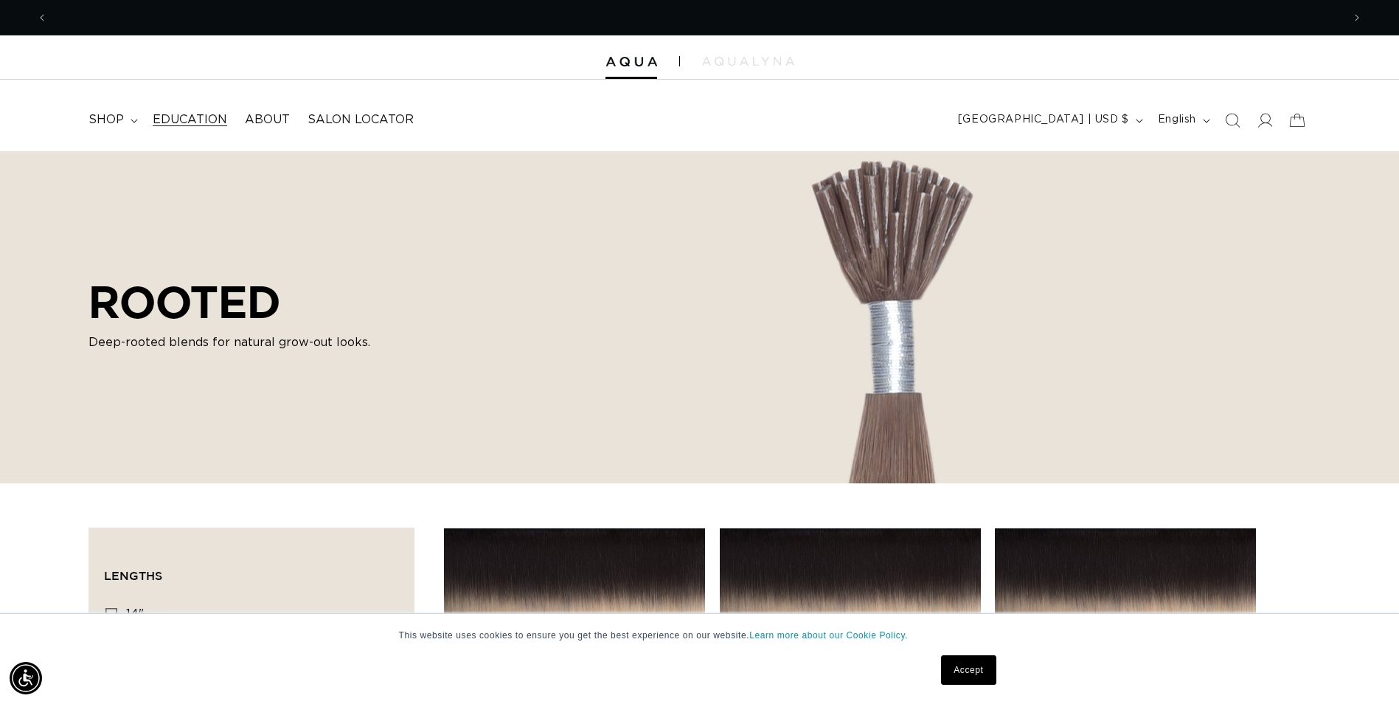
scroll to position [0, 1294]
click at [106, 115] on span "shop" at bounding box center [105, 119] width 35 height 15
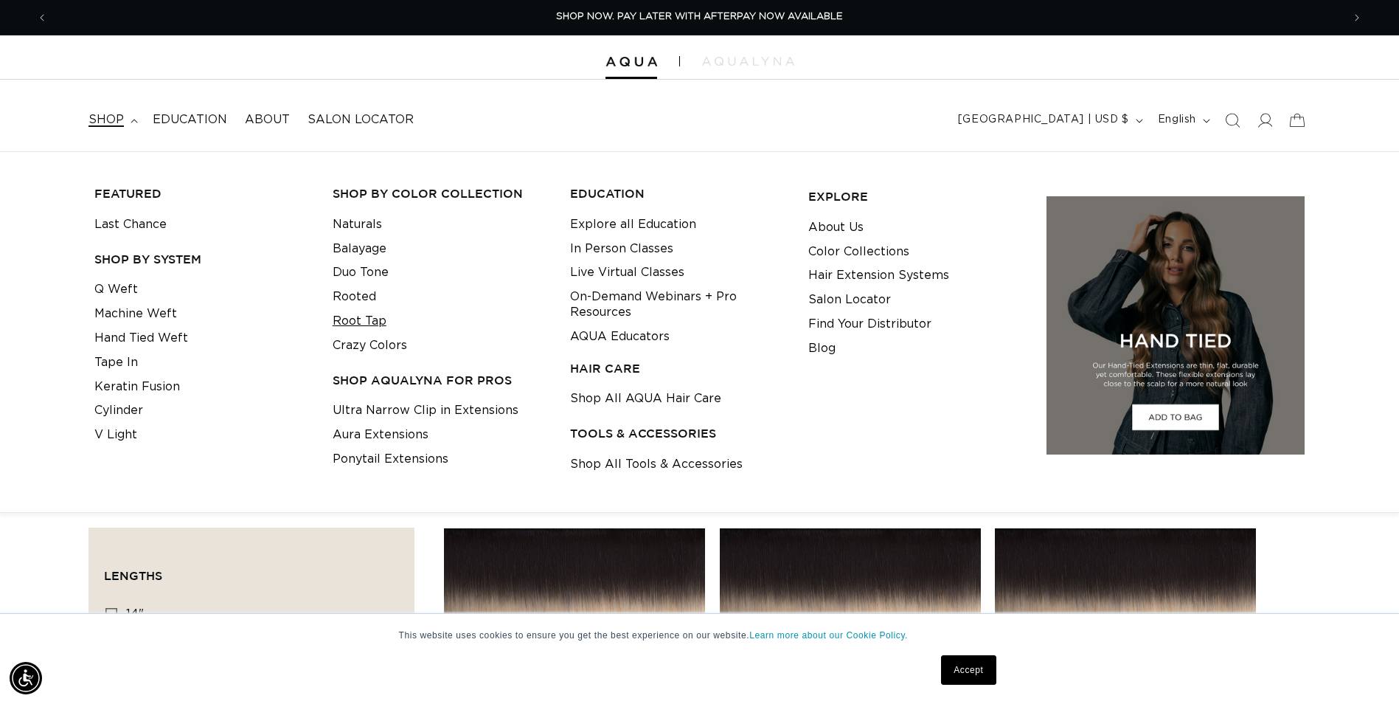
click at [360, 324] on link "Root Tap" at bounding box center [360, 321] width 54 height 24
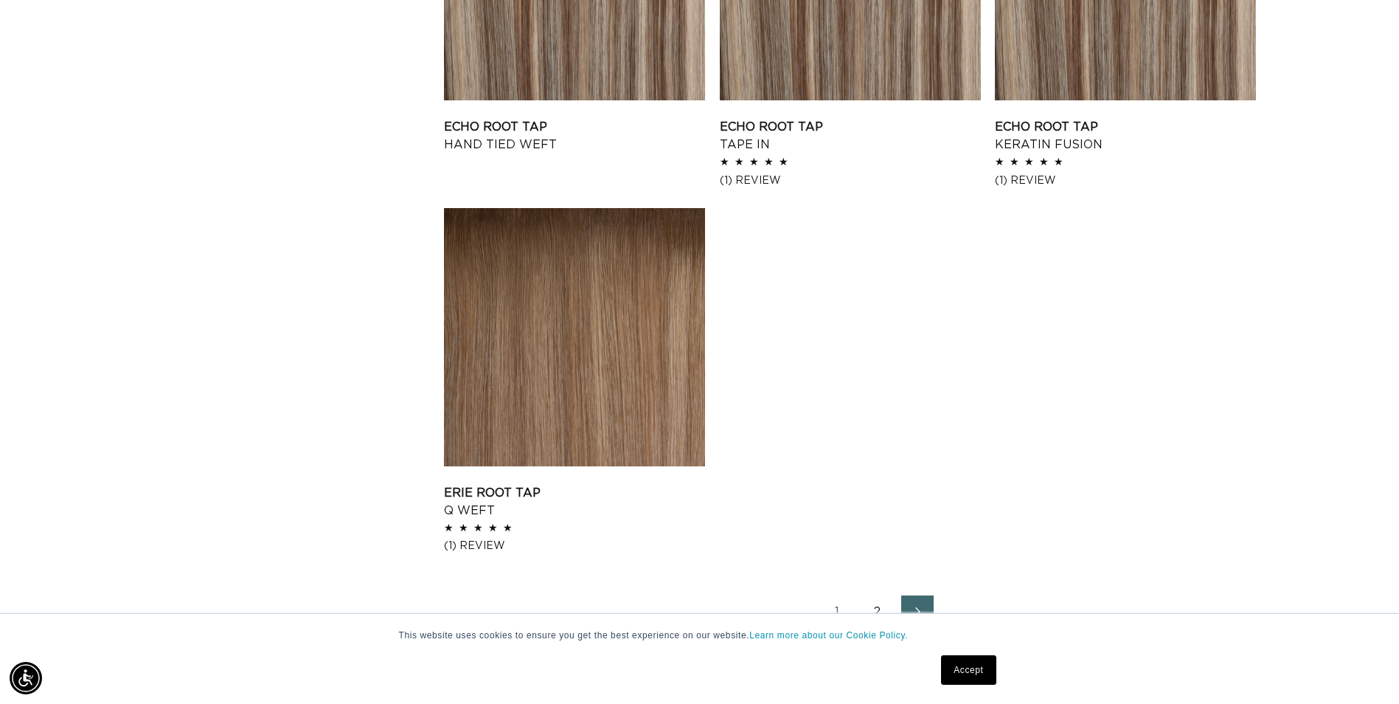
scroll to position [0, 1294]
click at [548, 484] on link "Erie Root Tap Q Weft" at bounding box center [574, 501] width 261 height 35
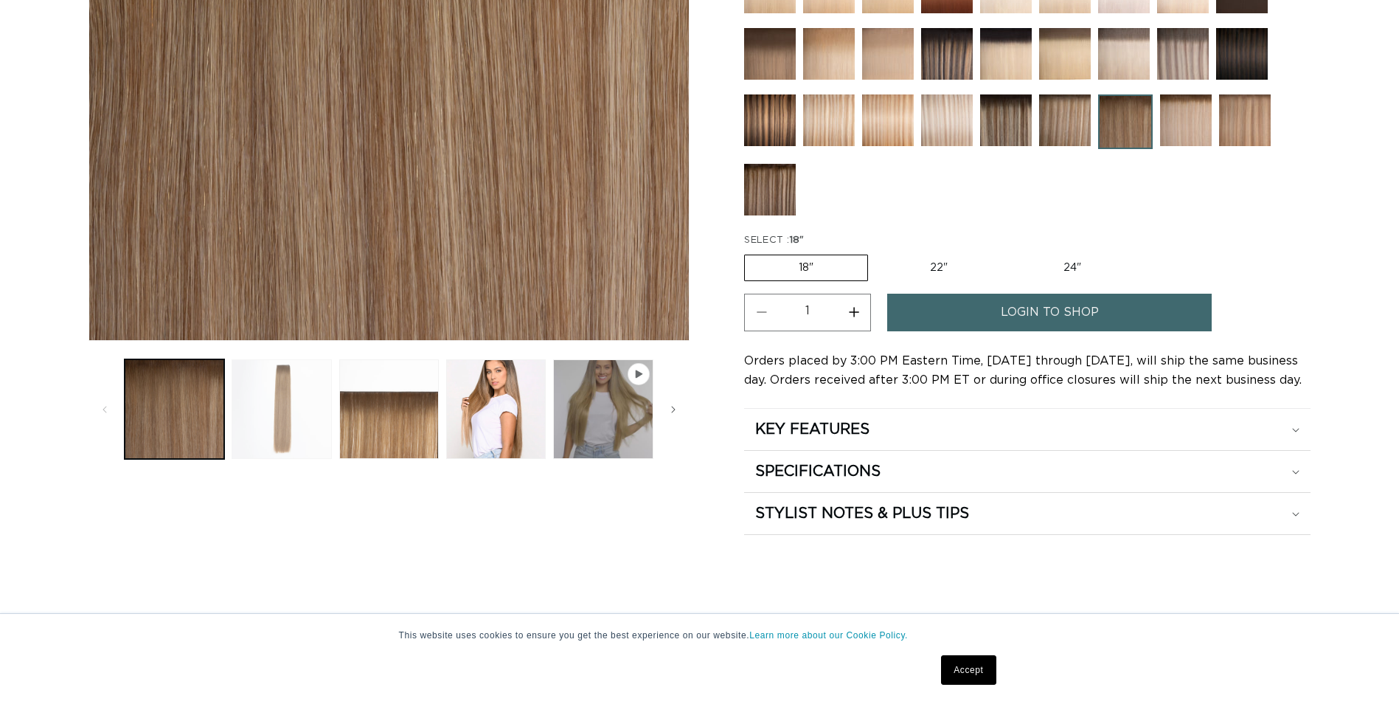
click at [272, 402] on button "Load image 2 in gallery view" at bounding box center [282, 409] width 100 height 100
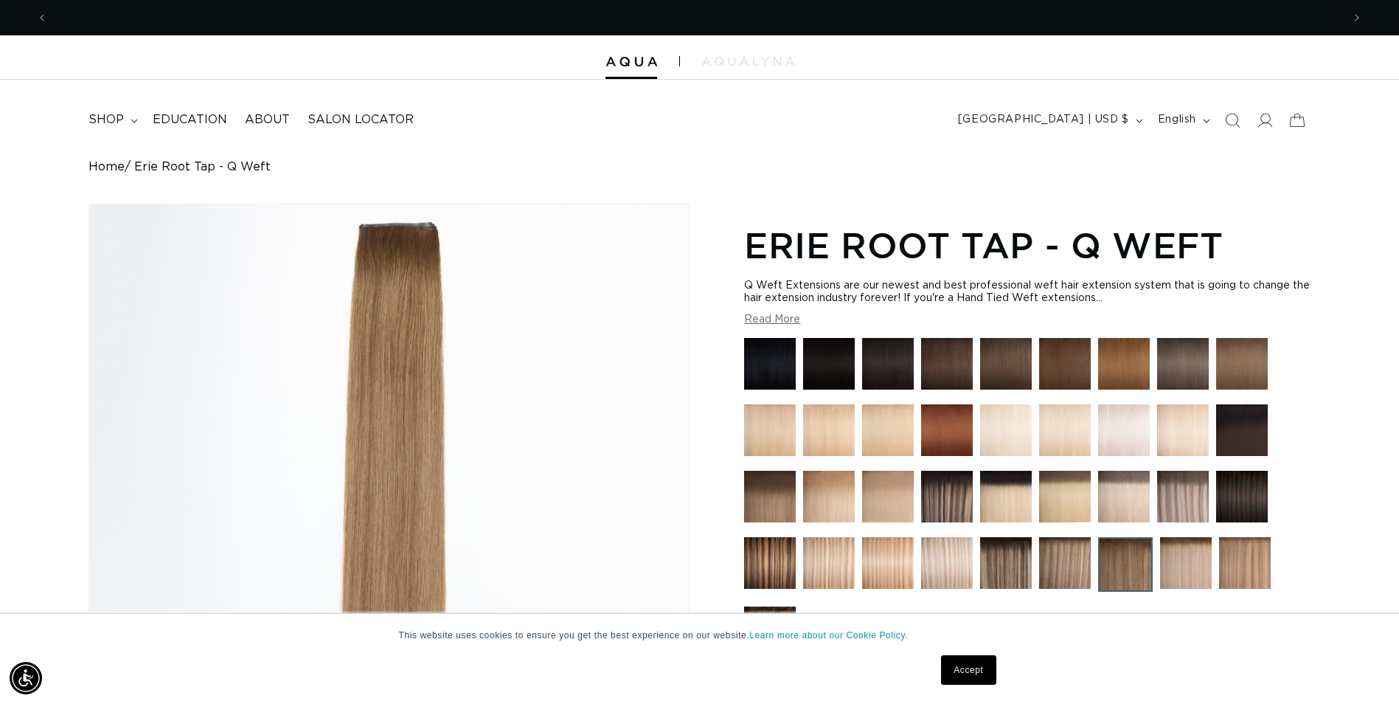
scroll to position [0, 2589]
click at [142, 122] on summary "shop" at bounding box center [112, 119] width 64 height 33
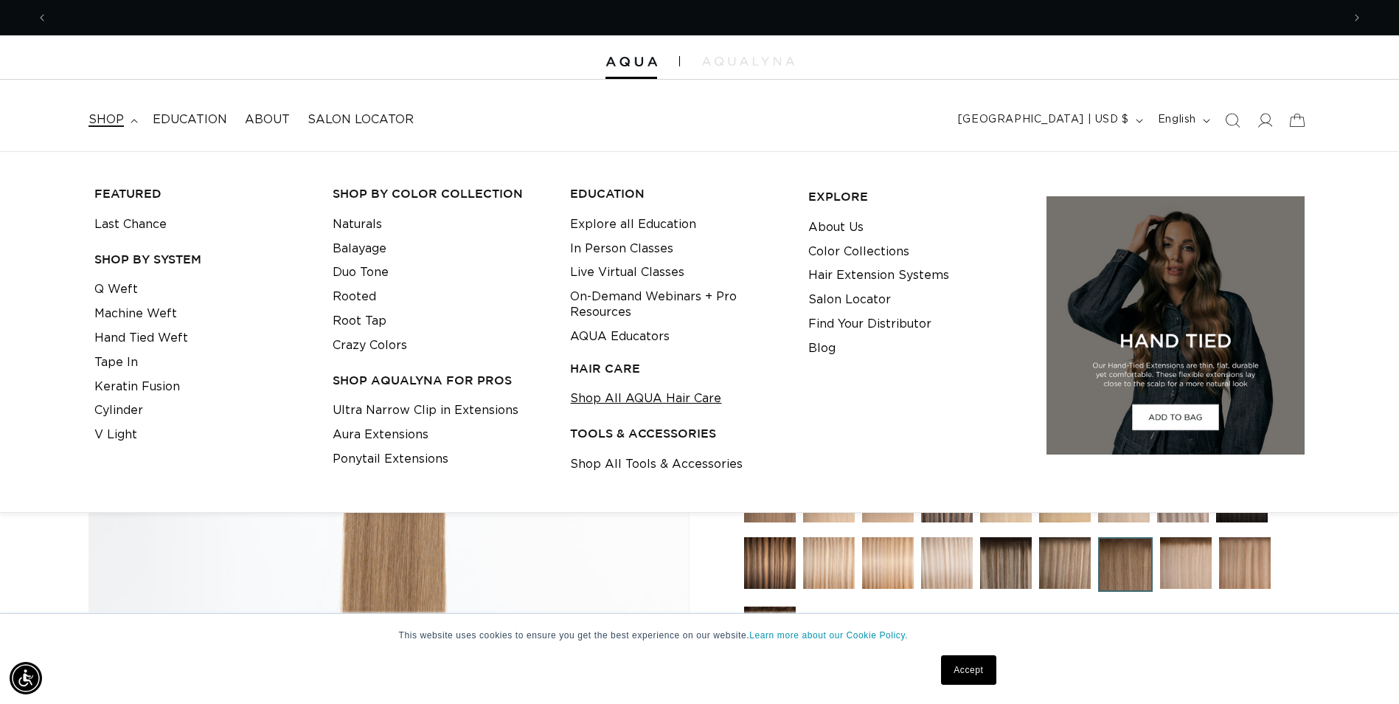
scroll to position [0, 0]
click at [626, 402] on link "Shop All AQUA Hair Care" at bounding box center [645, 398] width 151 height 24
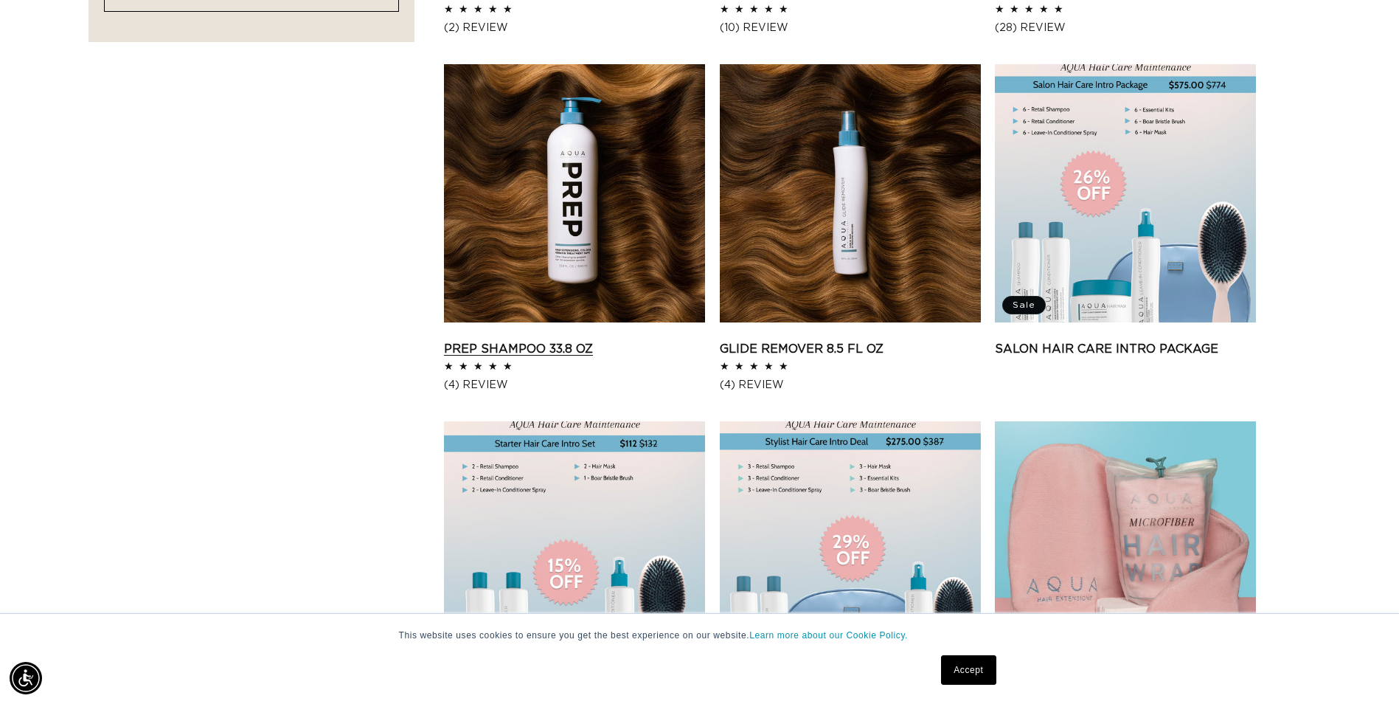
scroll to position [1254, 0]
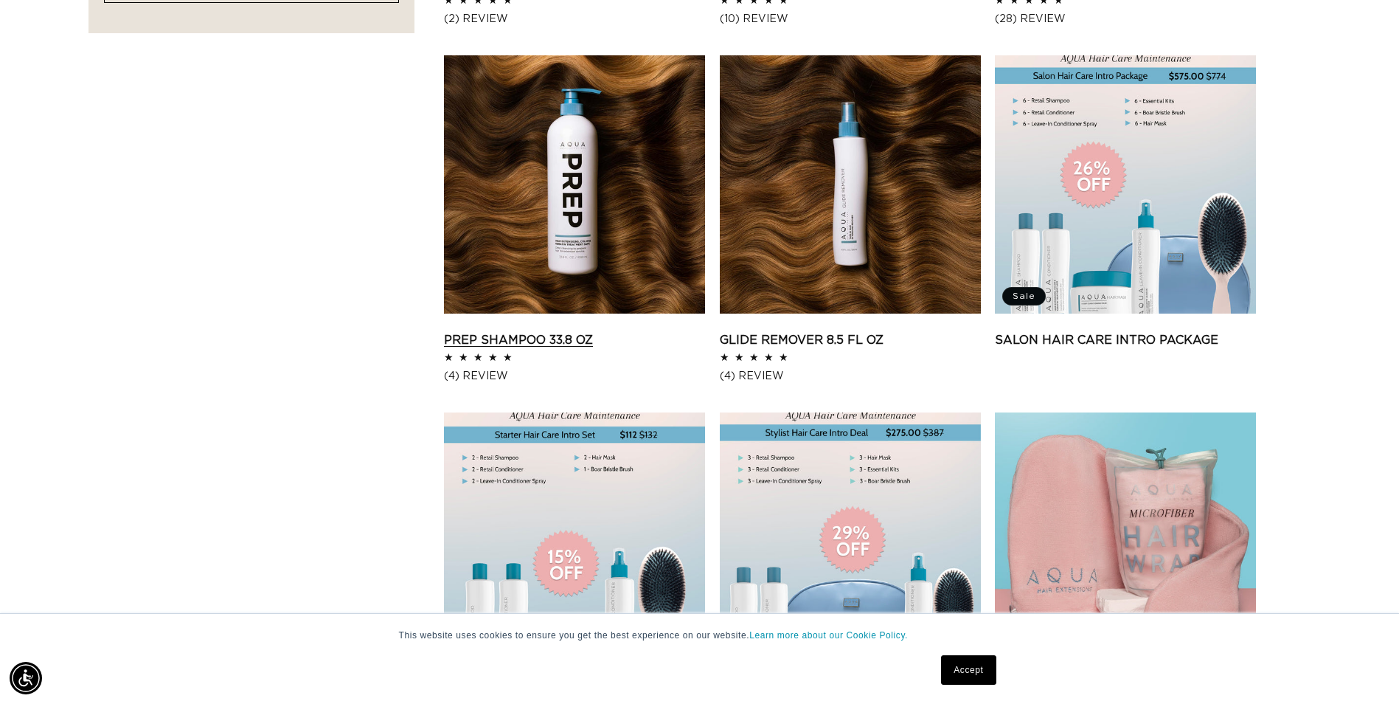
click at [560, 331] on link "Prep Shampoo 33.8 oz" at bounding box center [574, 340] width 261 height 18
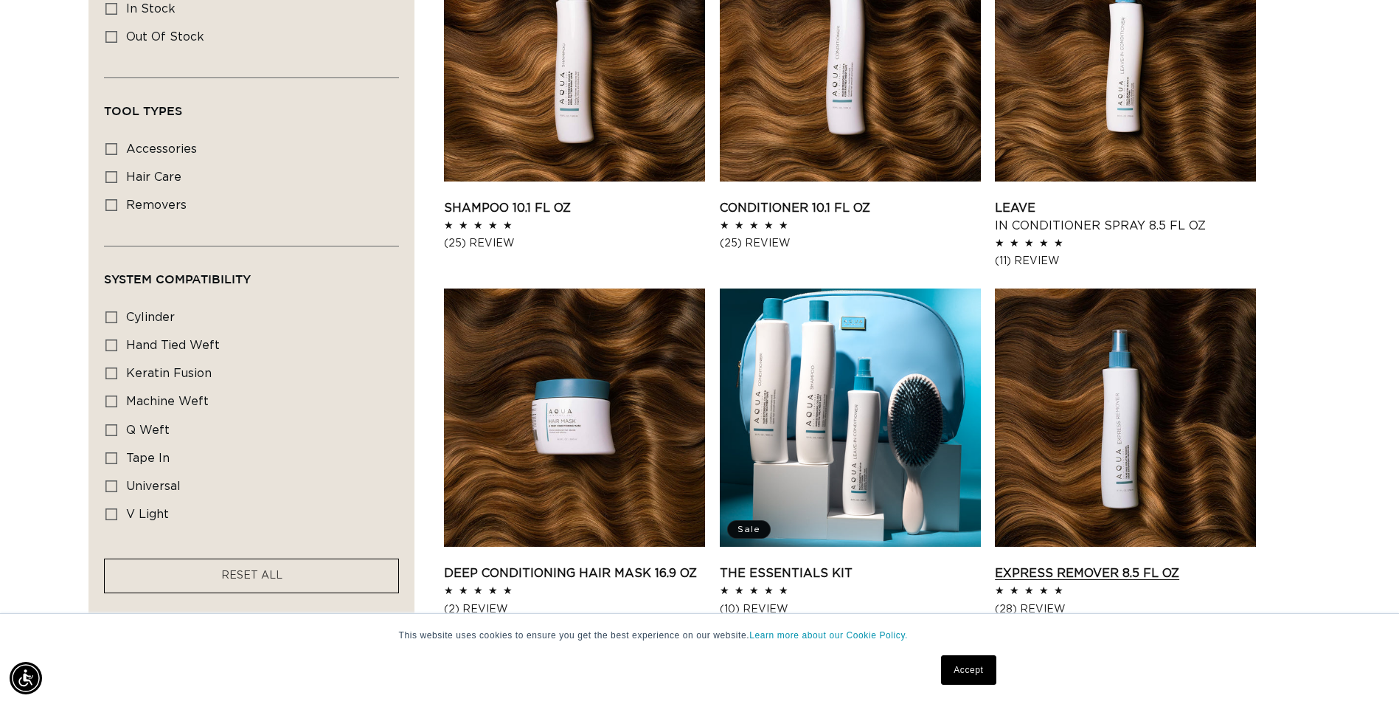
scroll to position [0, 0]
click at [1083, 564] on link "Express Remover 8.5 fl oz" at bounding box center [1125, 573] width 261 height 18
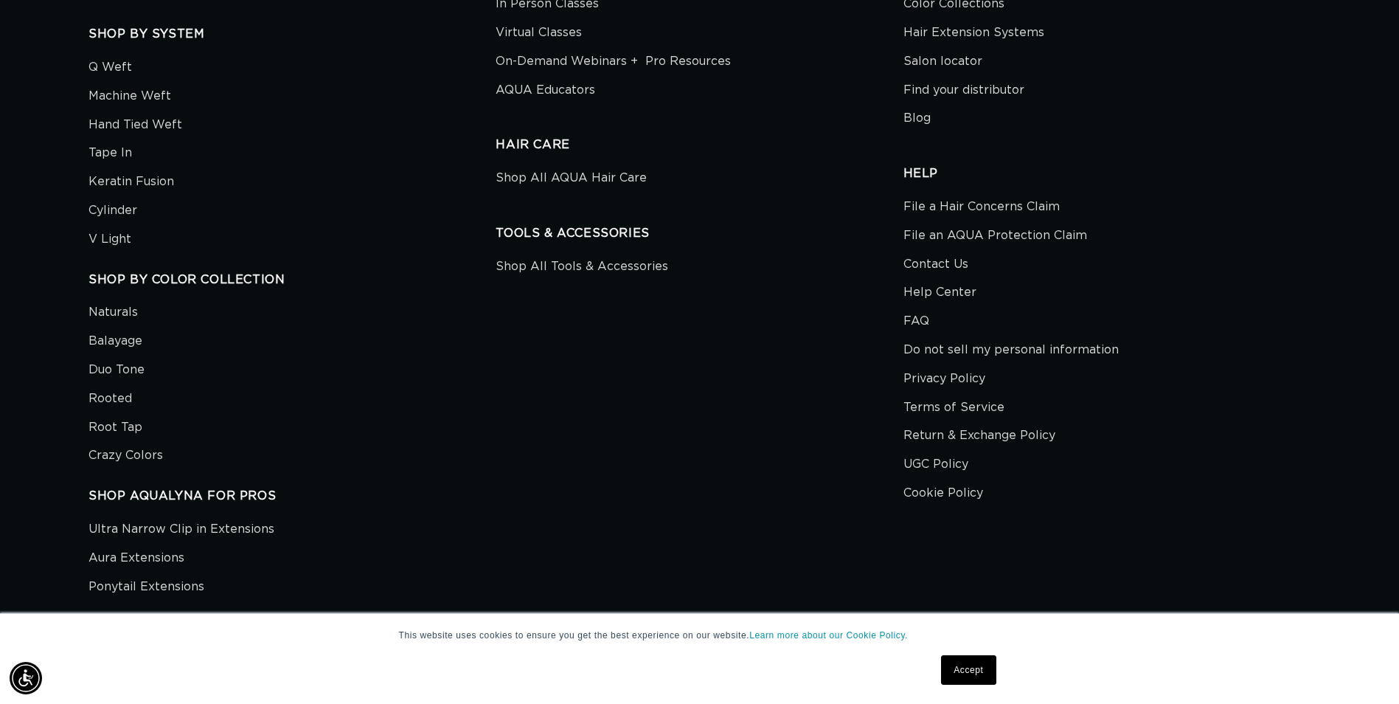
scroll to position [0, 1294]
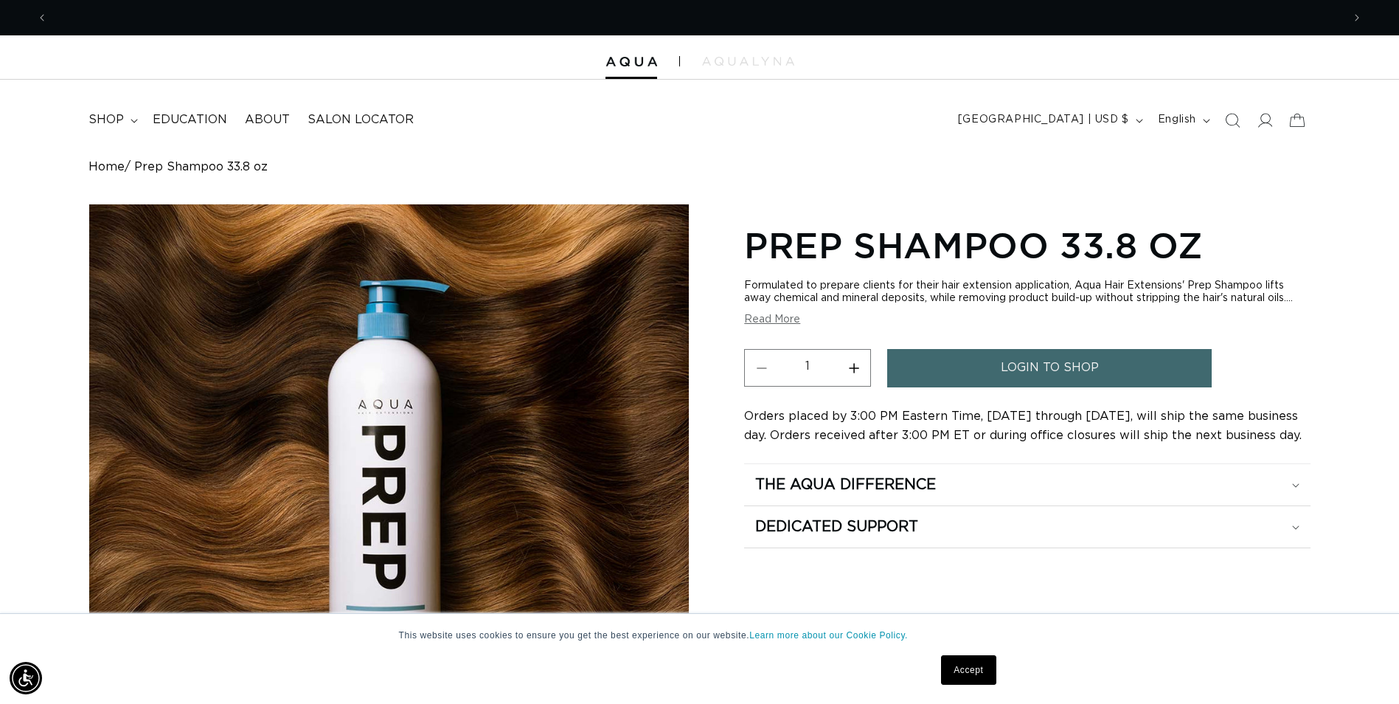
scroll to position [0, 2589]
click at [764, 326] on button "Read More" at bounding box center [772, 319] width 56 height 13
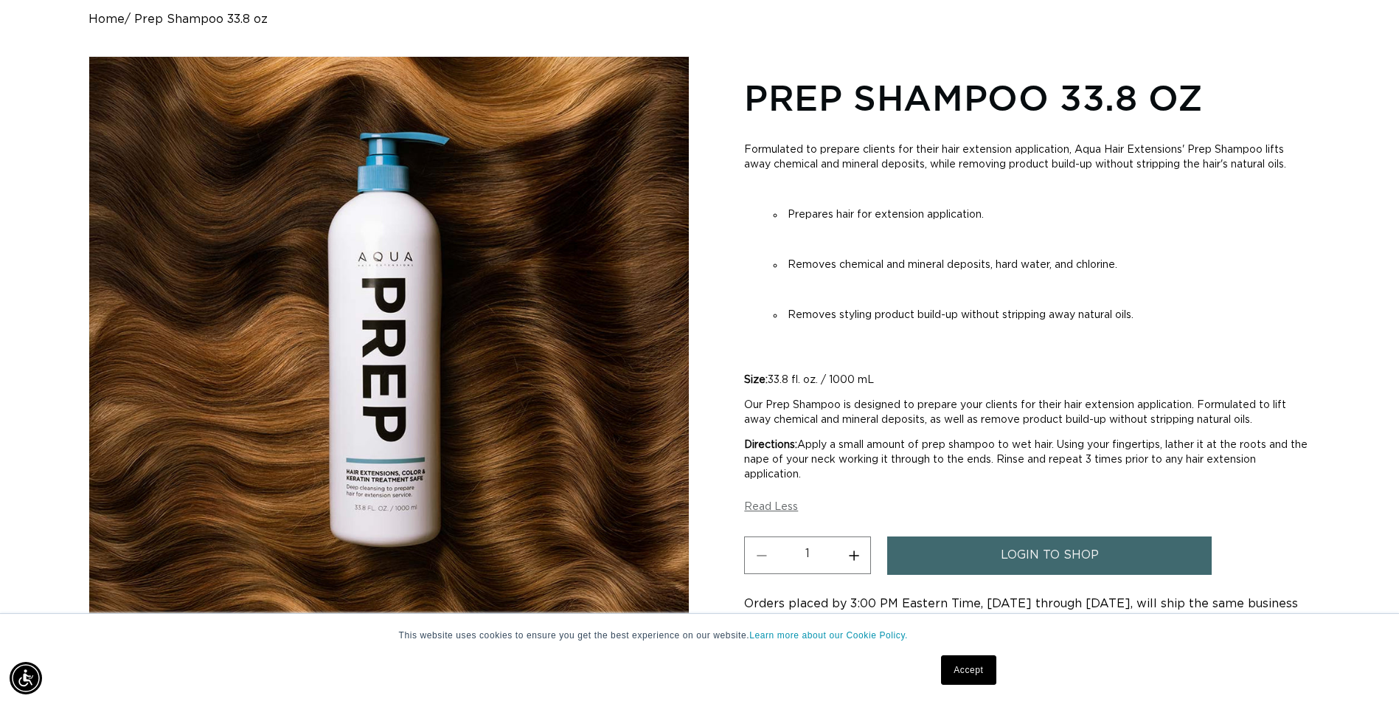
scroll to position [0, 1294]
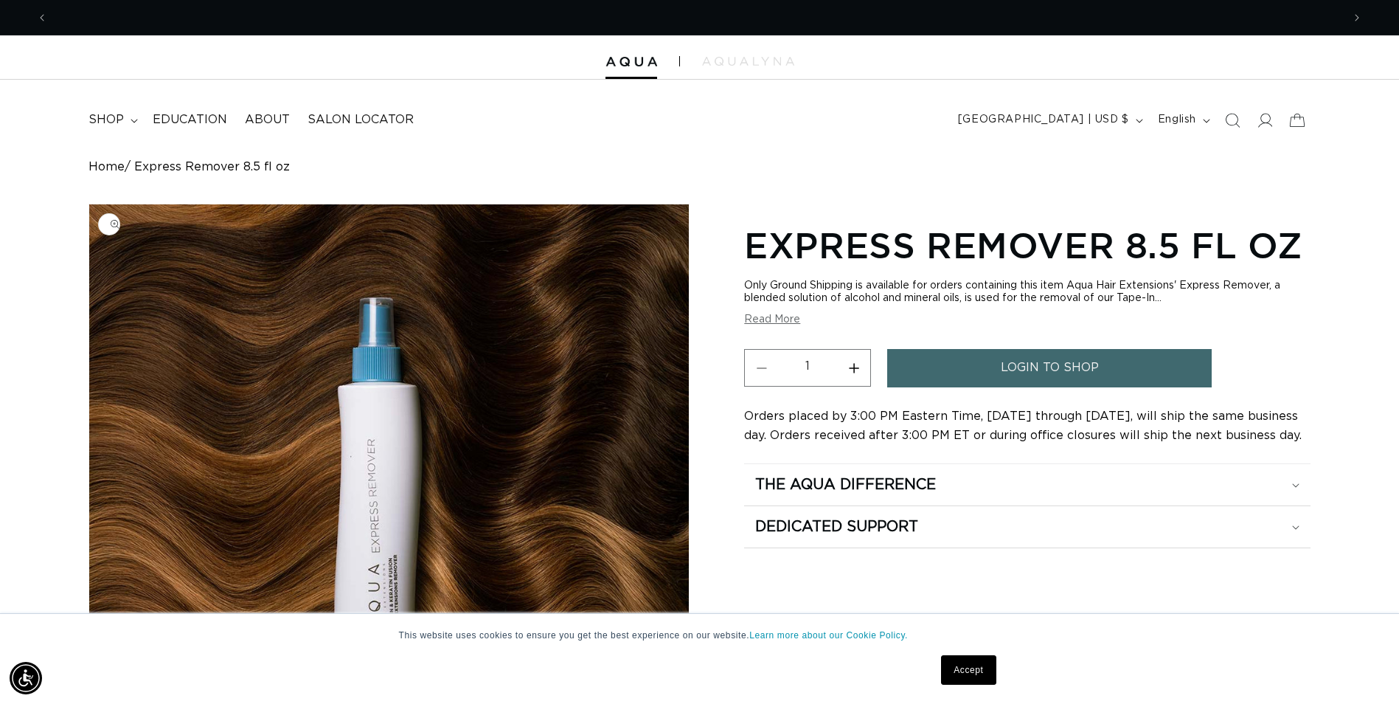
scroll to position [0, 1294]
click at [778, 320] on button "Read More" at bounding box center [772, 319] width 56 height 13
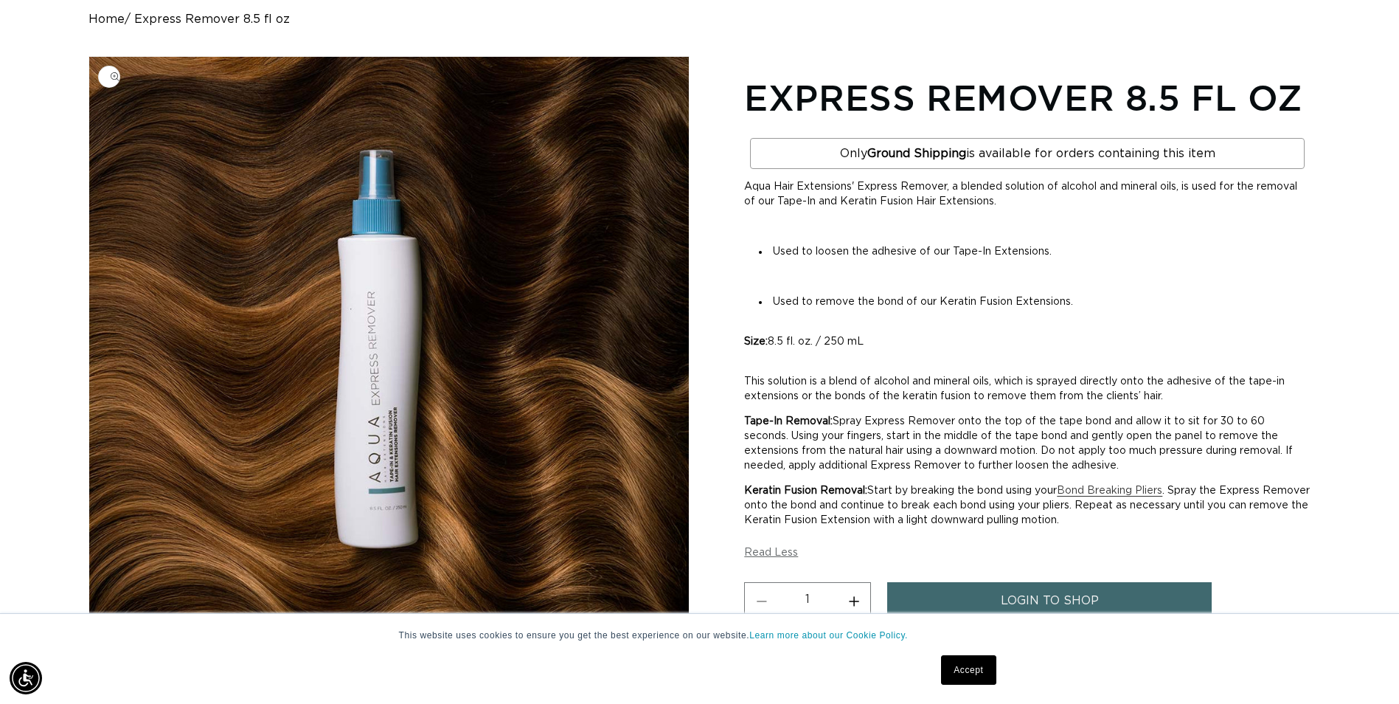
scroll to position [0, 0]
